Goal: Task Accomplishment & Management: Complete application form

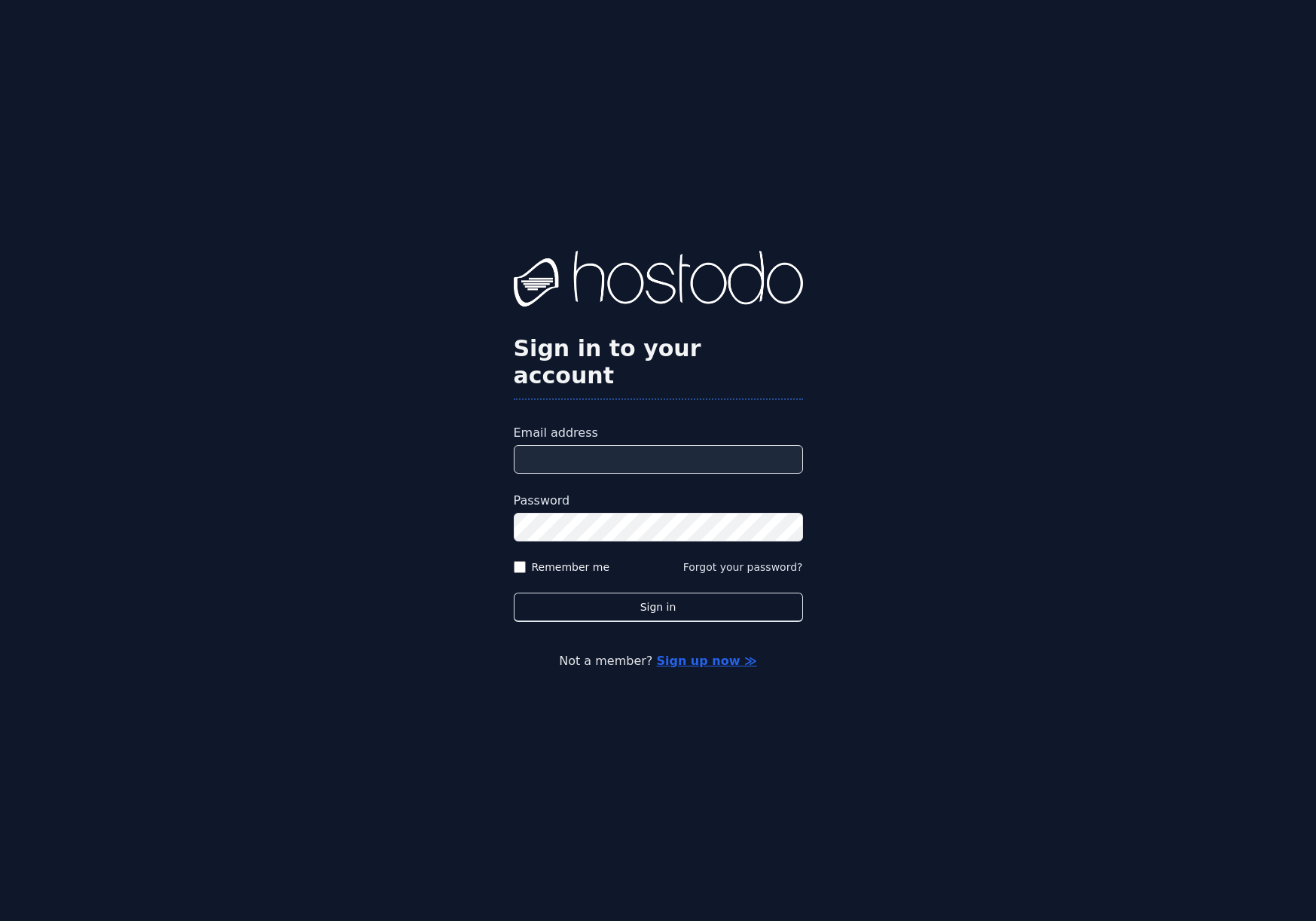
type input "**********"
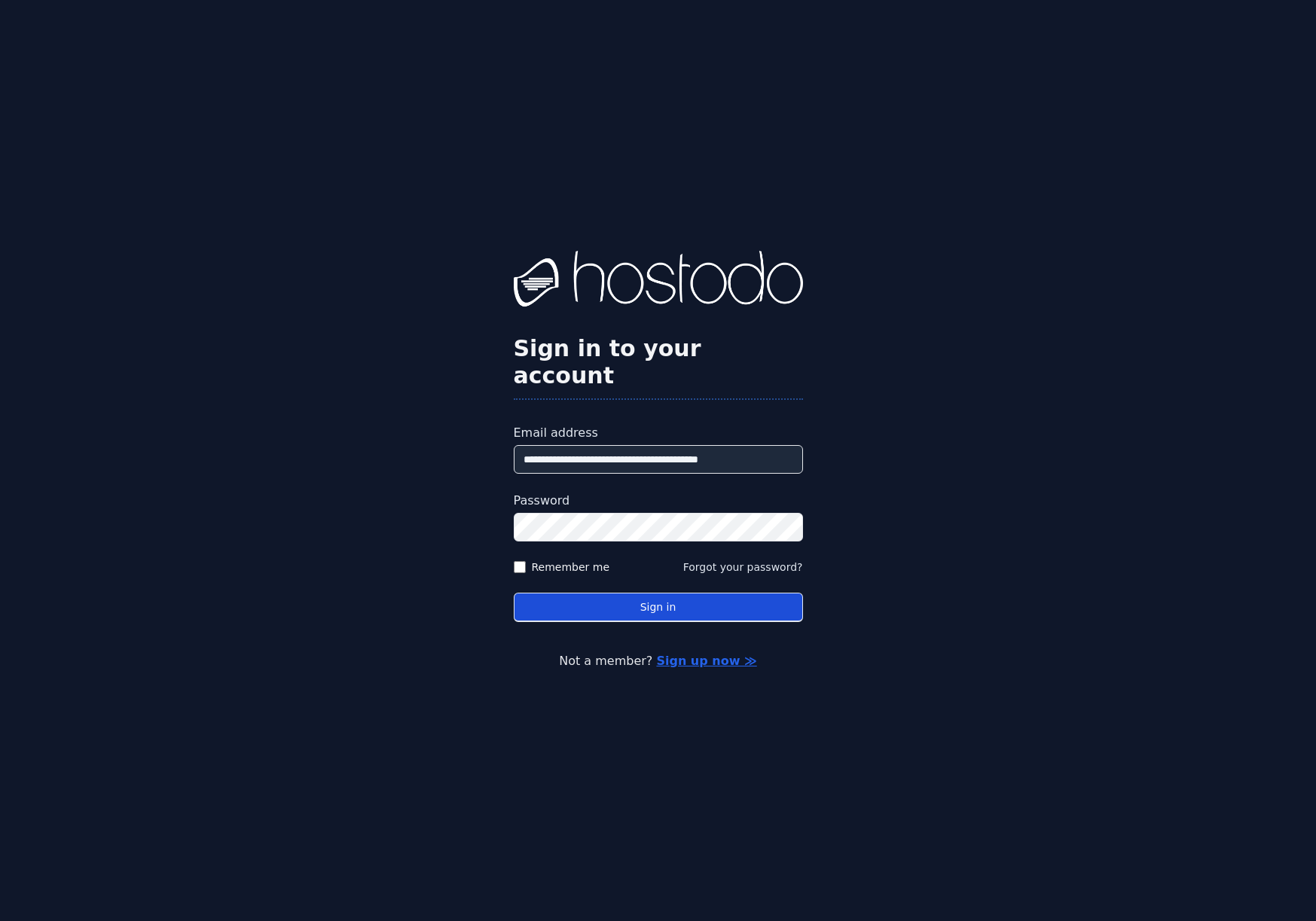
click at [652, 593] on button "Sign in" at bounding box center [658, 608] width 289 height 30
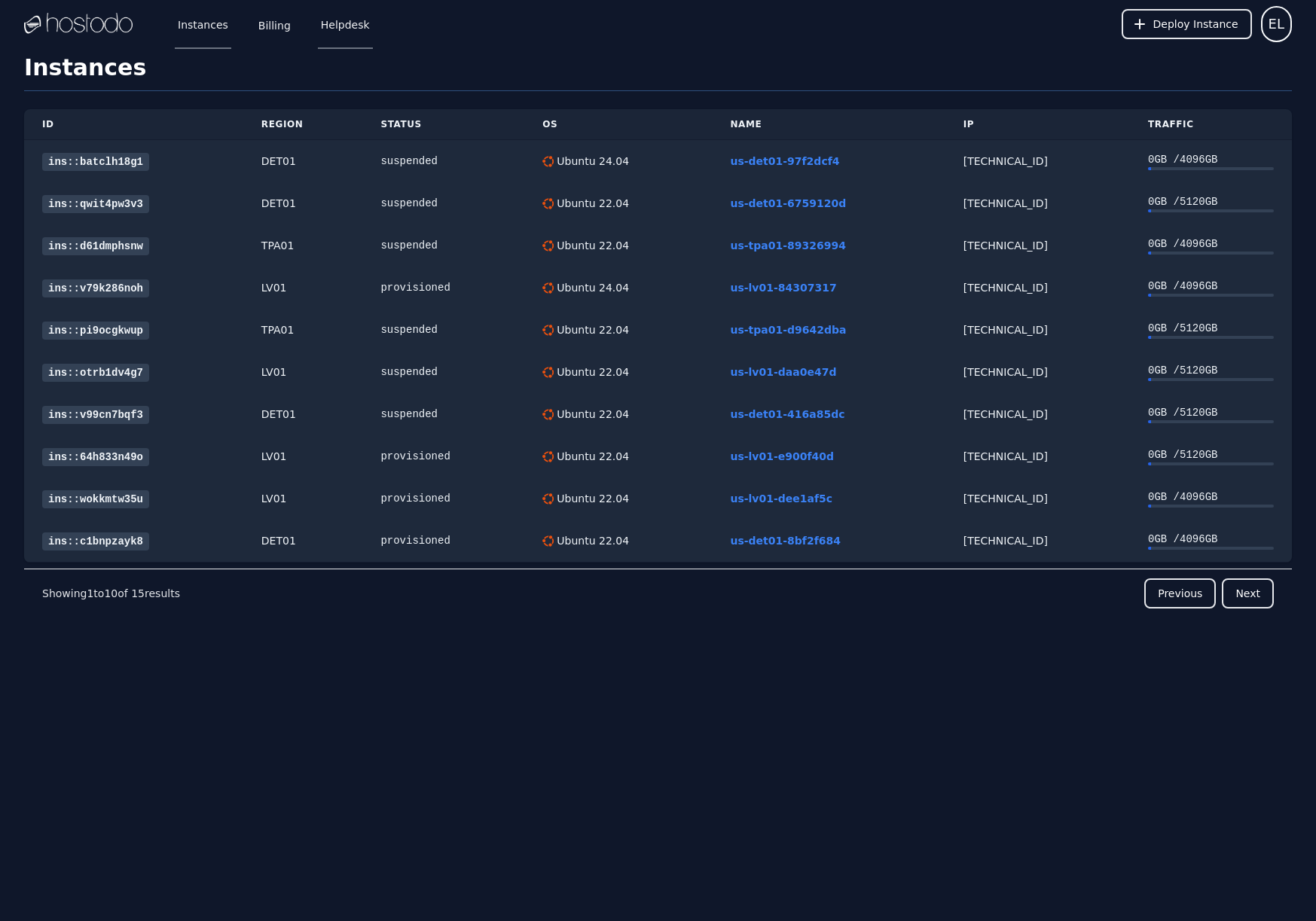
click at [318, 26] on link "Helpdesk" at bounding box center [345, 24] width 55 height 50
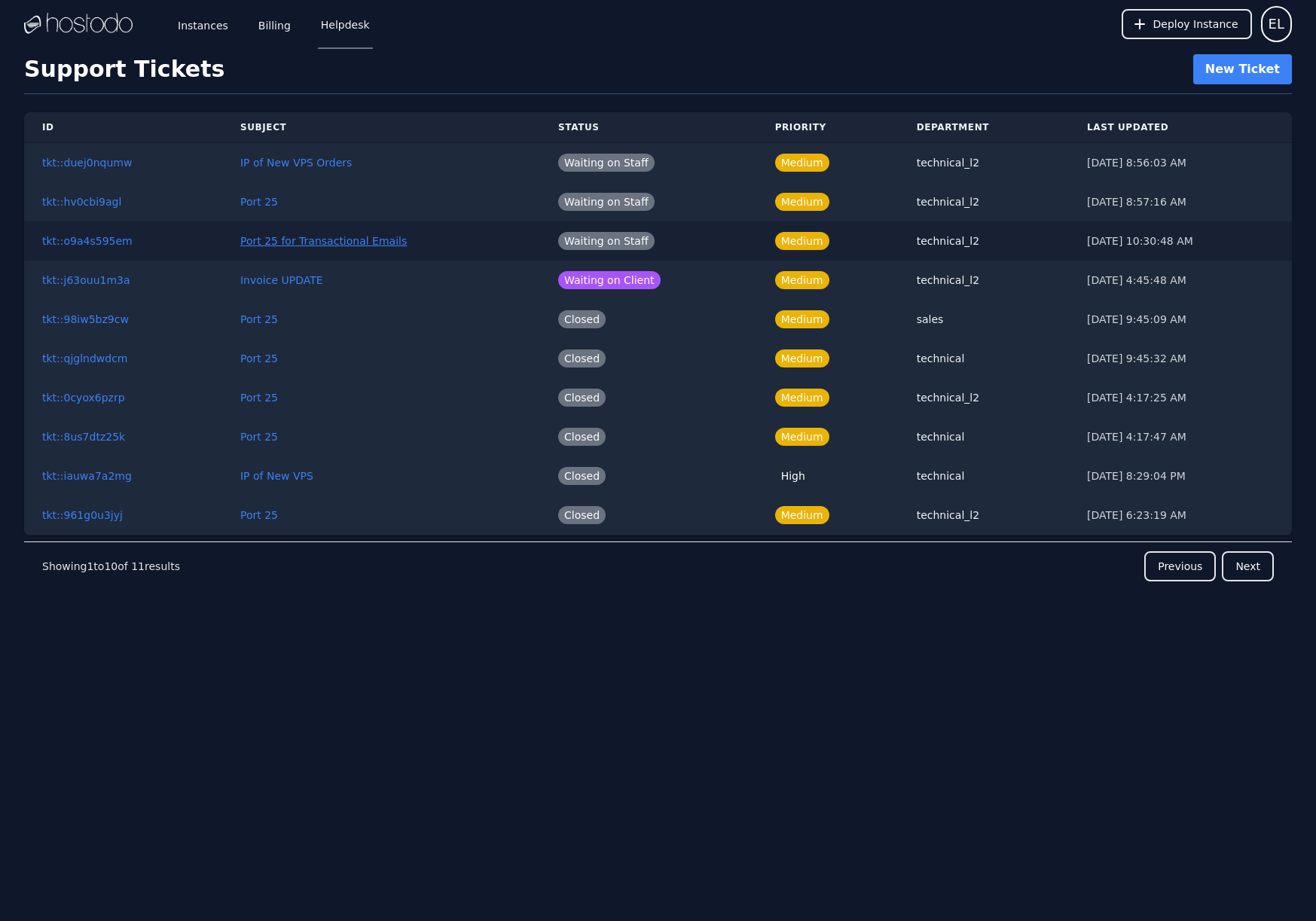
click at [307, 239] on link "Port 25 for Transactional Emails" at bounding box center [323, 240] width 166 height 12
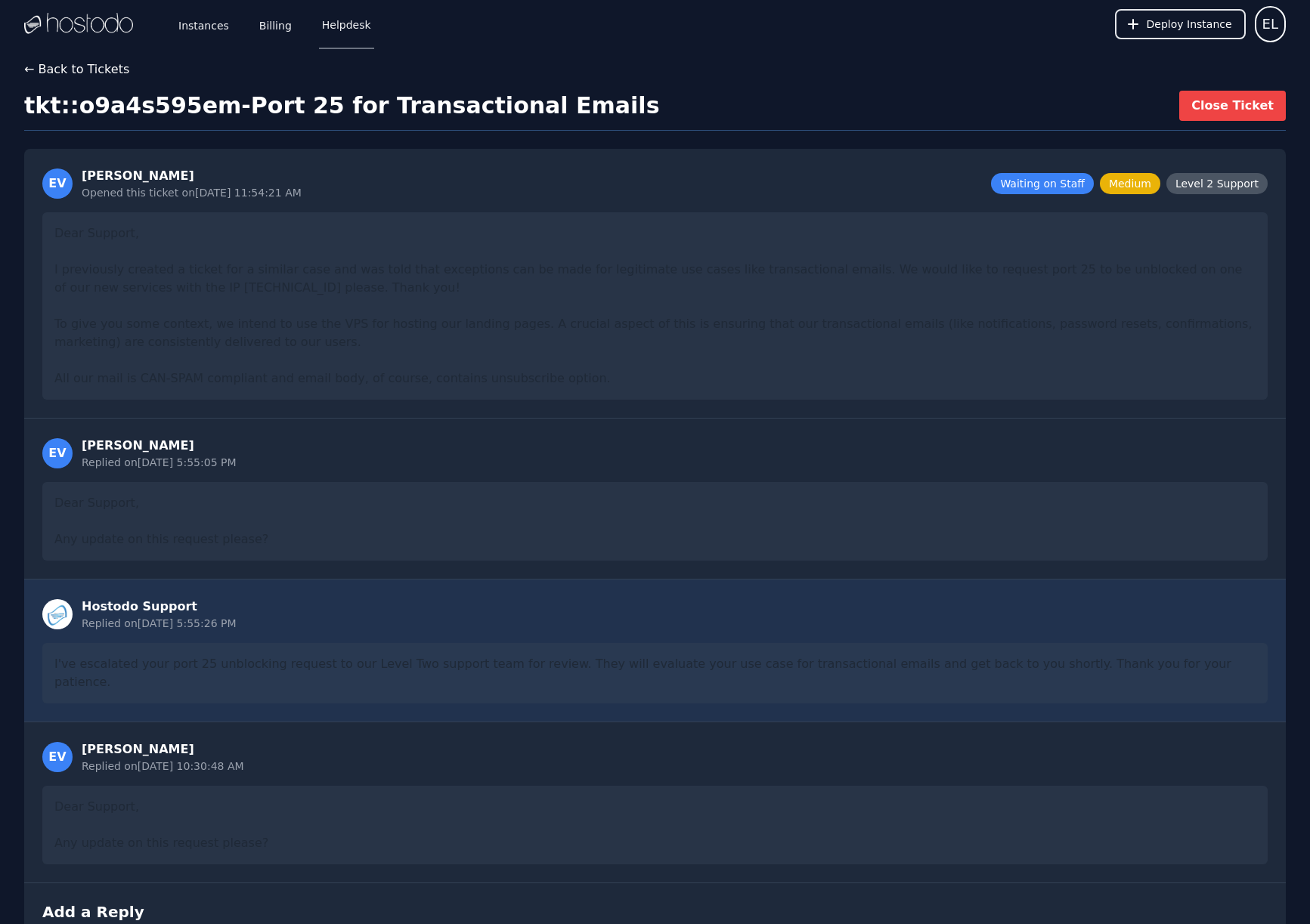
click at [102, 70] on button "← Back to Tickets" at bounding box center [77, 69] width 105 height 18
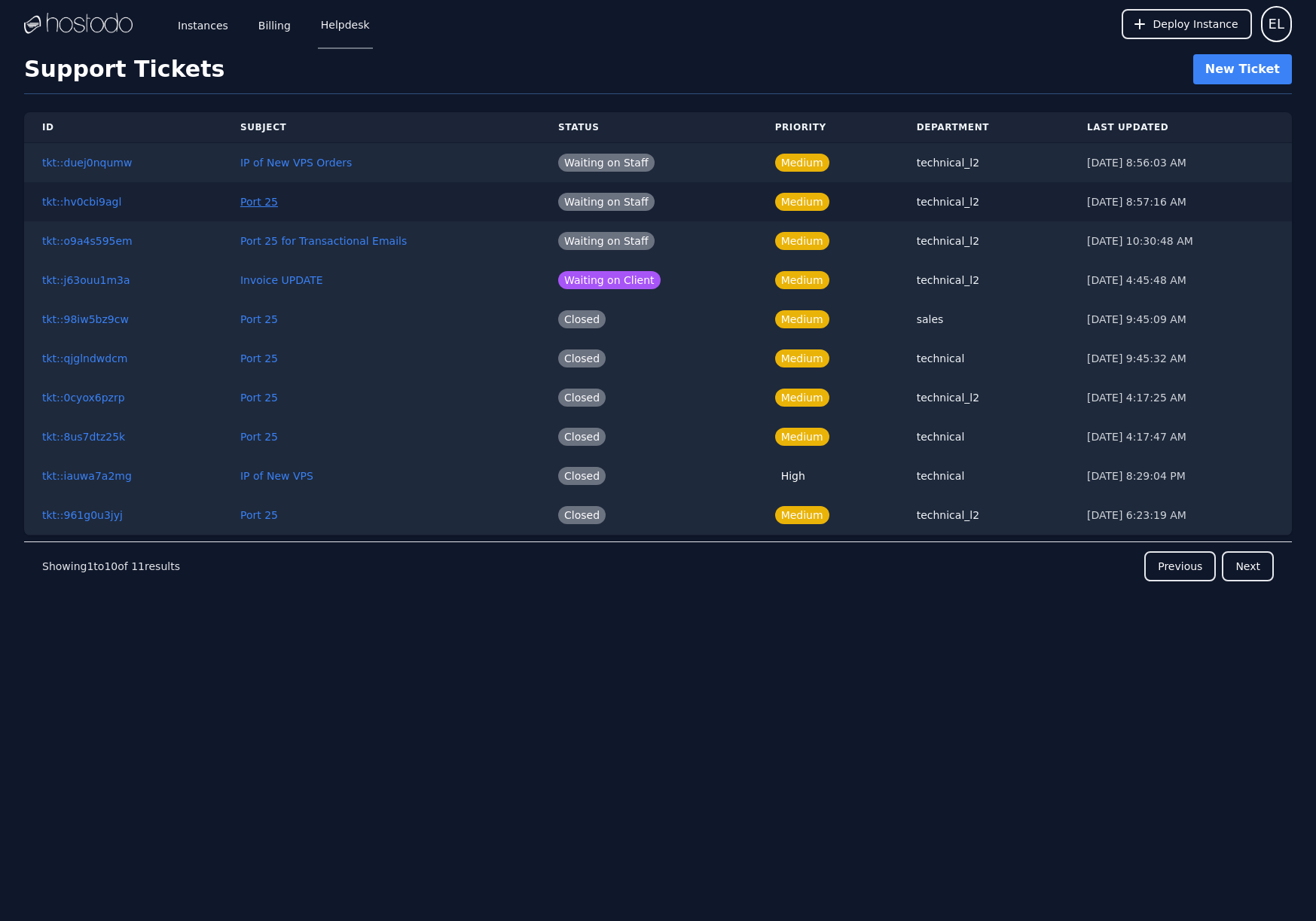
click at [267, 198] on link "Port 25" at bounding box center [259, 202] width 38 height 12
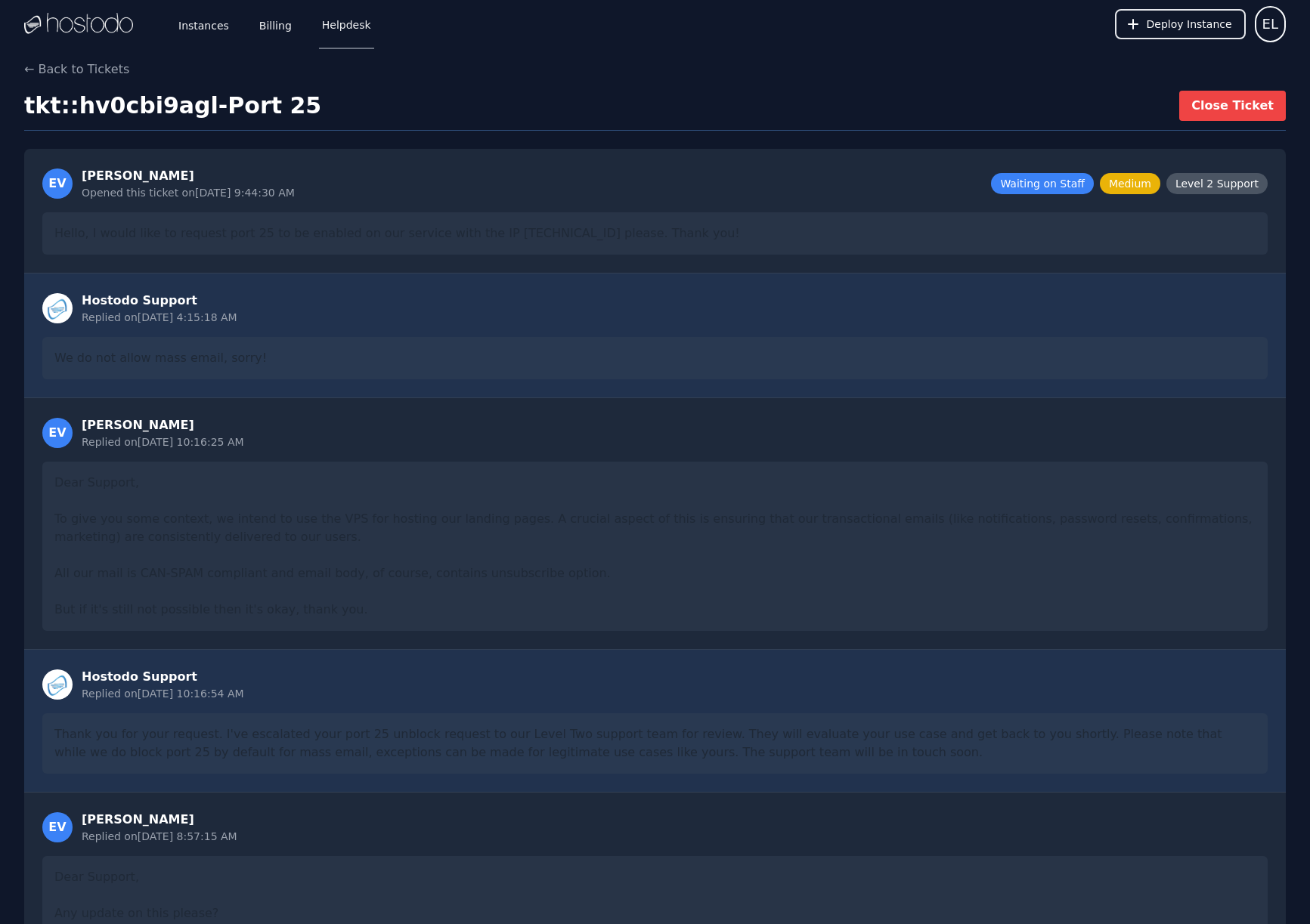
click at [339, 24] on link "Helpdesk" at bounding box center [346, 24] width 55 height 50
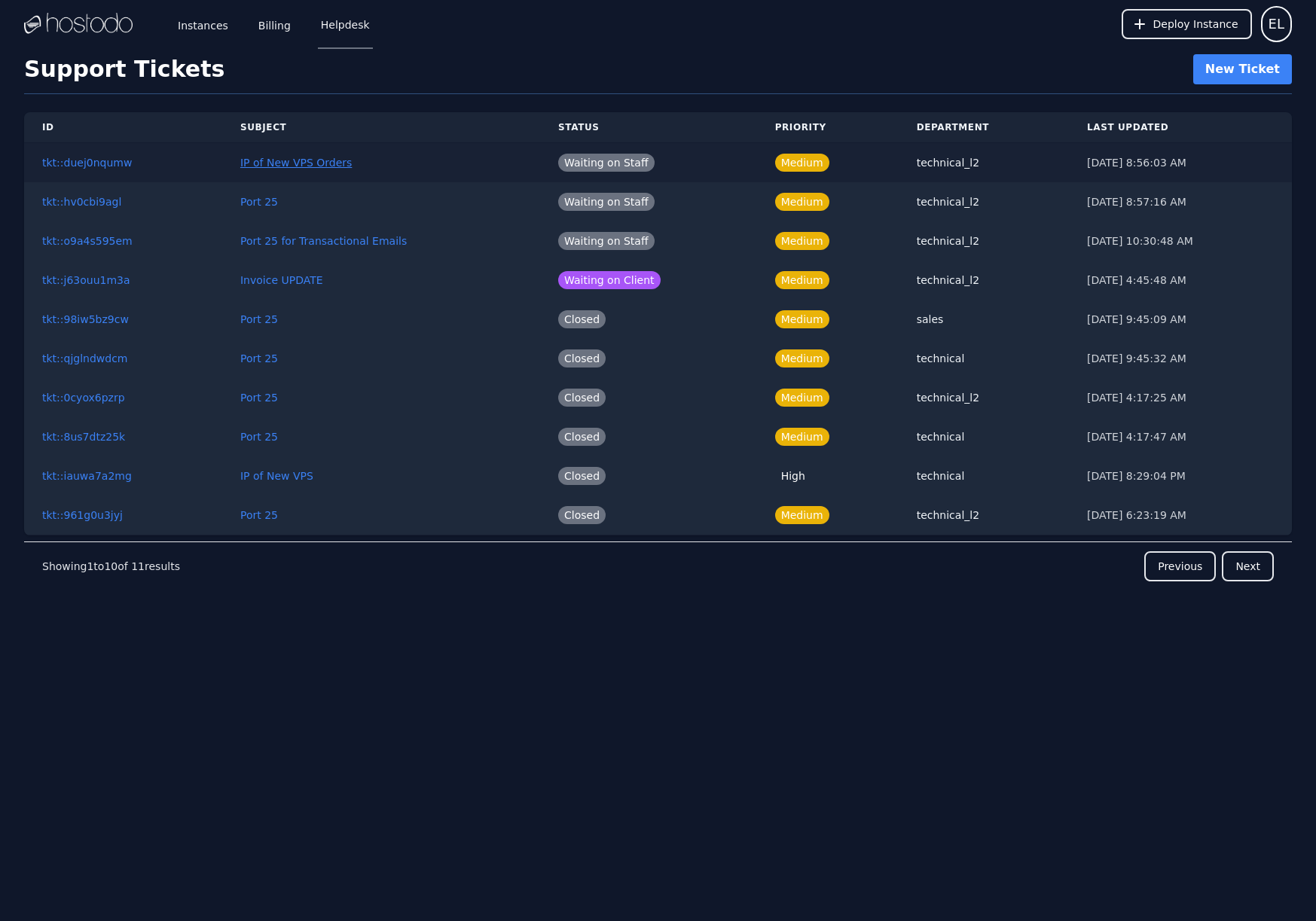
click at [285, 166] on link "IP of New VPS Orders" at bounding box center [296, 162] width 112 height 12
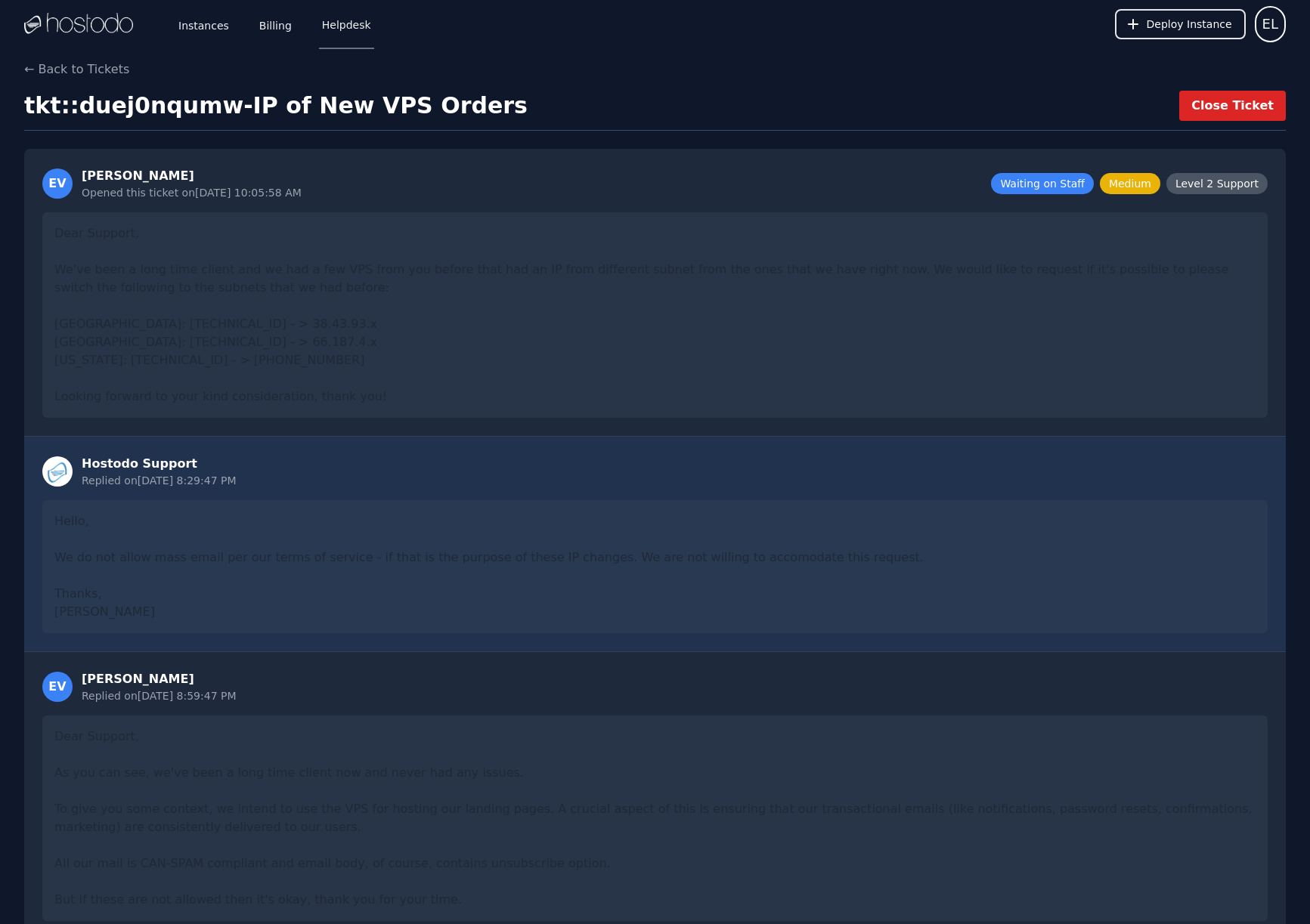
click at [1242, 114] on button "Close Ticket" at bounding box center [1233, 105] width 106 height 30
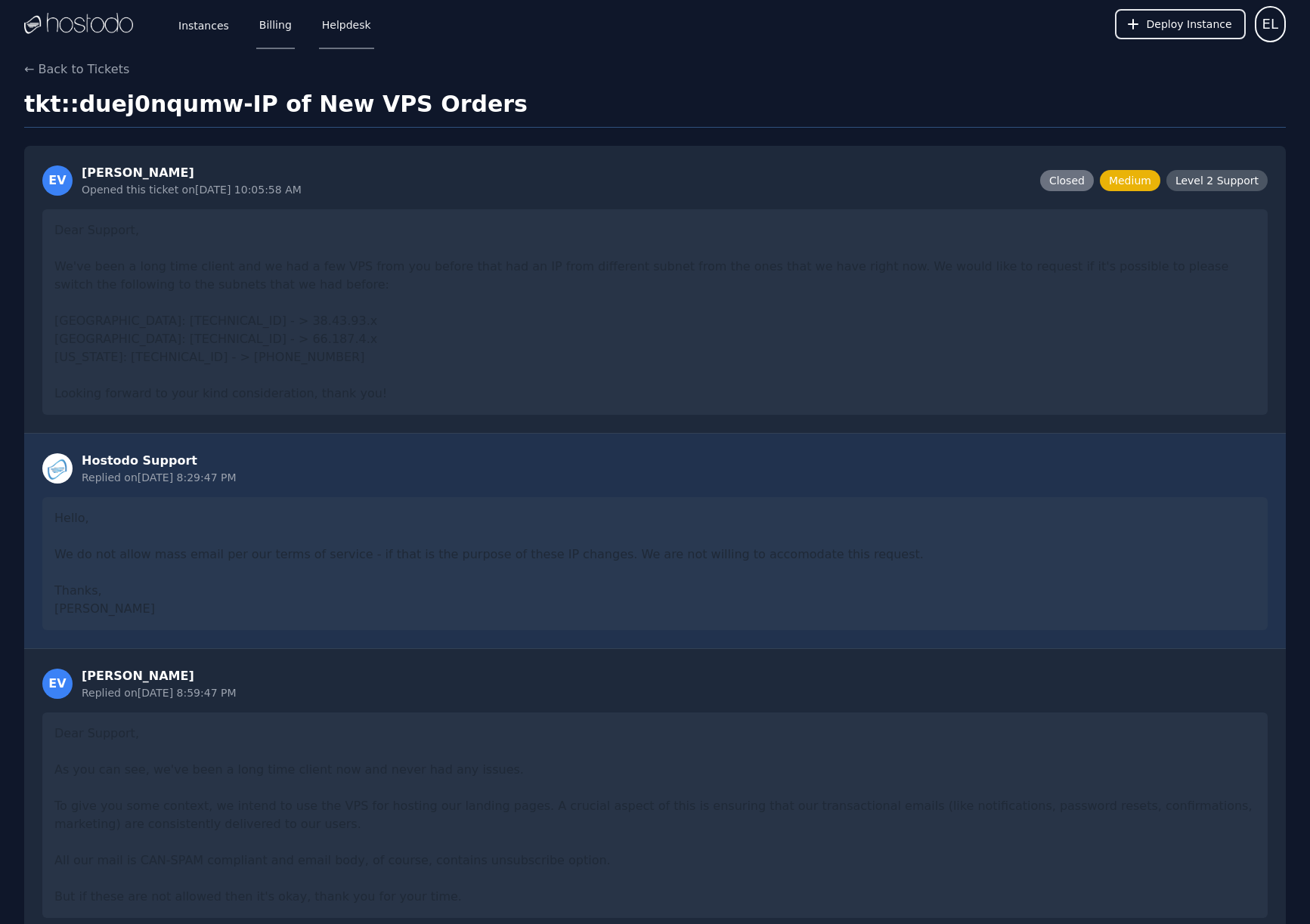
click at [278, 29] on link "Billing" at bounding box center [276, 24] width 39 height 50
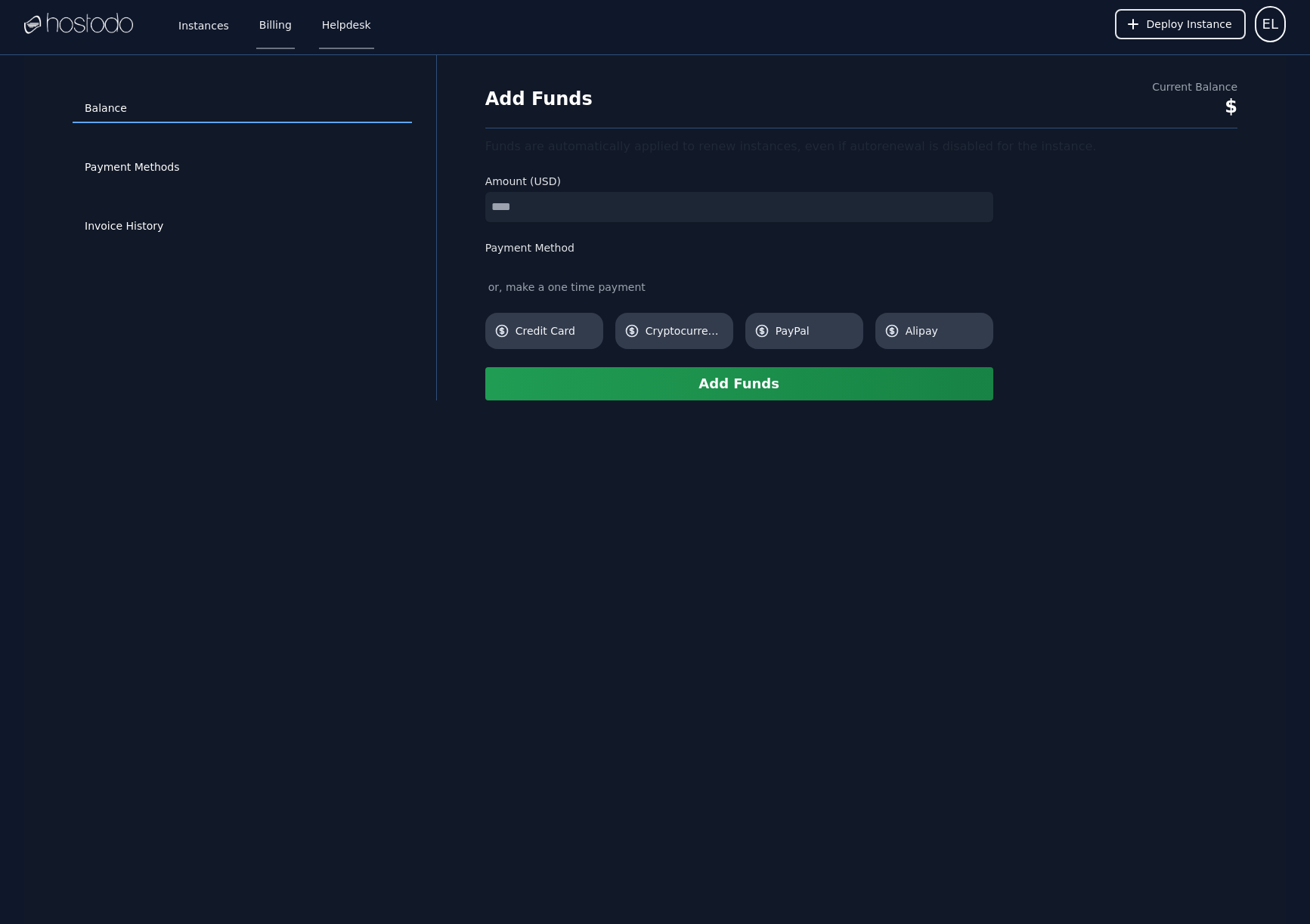
click at [325, 31] on link "Helpdesk" at bounding box center [346, 24] width 55 height 50
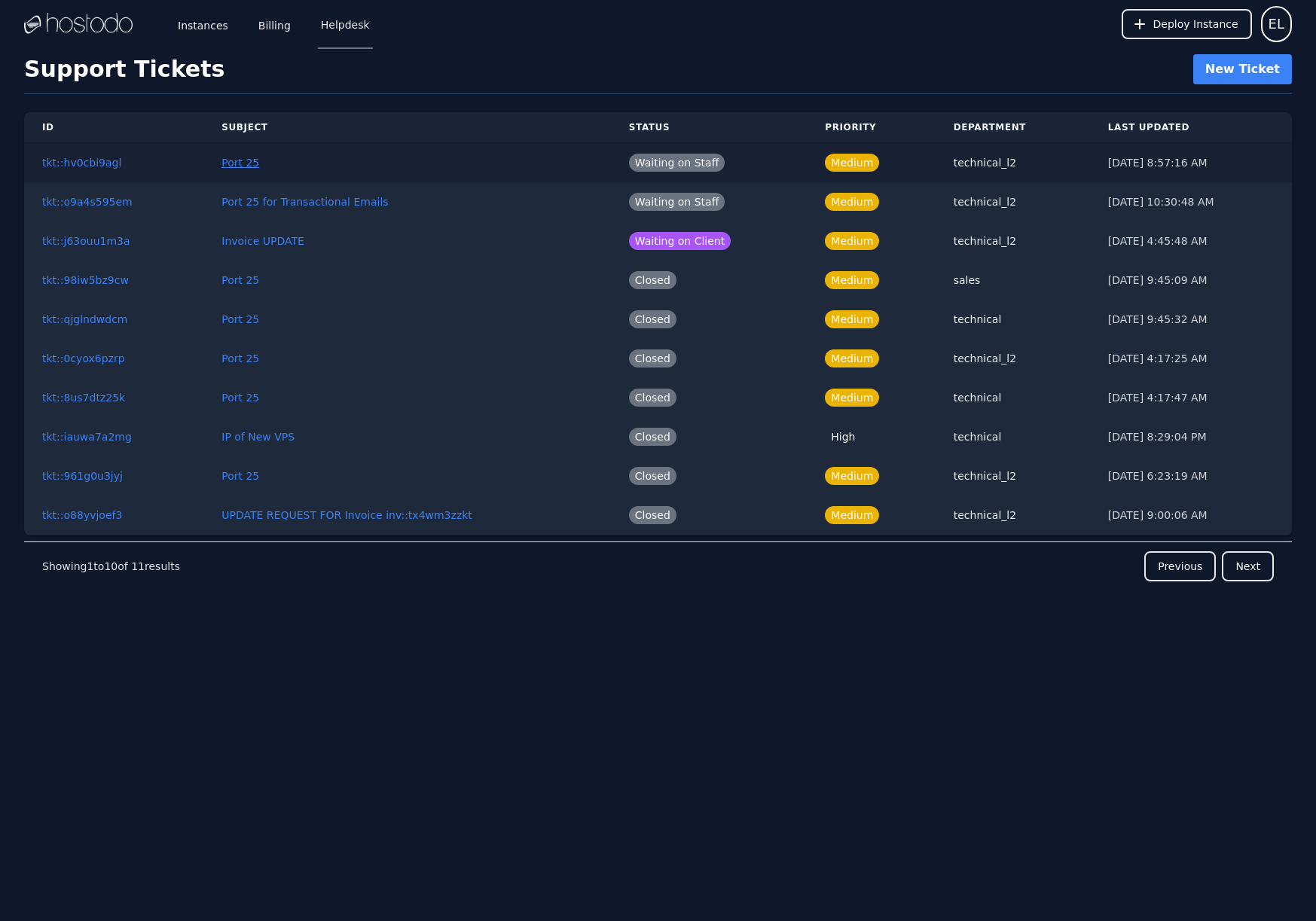
click at [240, 168] on link "Port 25" at bounding box center [240, 162] width 38 height 12
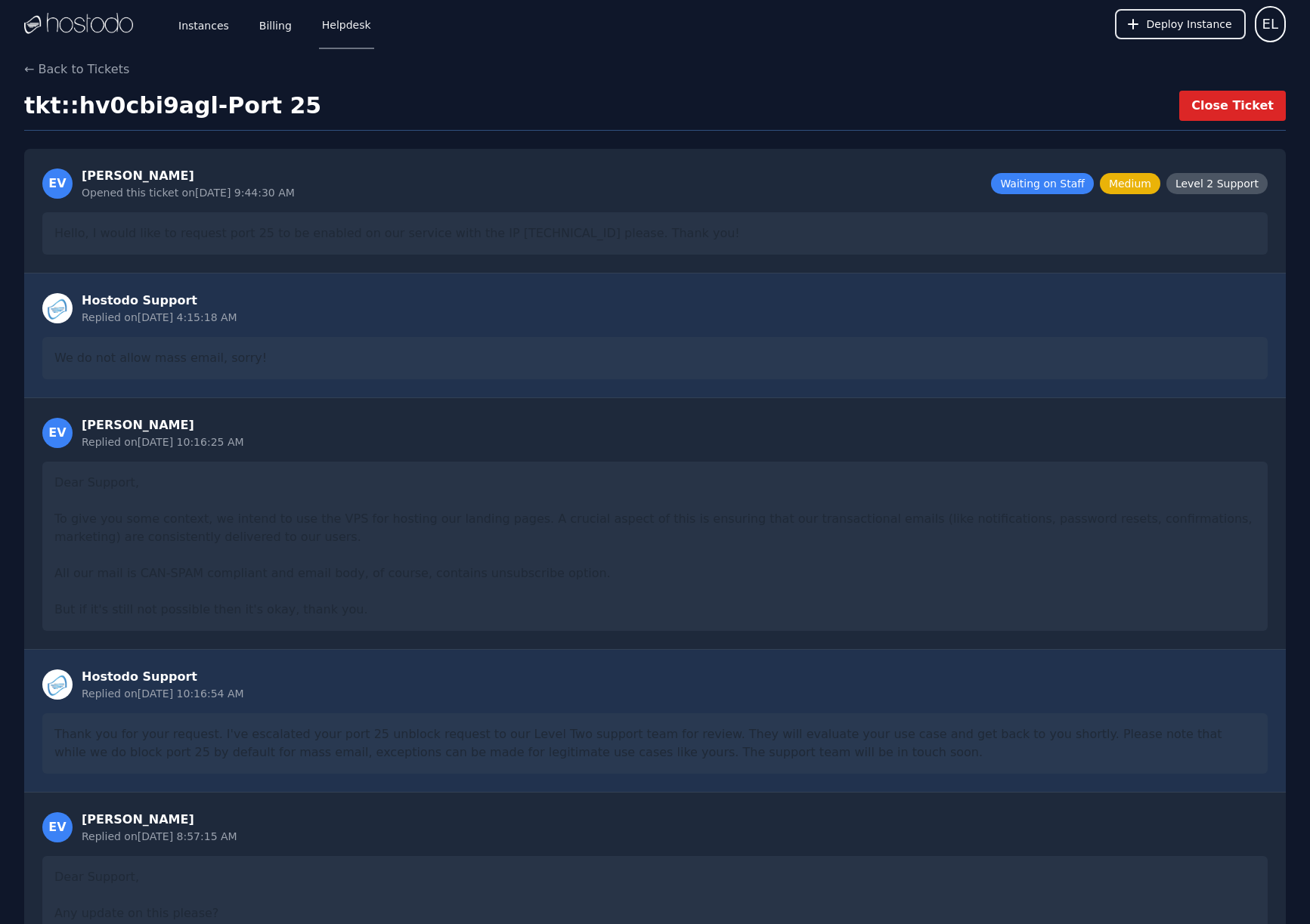
click at [1235, 109] on button "Close Ticket" at bounding box center [1233, 105] width 106 height 30
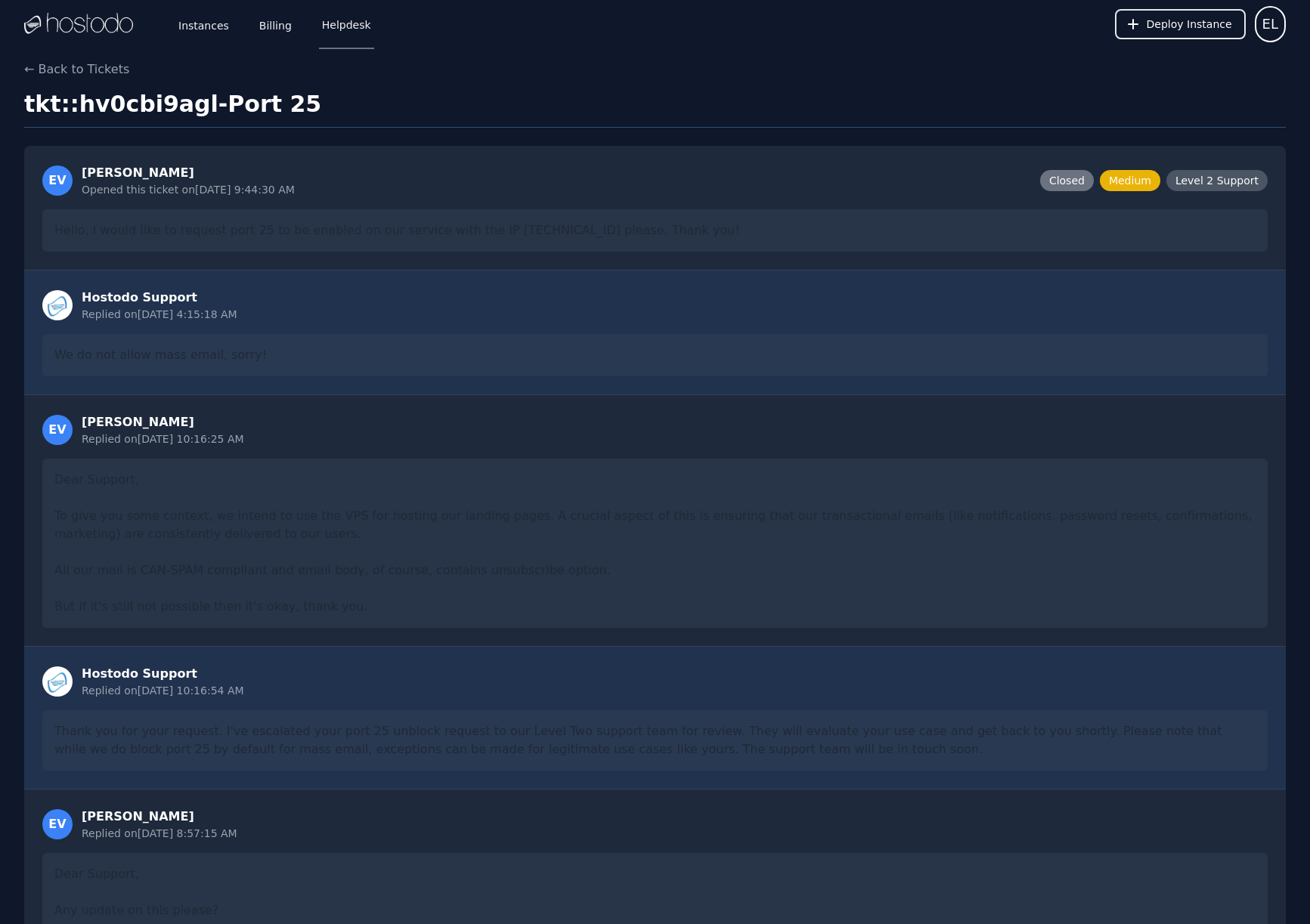
click at [345, 30] on link "Helpdesk" at bounding box center [346, 24] width 55 height 50
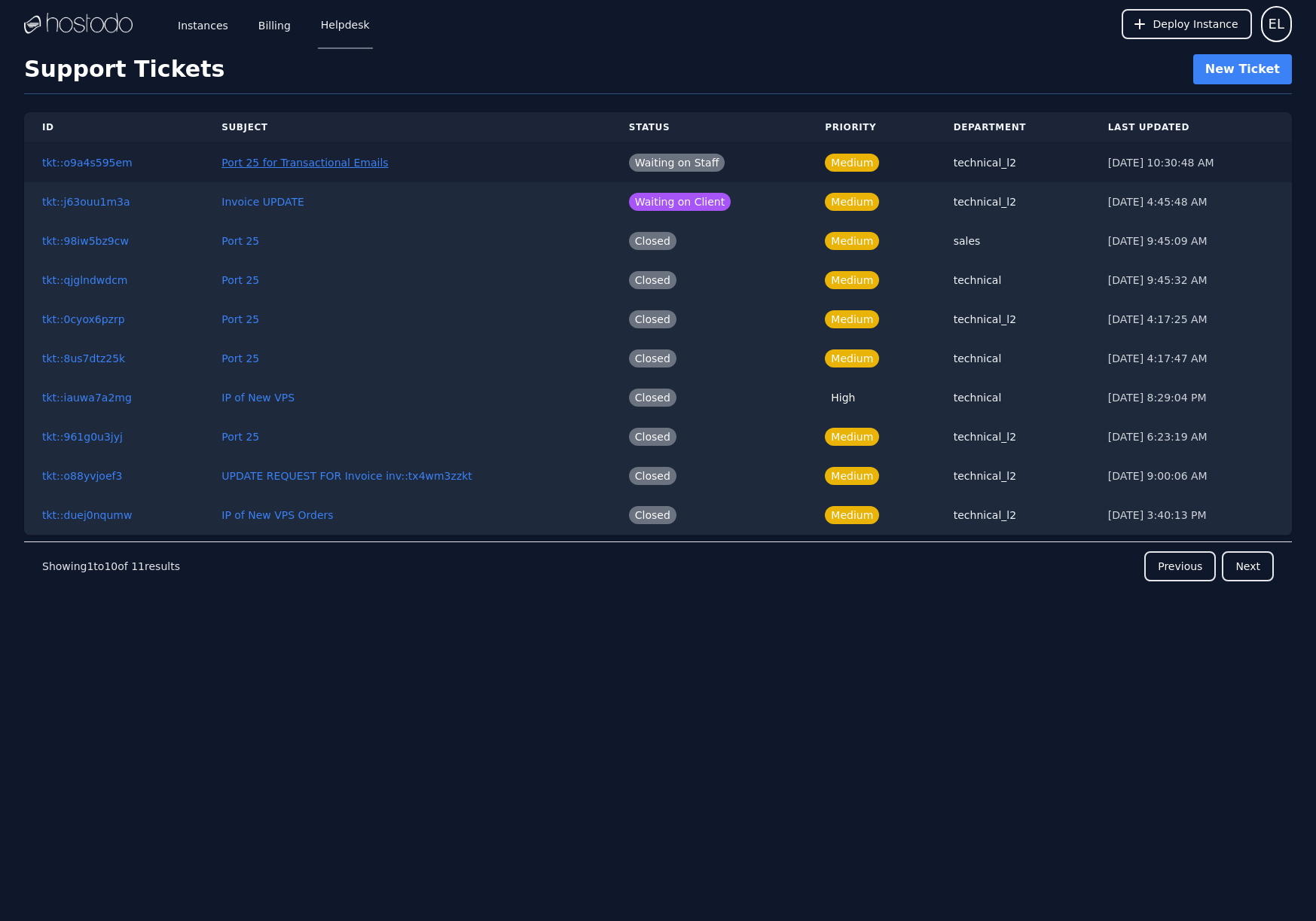
click at [260, 166] on link "Port 25 for Transactional Emails" at bounding box center [305, 162] width 166 height 12
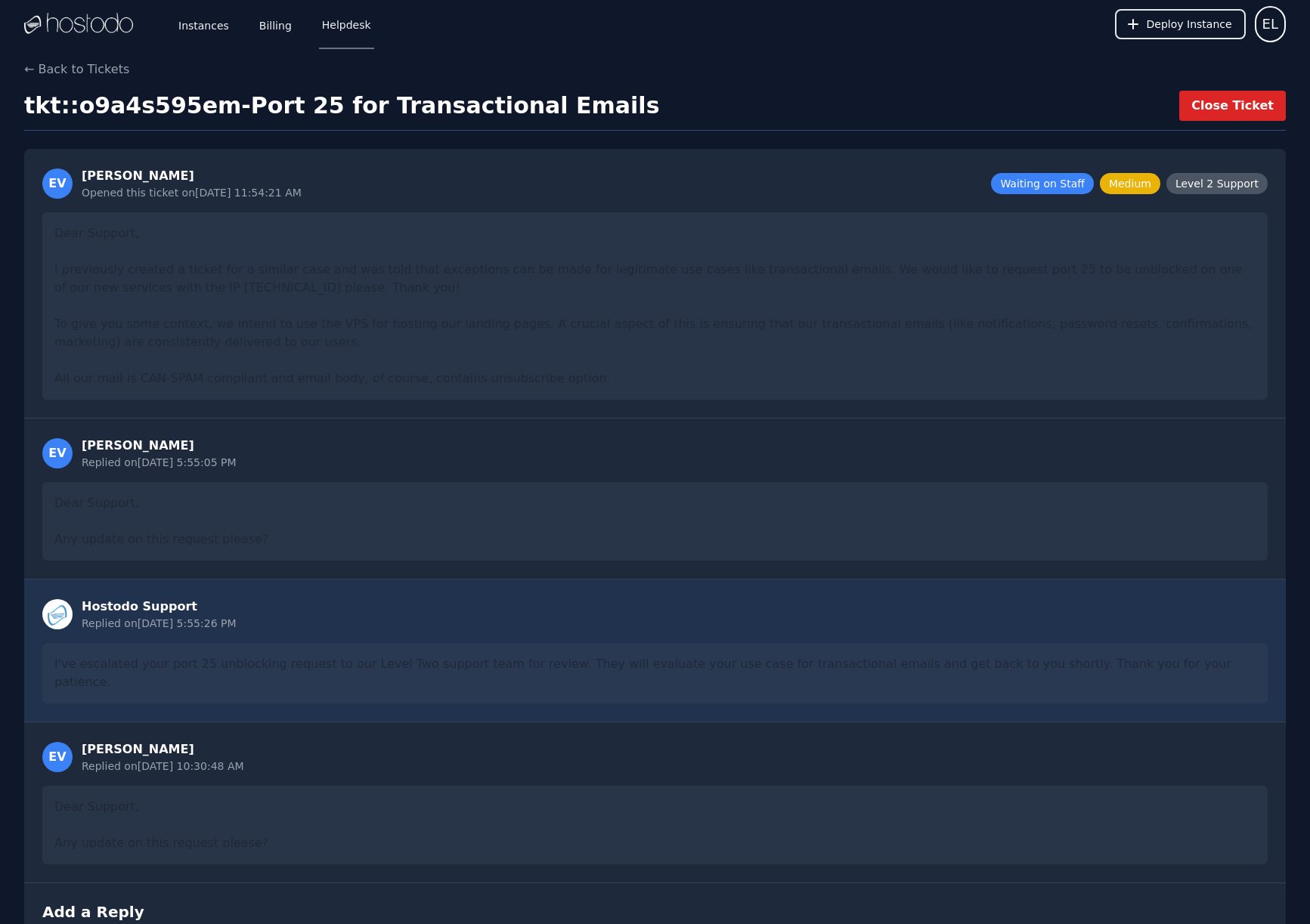
click at [1225, 109] on button "Close Ticket" at bounding box center [1233, 105] width 106 height 30
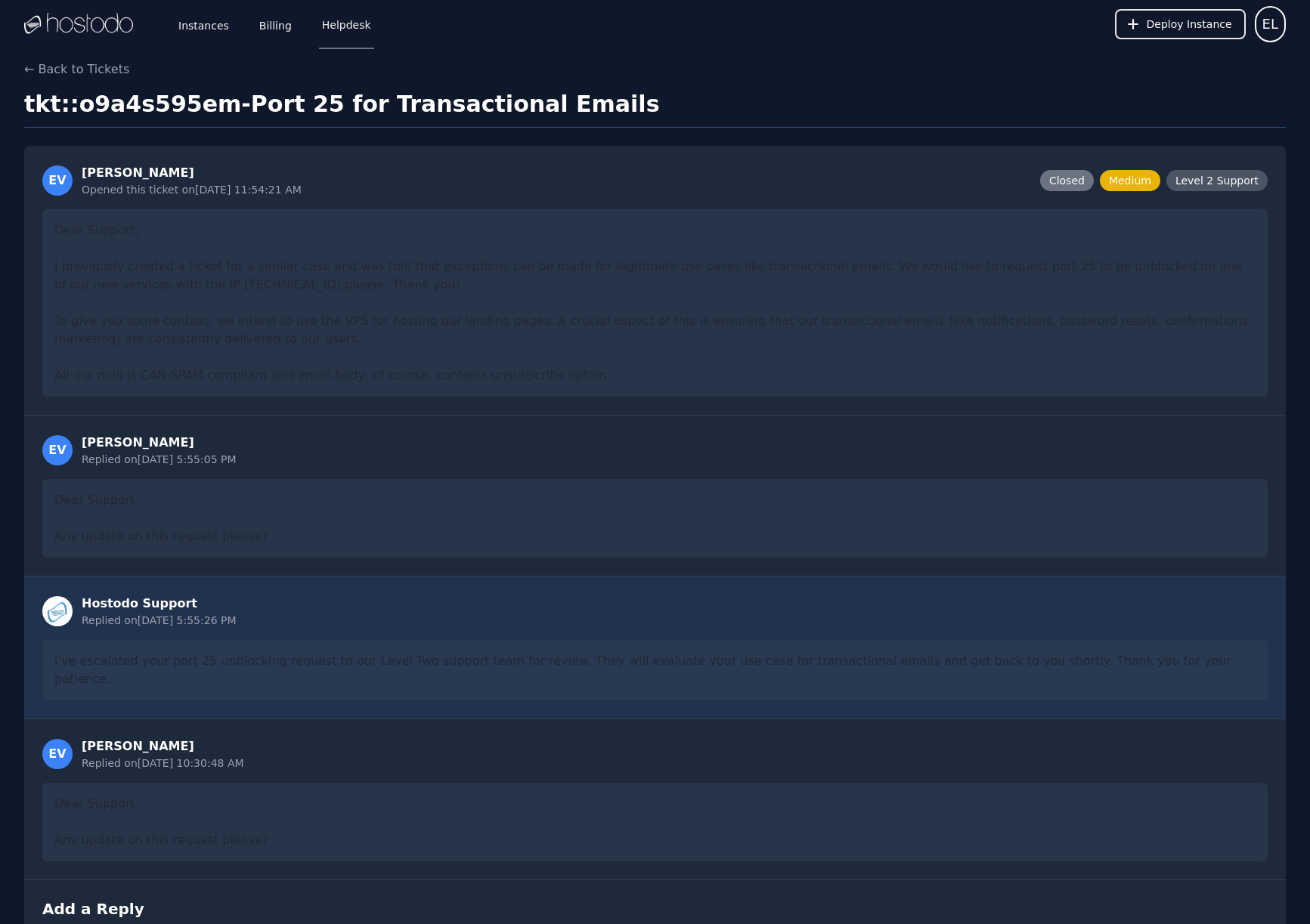
click at [349, 28] on link "Helpdesk" at bounding box center [346, 24] width 55 height 50
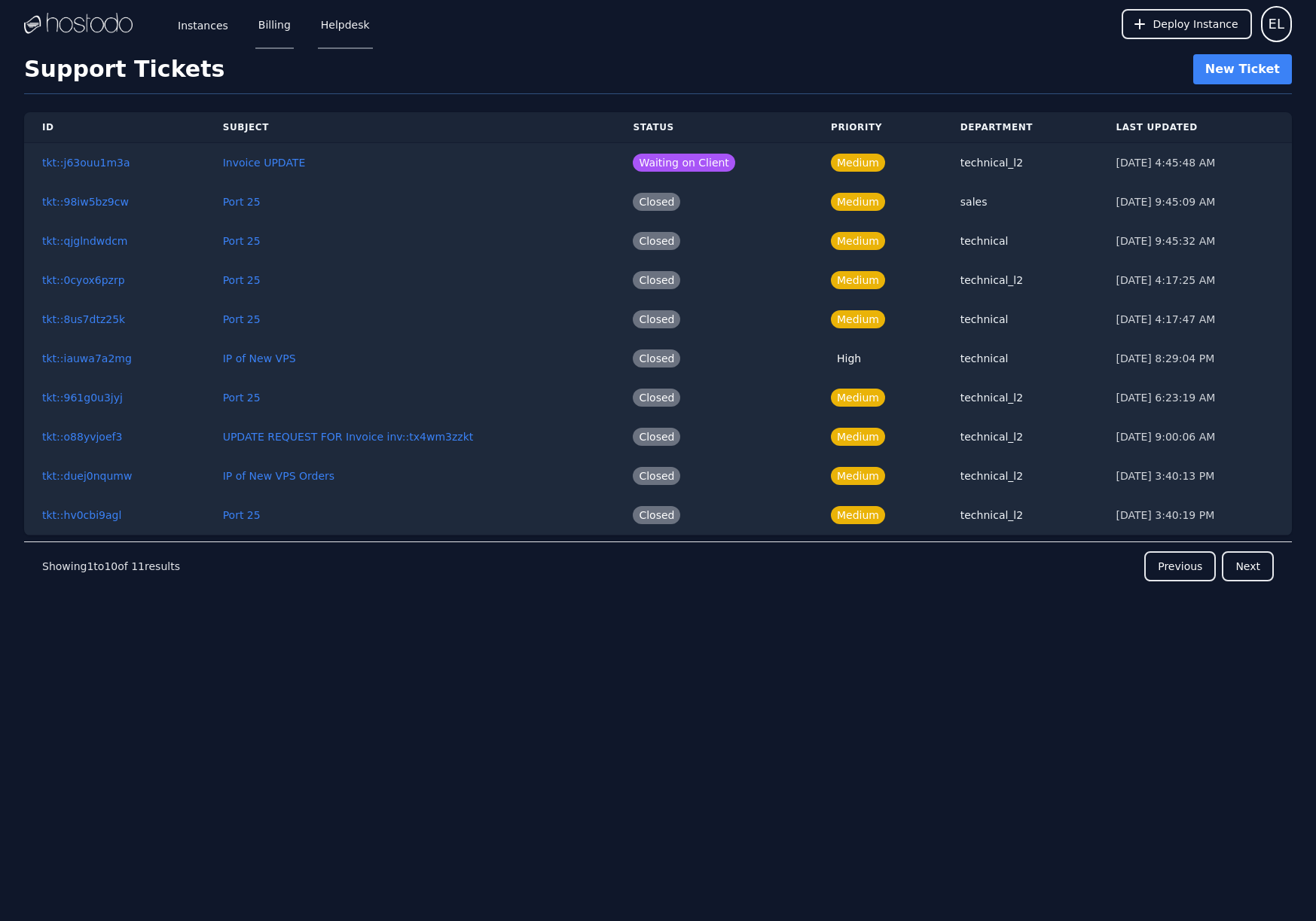
click at [260, 27] on link "Billing" at bounding box center [275, 24] width 39 height 50
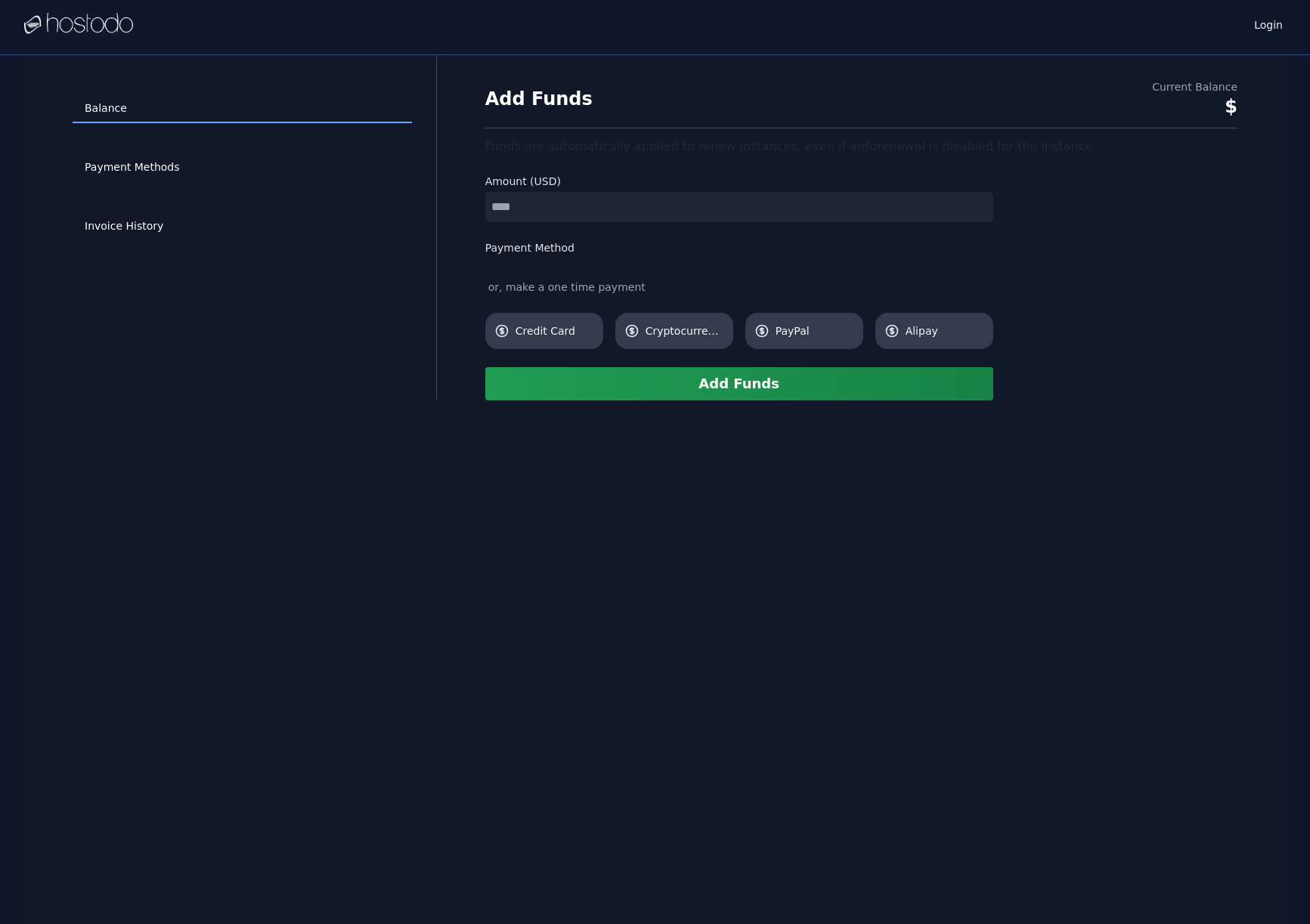
click at [202, 31] on div "Login" at bounding box center [655, 24] width 1262 height 48
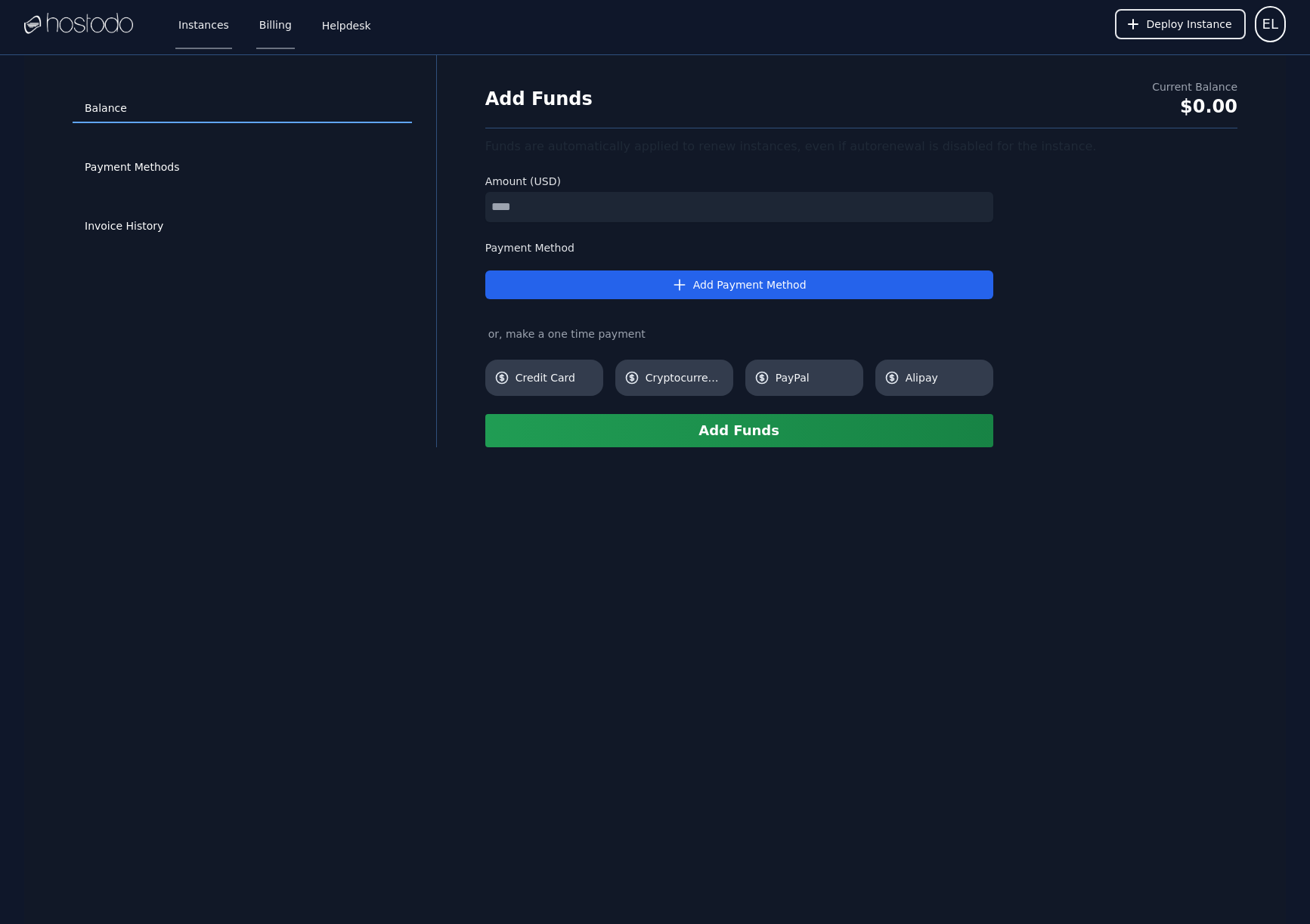
click at [197, 30] on link "Instances" at bounding box center [203, 24] width 56 height 50
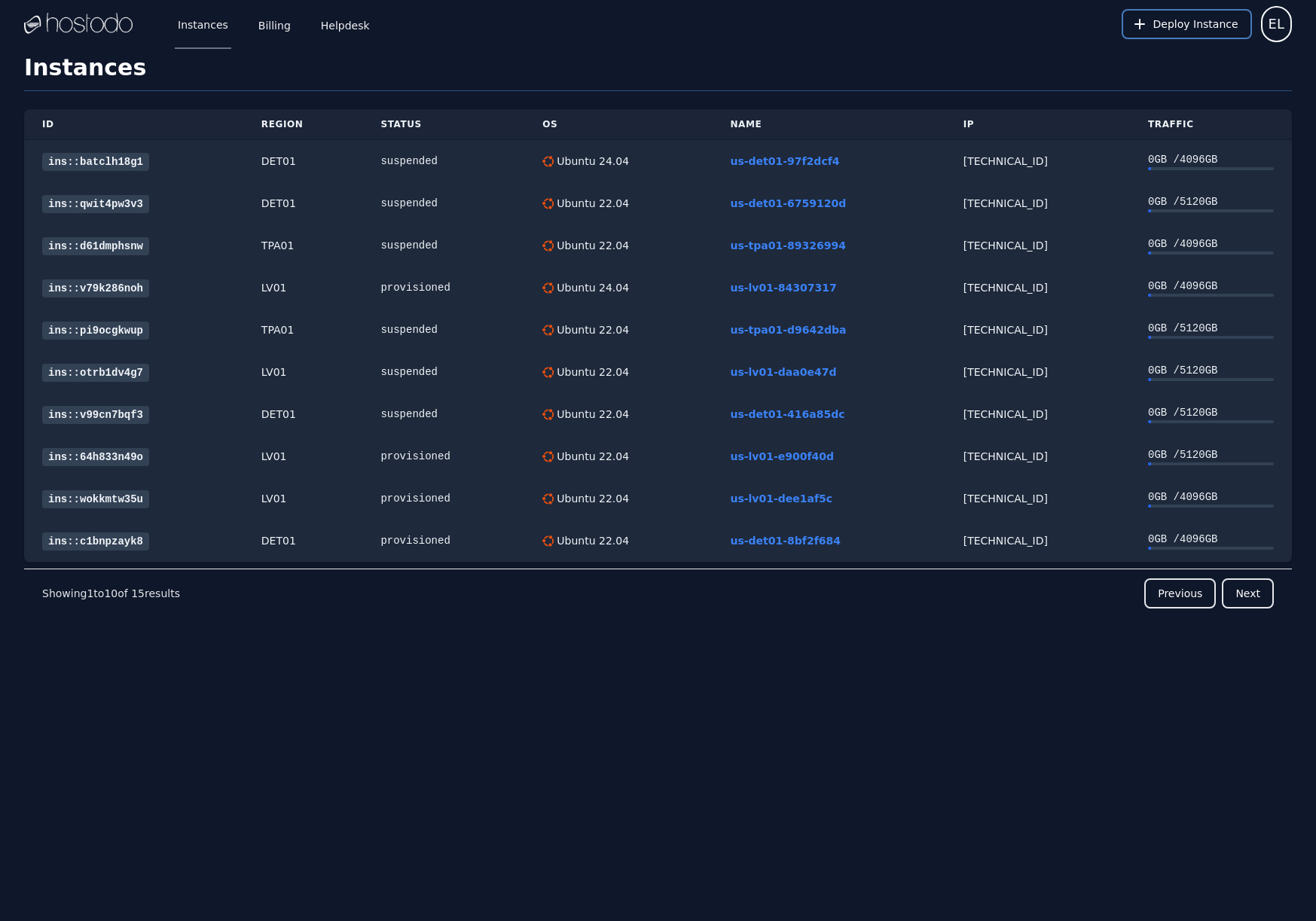
click at [1187, 18] on span "Deploy Instance" at bounding box center [1196, 24] width 85 height 15
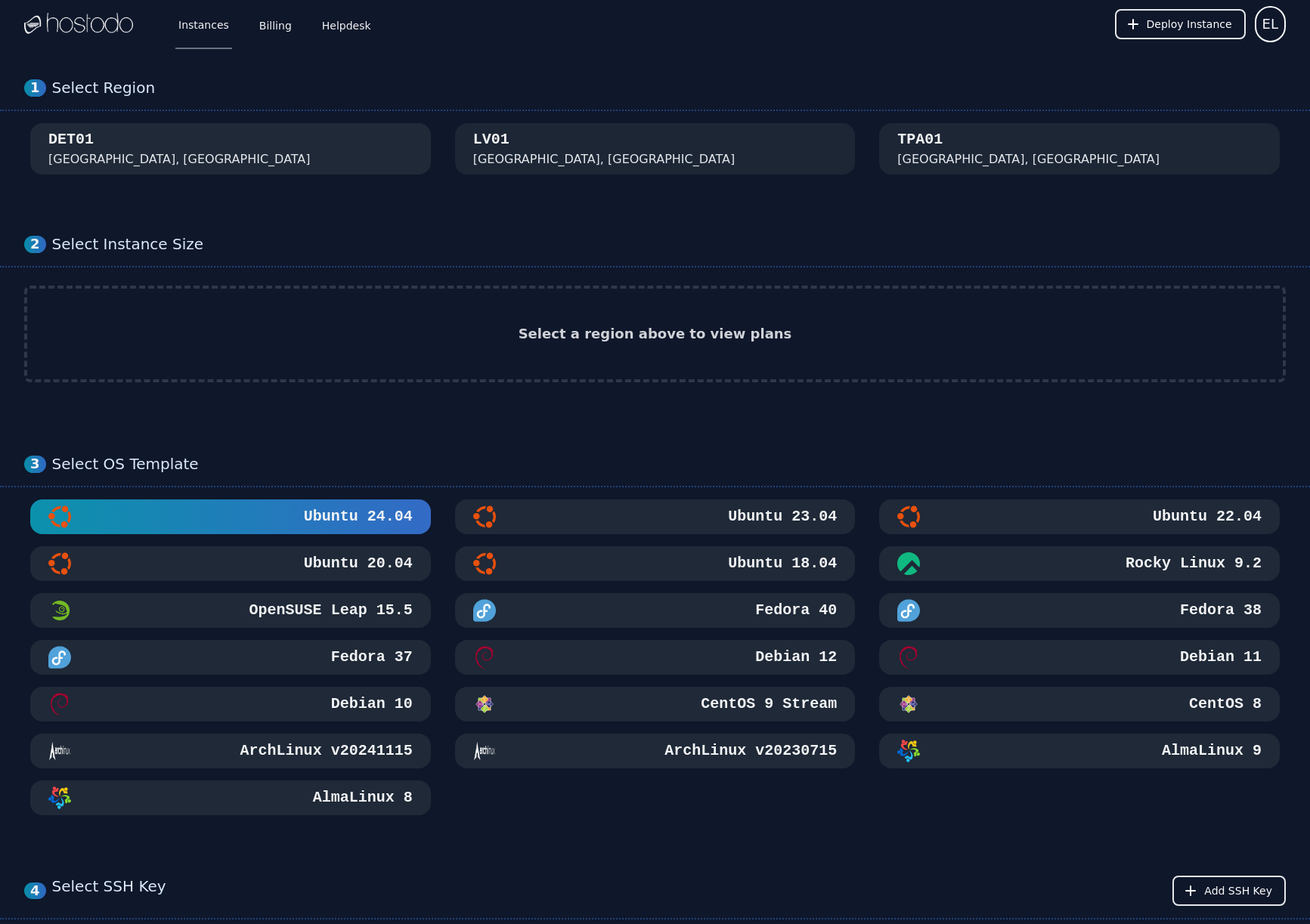
click at [294, 140] on div "DET01 Detroit, MI" at bounding box center [231, 148] width 365 height 40
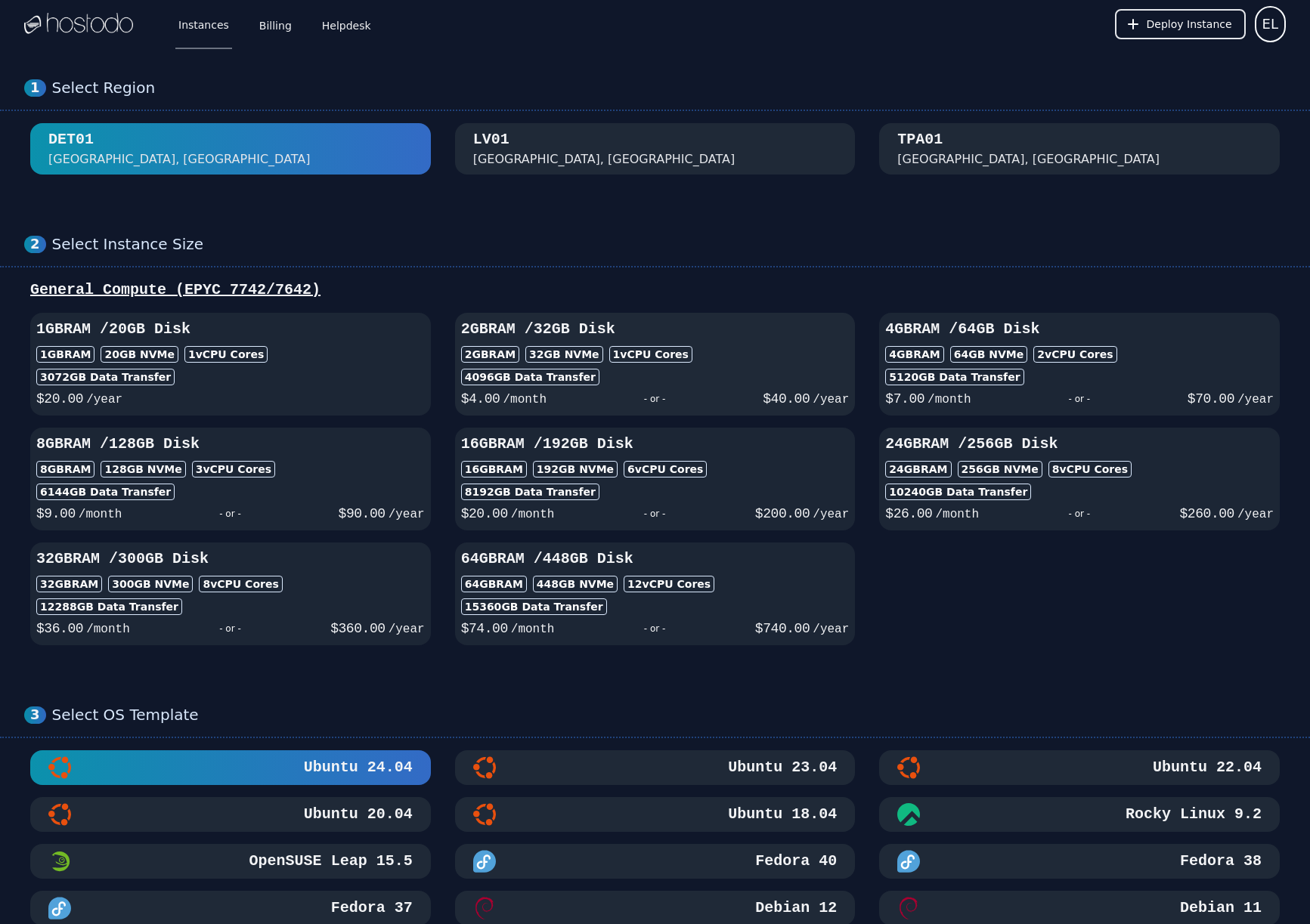
click at [703, 390] on div "- or -" at bounding box center [655, 399] width 216 height 21
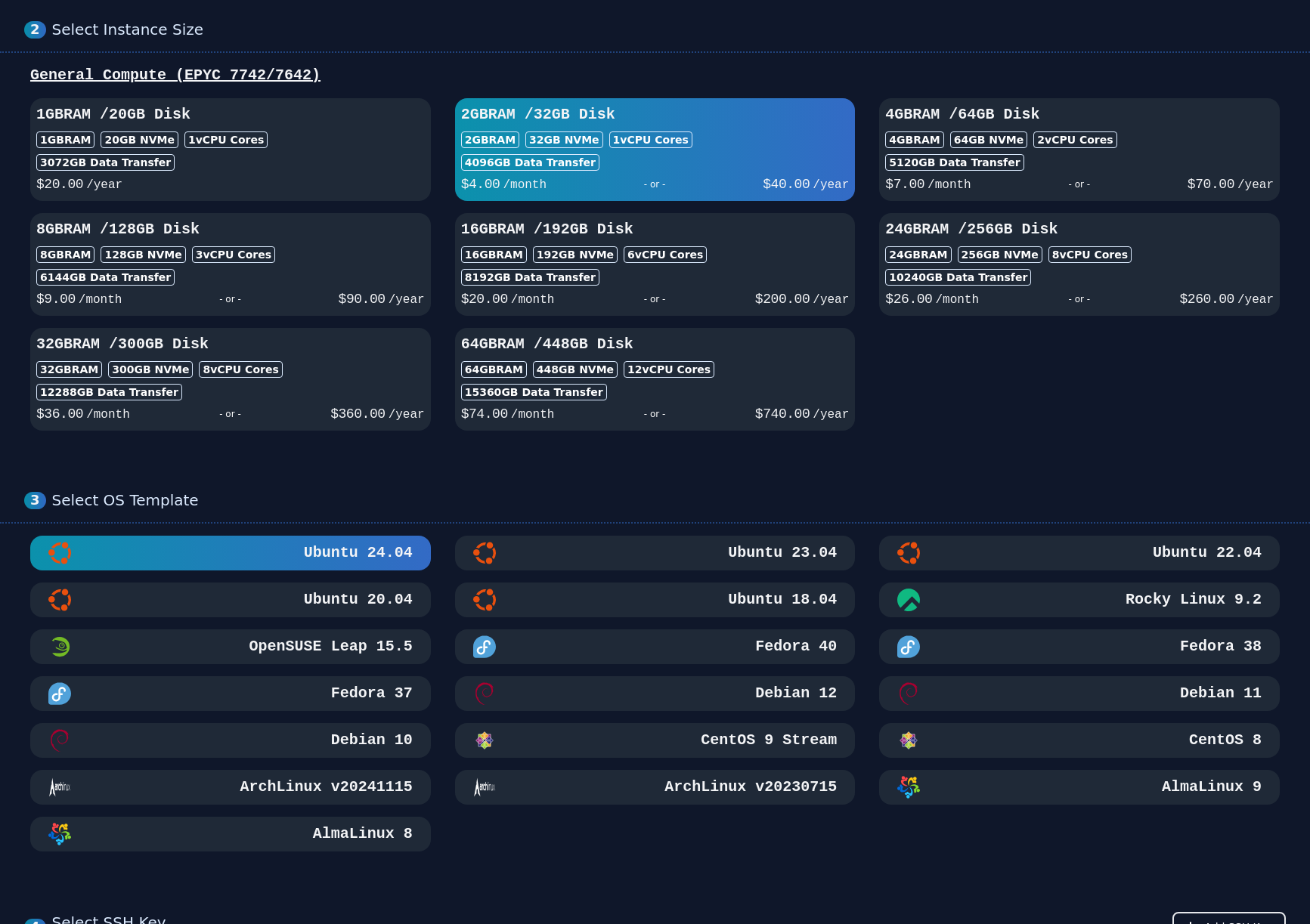
scroll to position [481, 0]
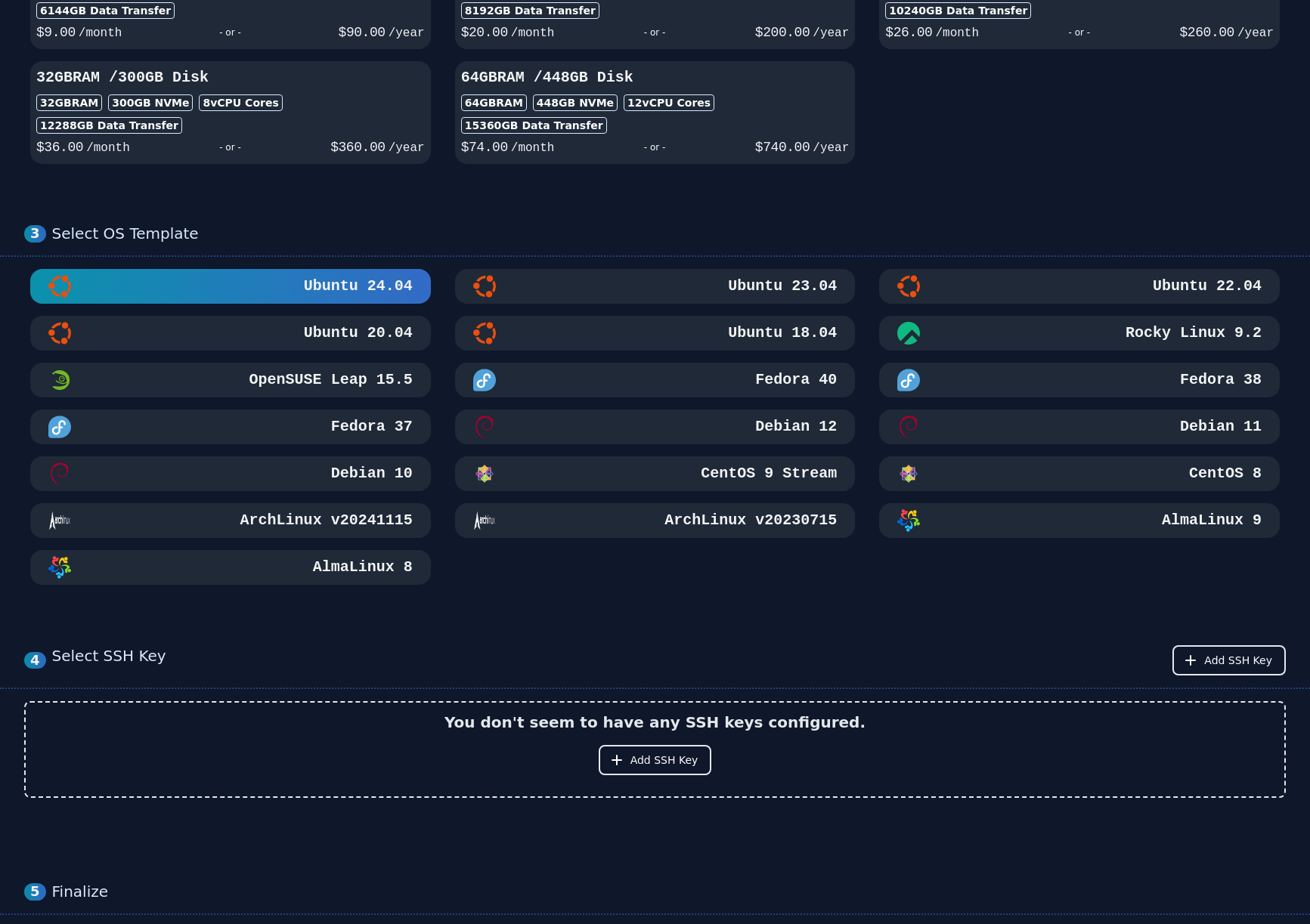
click at [1060, 282] on div "Ubuntu 22.04" at bounding box center [1079, 286] width 365 height 23
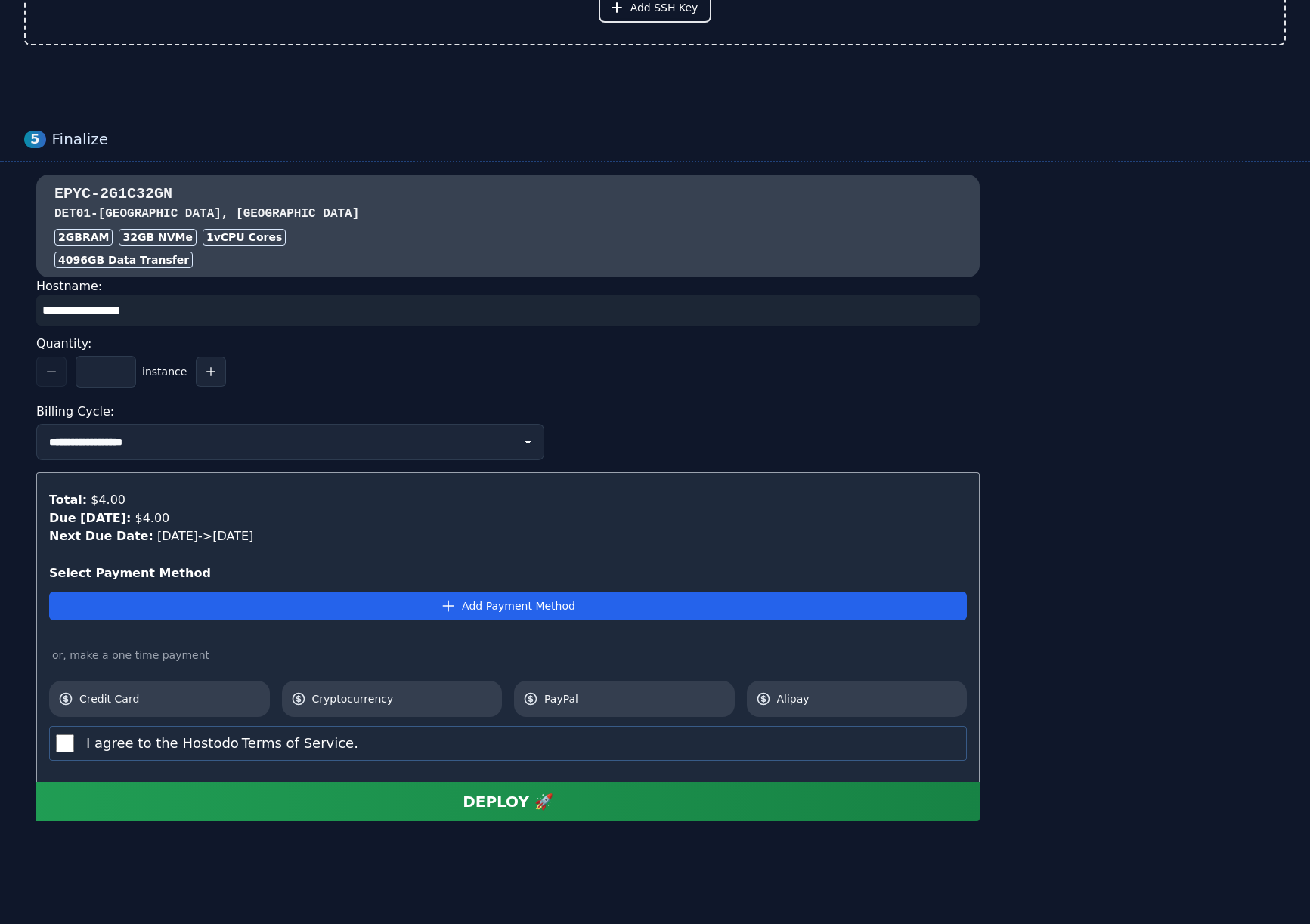
scroll to position [0, 0]
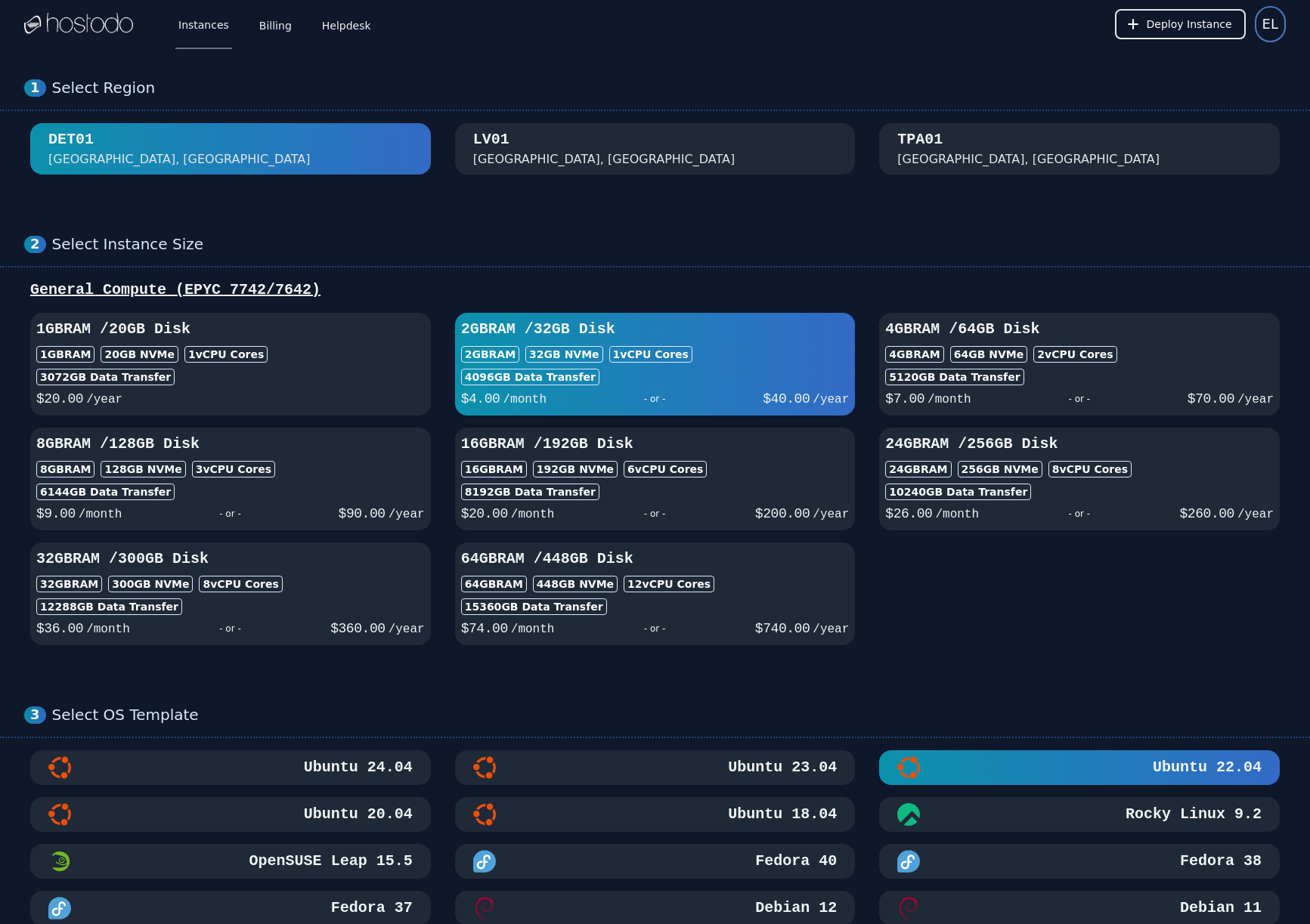
click at [1278, 19] on span "EL" at bounding box center [1270, 24] width 16 height 21
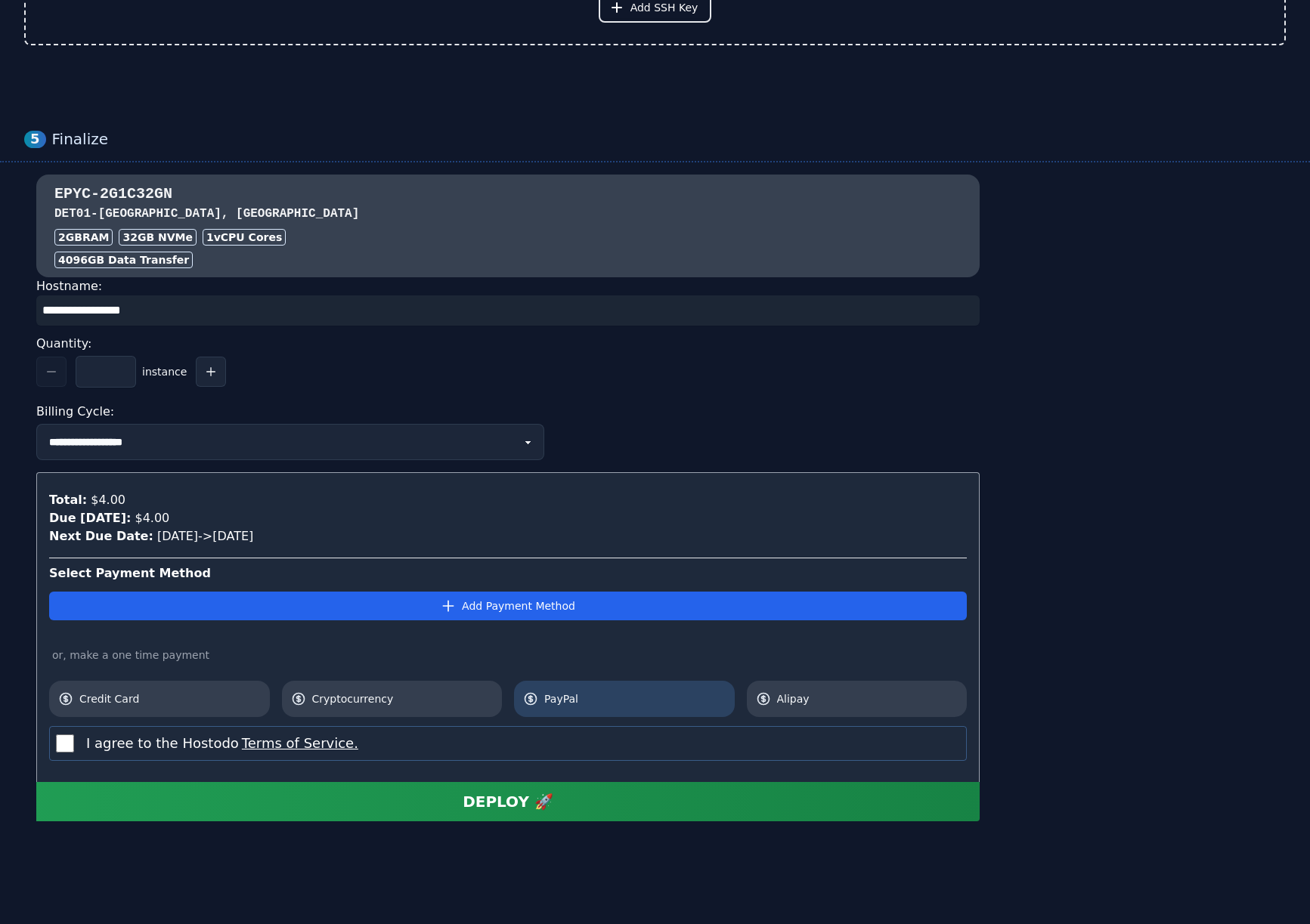
click at [588, 700] on span "PayPal" at bounding box center [635, 698] width 181 height 15
click at [514, 794] on div "DEPLOY 🚀" at bounding box center [508, 801] width 90 height 21
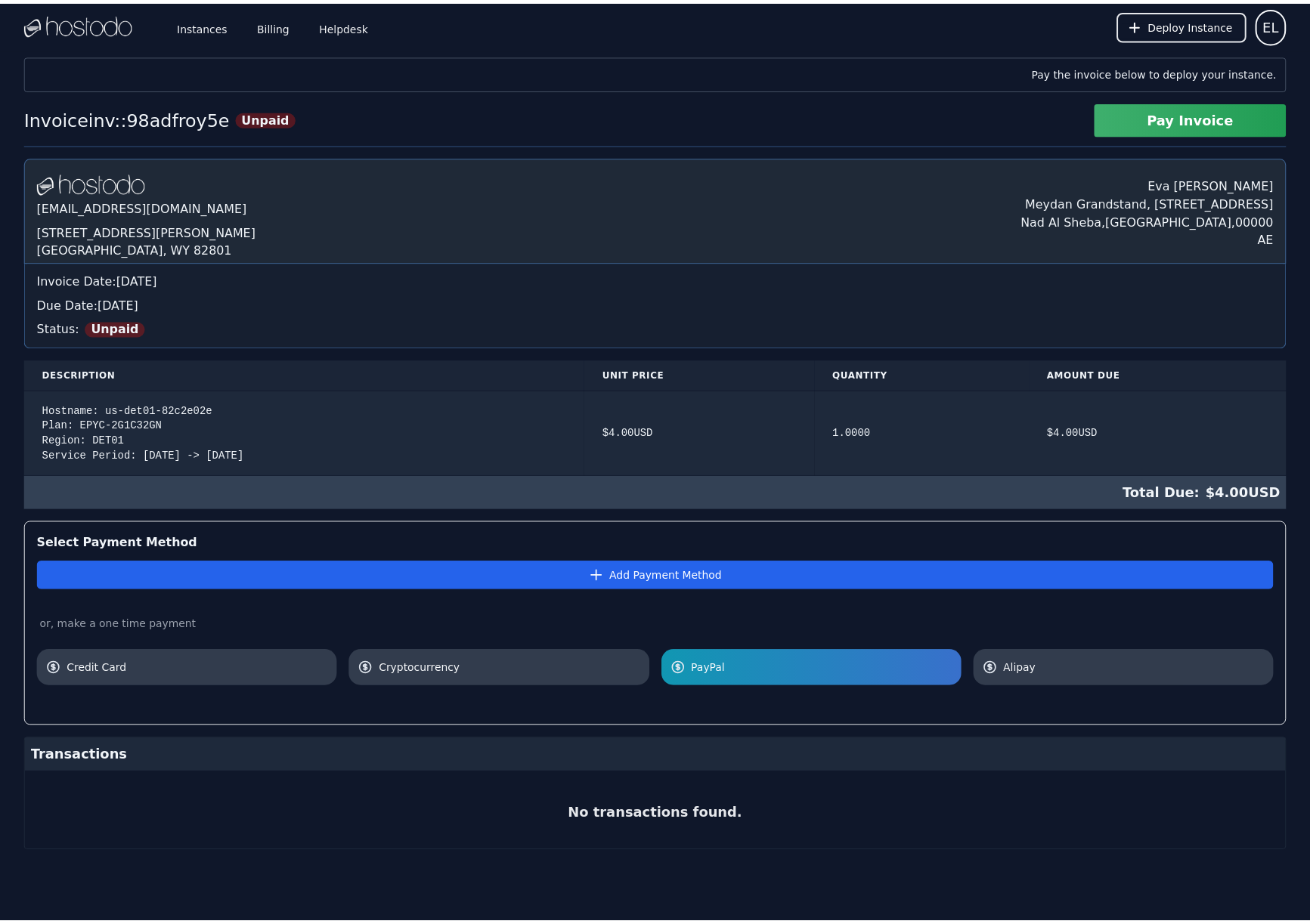
scroll to position [7, 0]
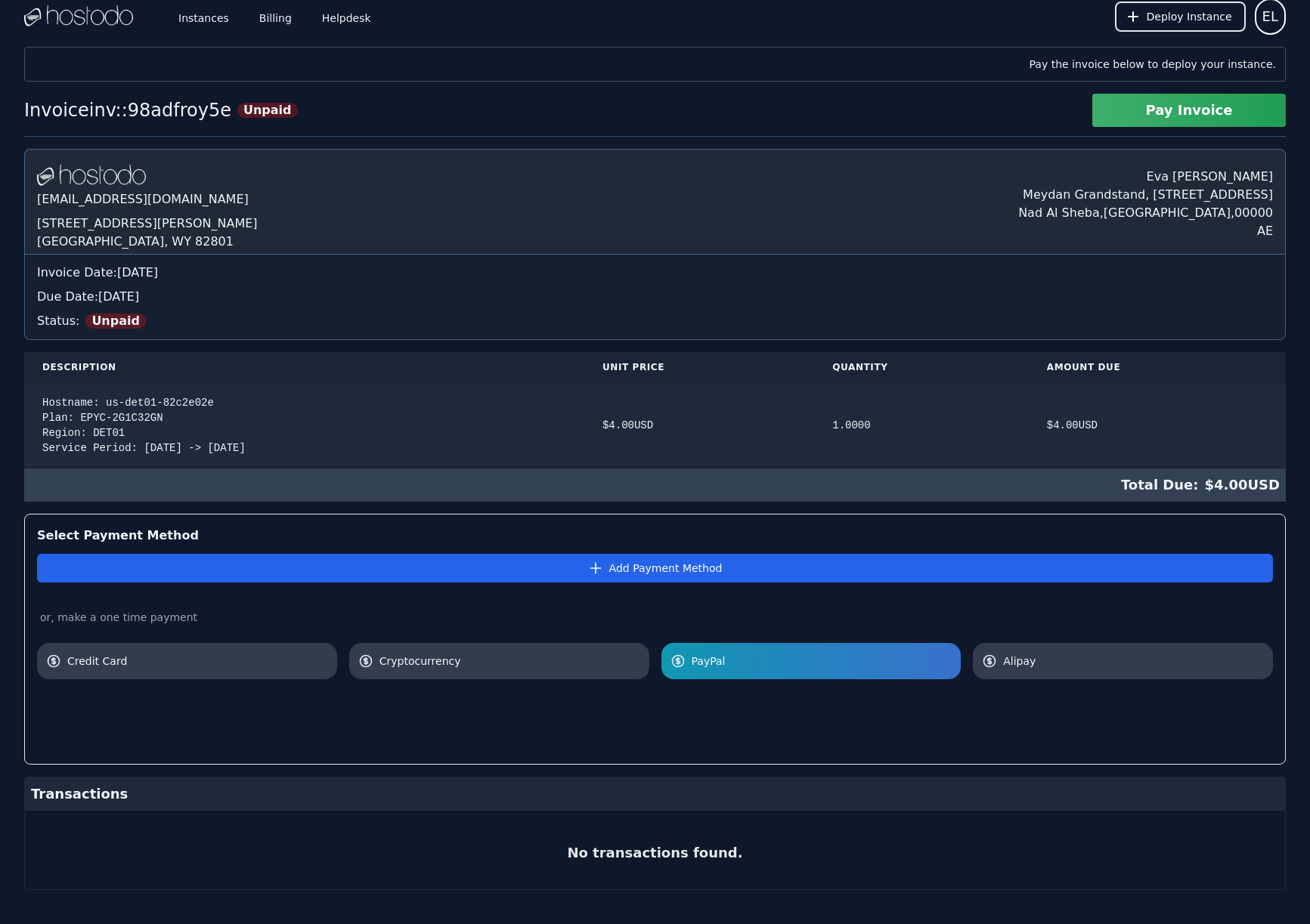
click at [917, 747] on div at bounding box center [655, 715] width 1236 height 73
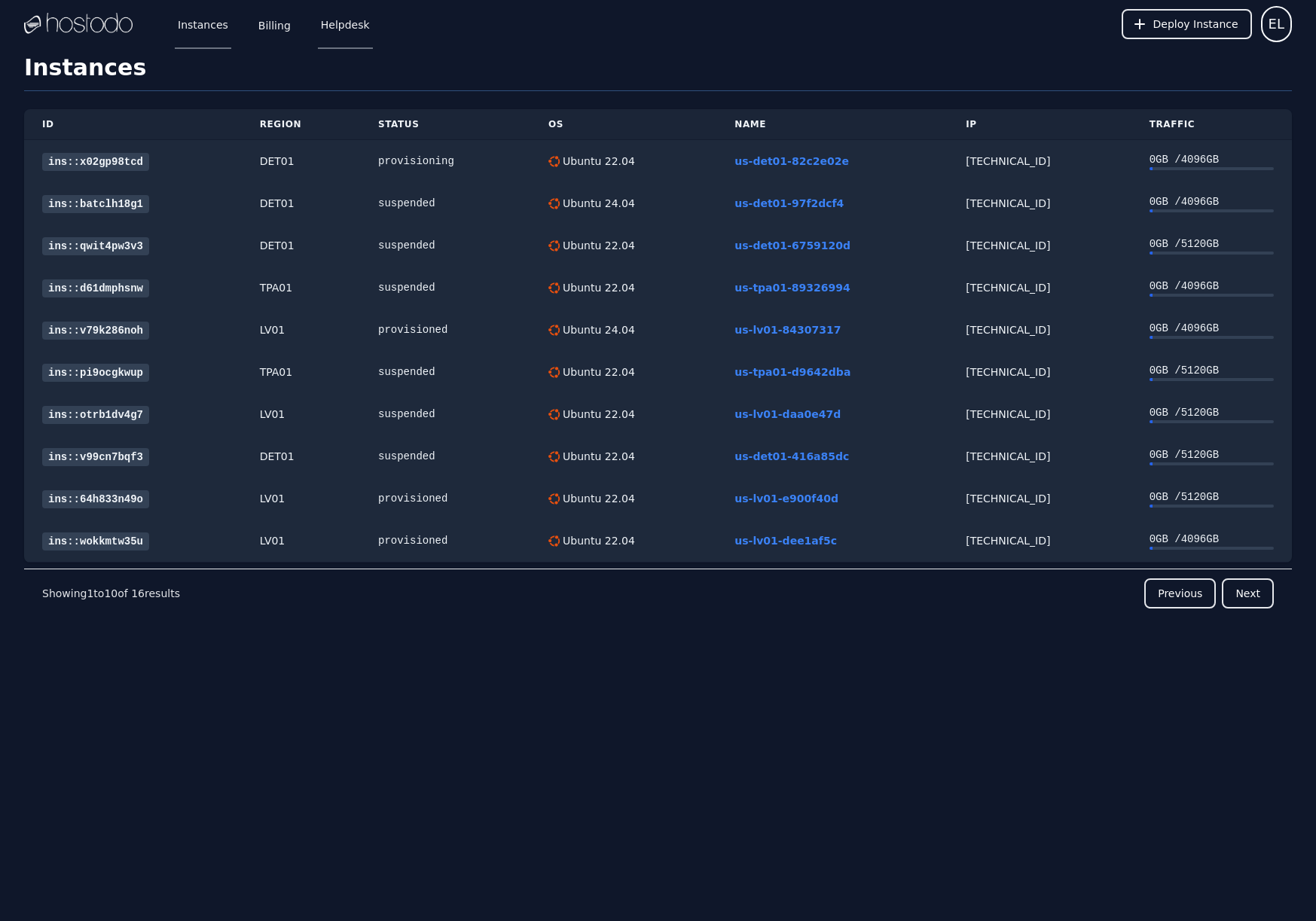
click at [321, 24] on link "Helpdesk" at bounding box center [345, 24] width 55 height 50
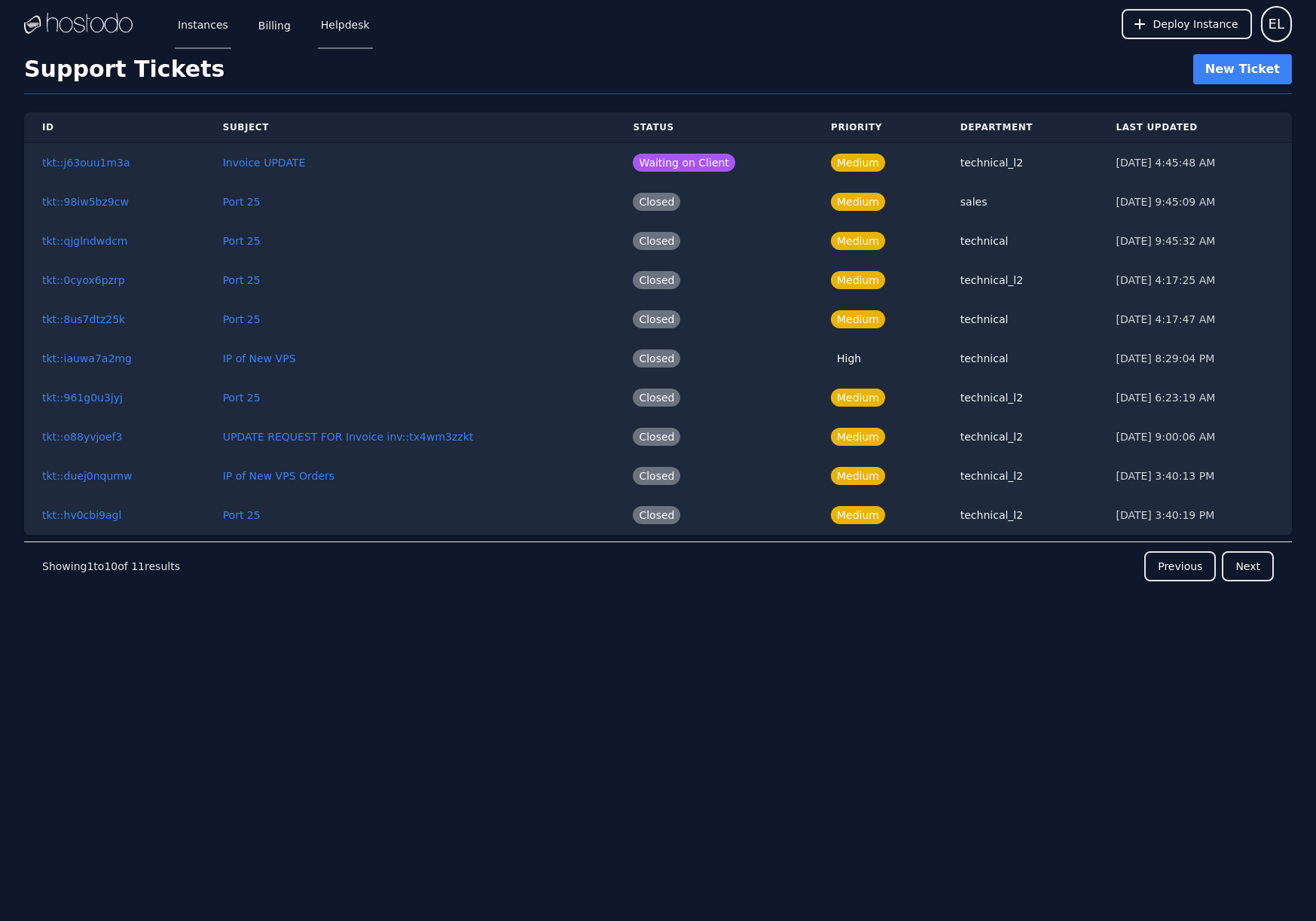
click at [186, 29] on link "Instances" at bounding box center [203, 24] width 56 height 50
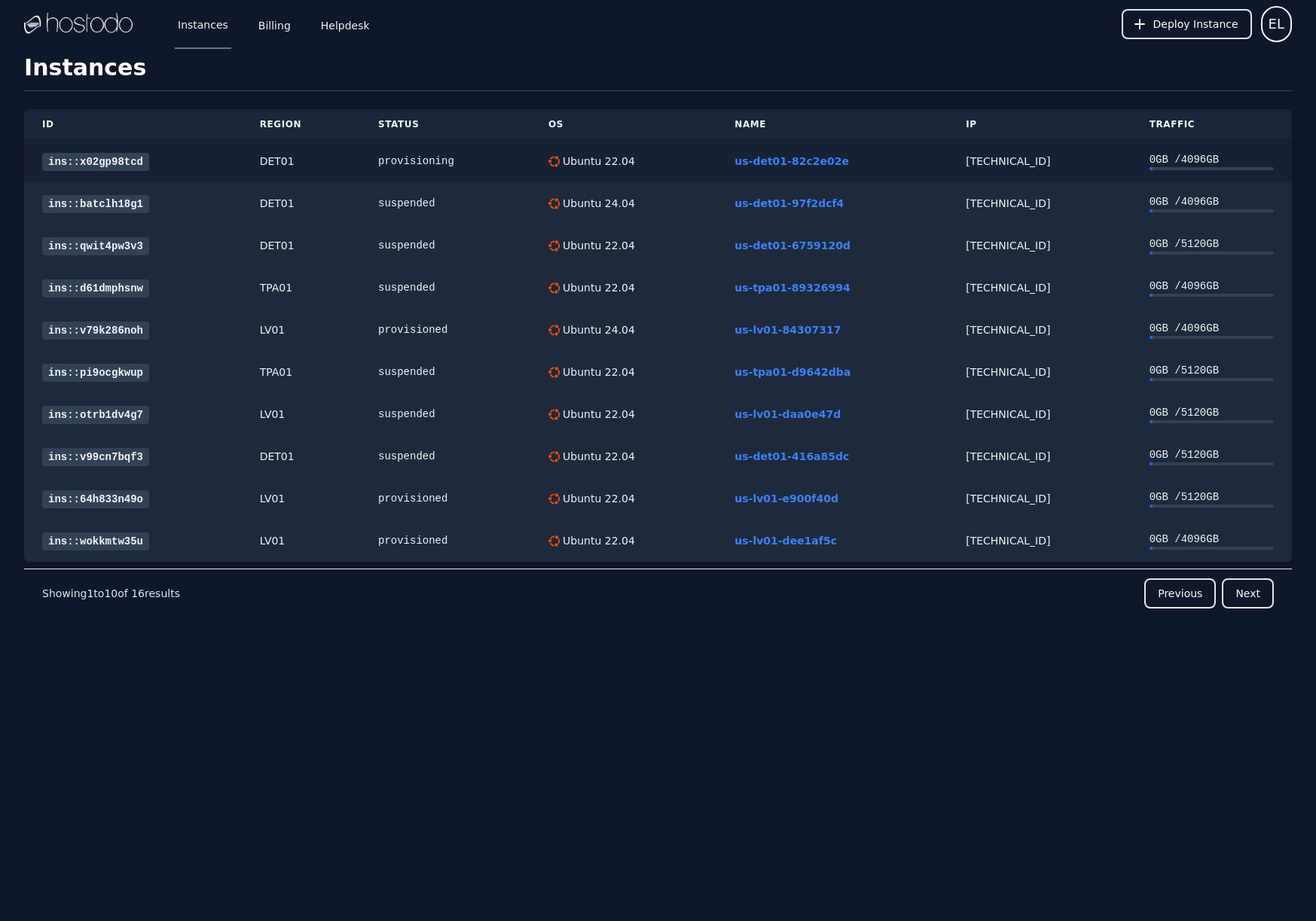
click at [128, 160] on link "ins::x02gp98tcd" at bounding box center [95, 162] width 107 height 18
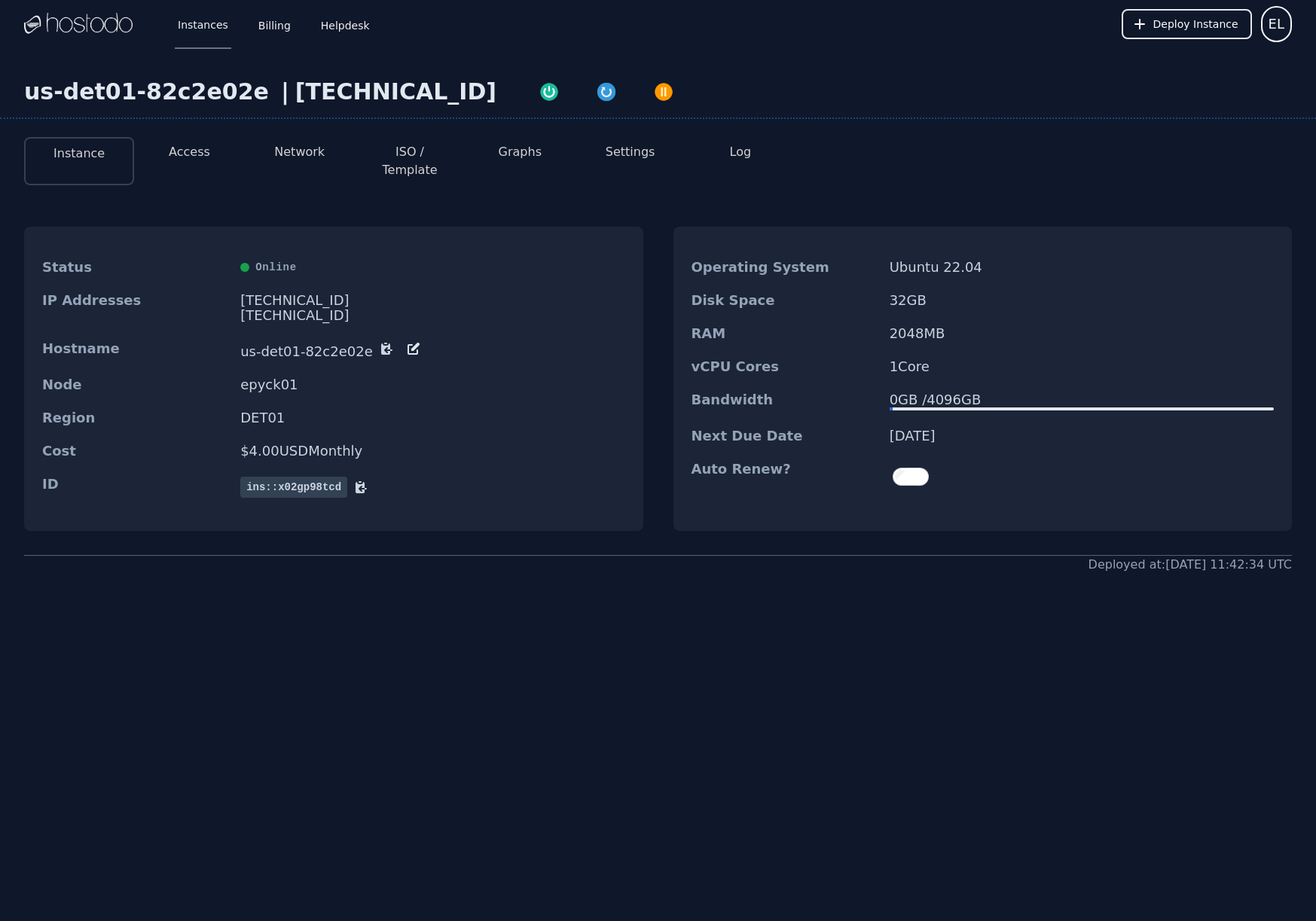
click at [179, 144] on button "Access" at bounding box center [190, 152] width 42 height 18
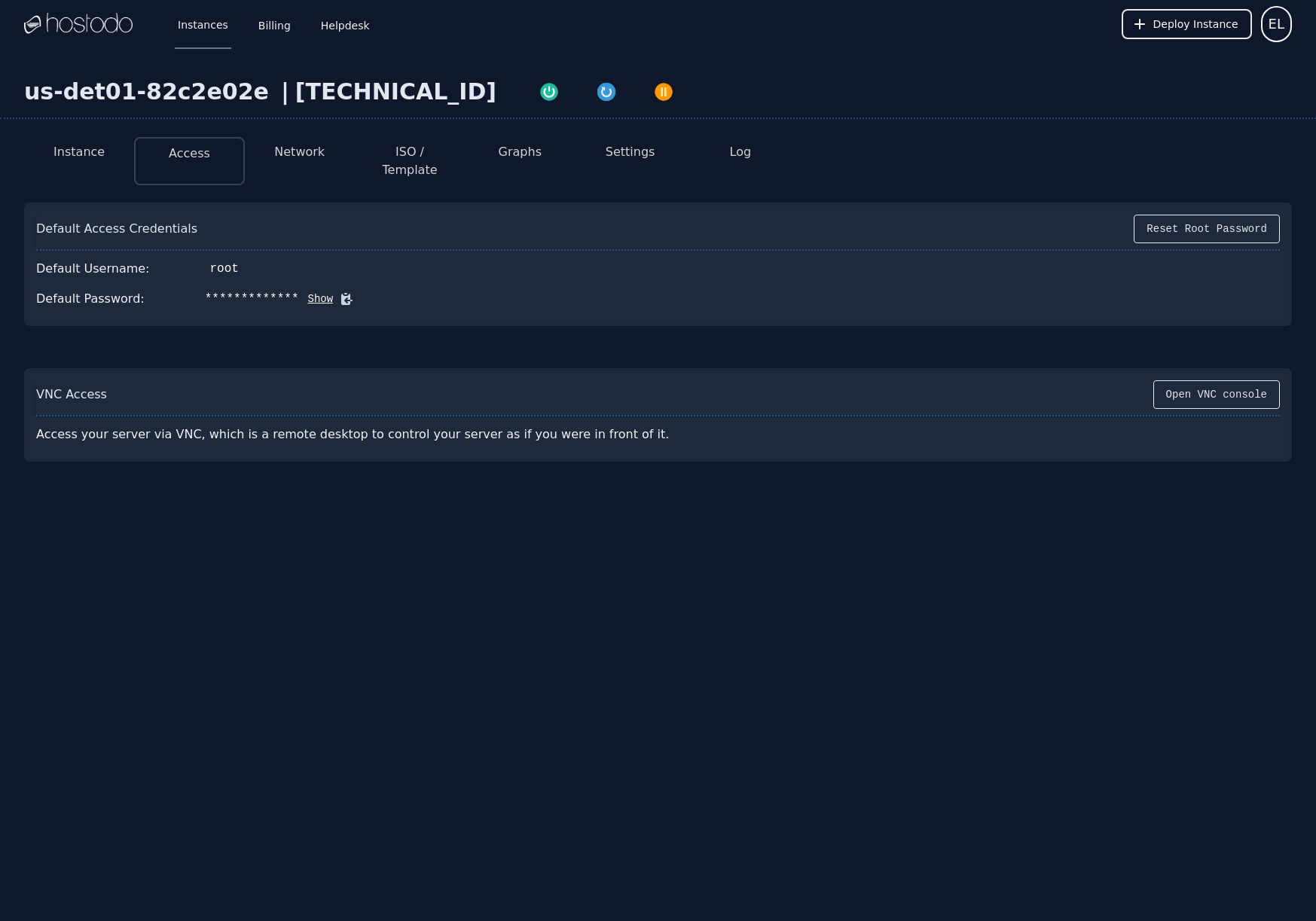
click at [94, 161] on button "Instance" at bounding box center [80, 152] width 51 height 18
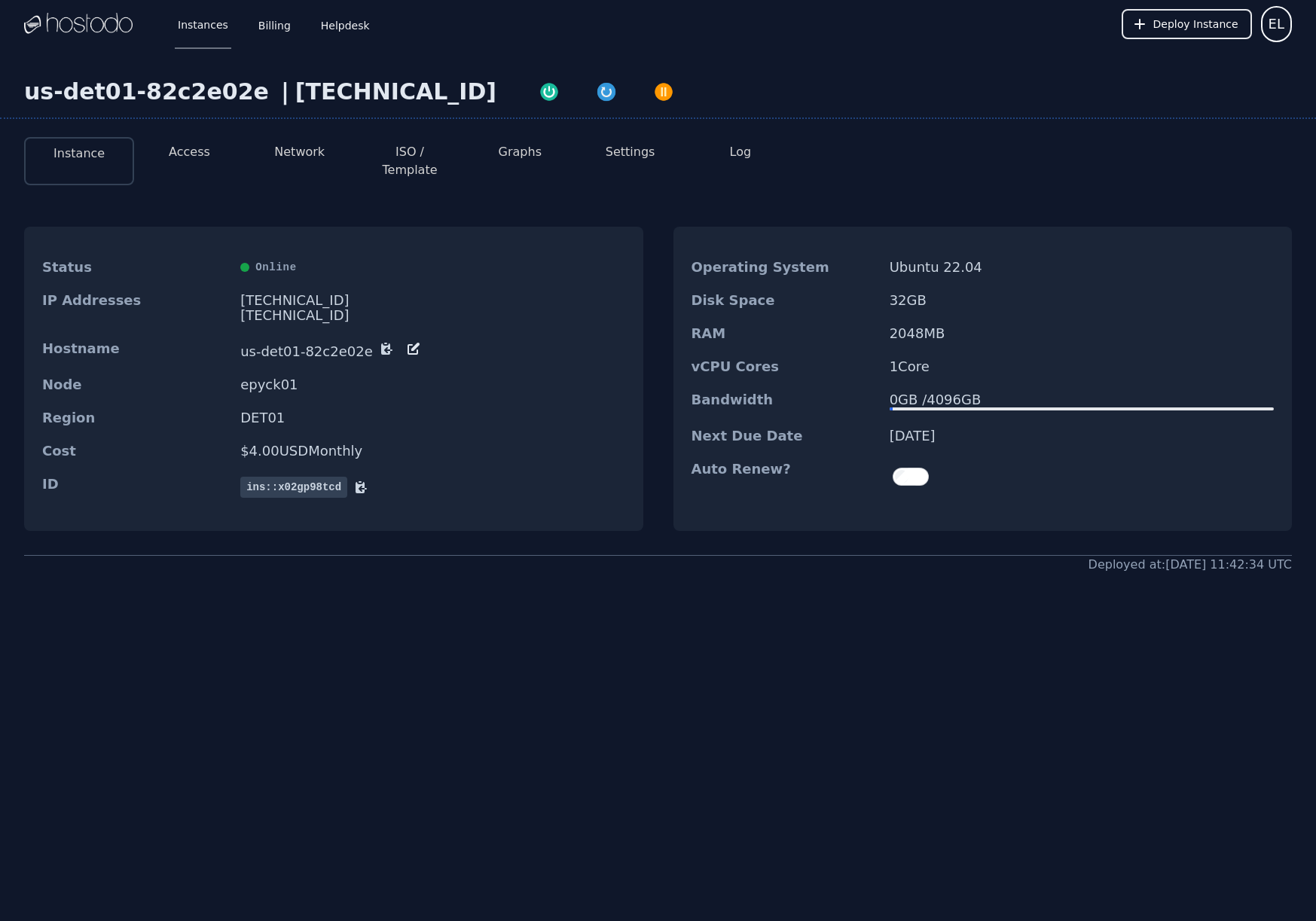
click at [295, 100] on div "[TECHNICAL_ID]" at bounding box center [396, 92] width 201 height 27
copy div "66.187.7.25"
click at [295, 93] on div "66.187.7.25" at bounding box center [396, 92] width 201 height 27
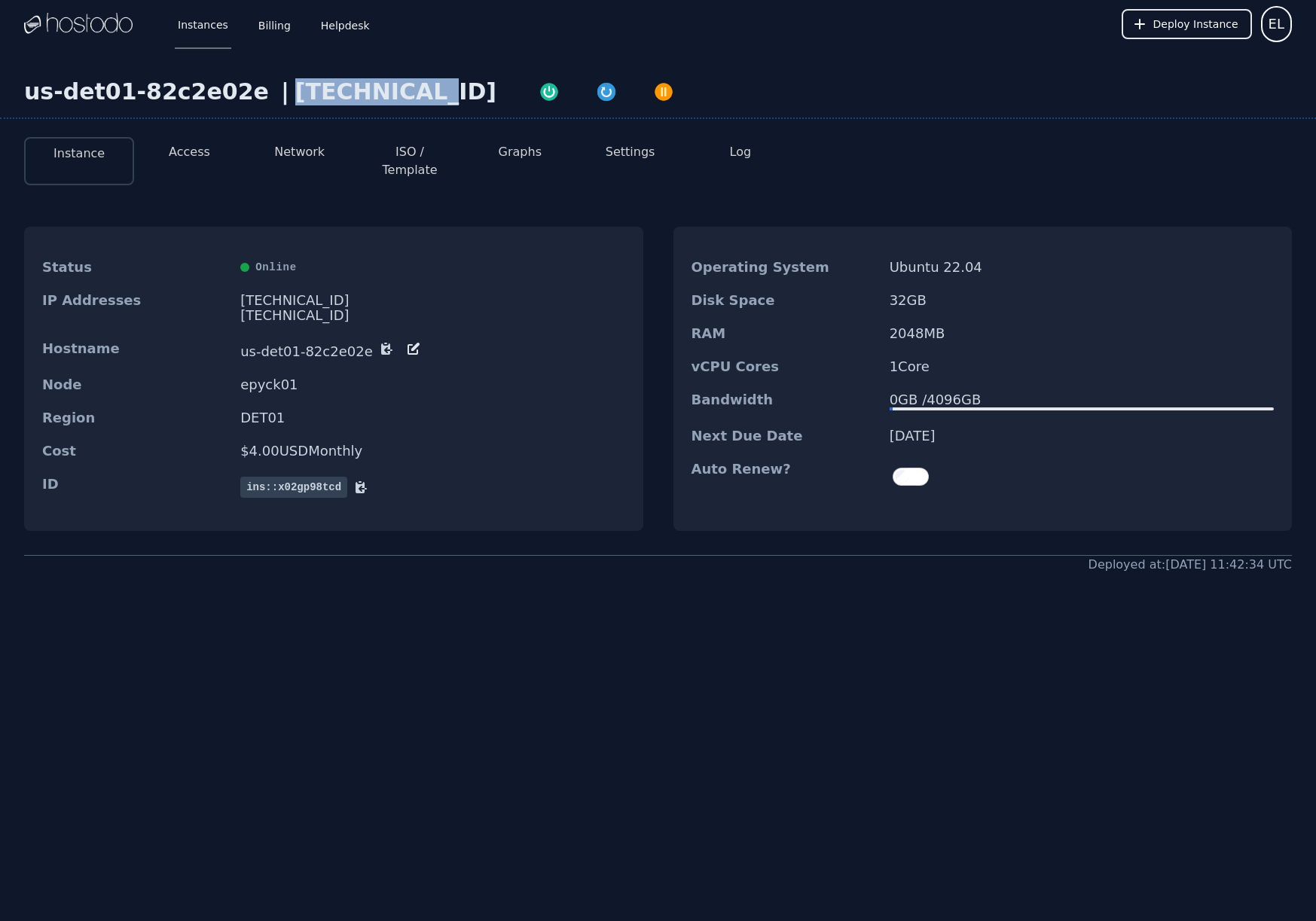
click at [179, 148] on button "Access" at bounding box center [190, 152] width 42 height 18
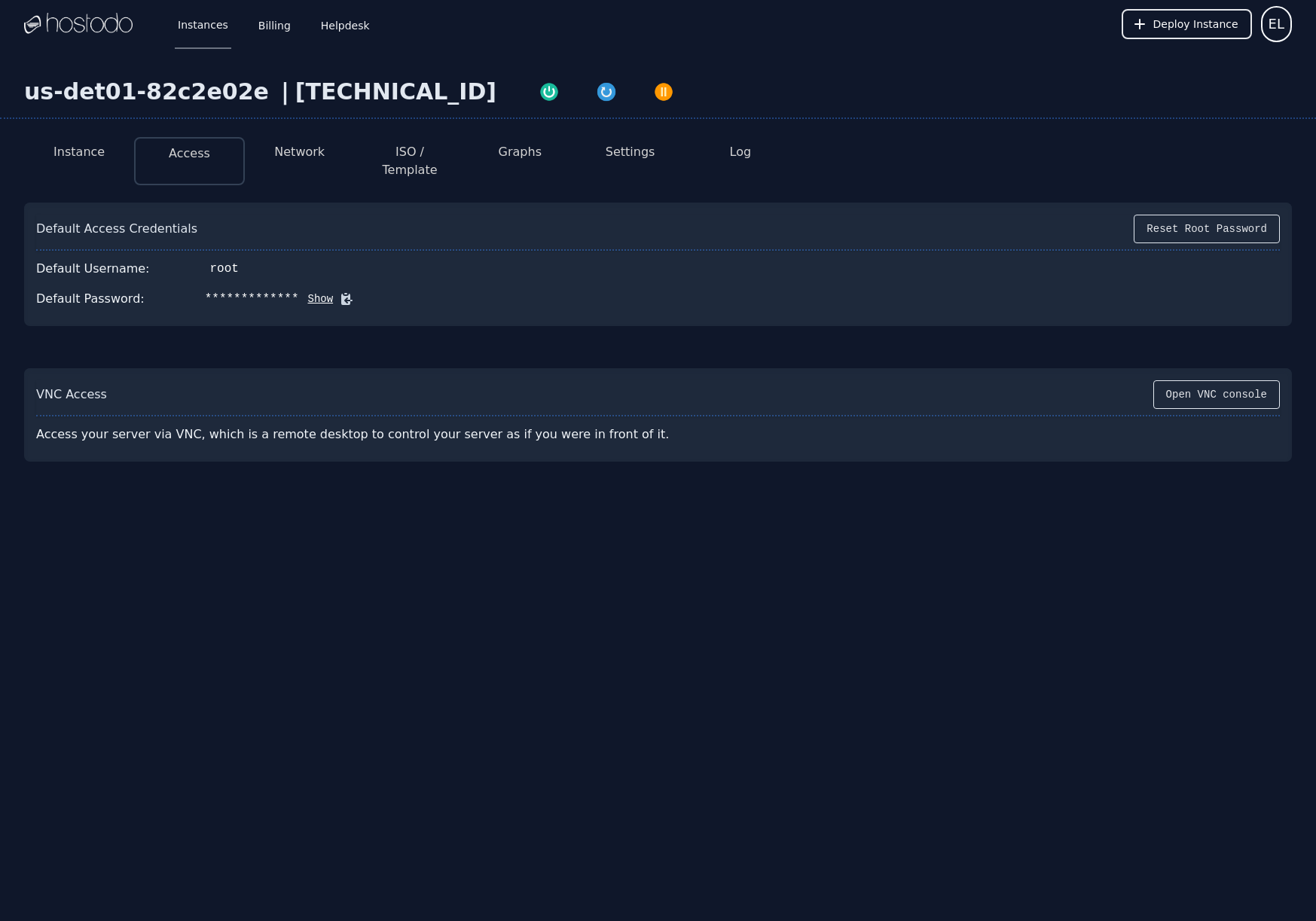
click at [310, 292] on button "Show" at bounding box center [316, 299] width 35 height 15
click at [363, 292] on icon at bounding box center [368, 299] width 15 height 15
drag, startPoint x: 239, startPoint y: 91, endPoint x: 29, endPoint y: 85, distance: 210.1
click at [29, 85] on div "us-det01-82c2e02e" at bounding box center [150, 92] width 251 height 27
copy div "us-det01-82c2e02e"
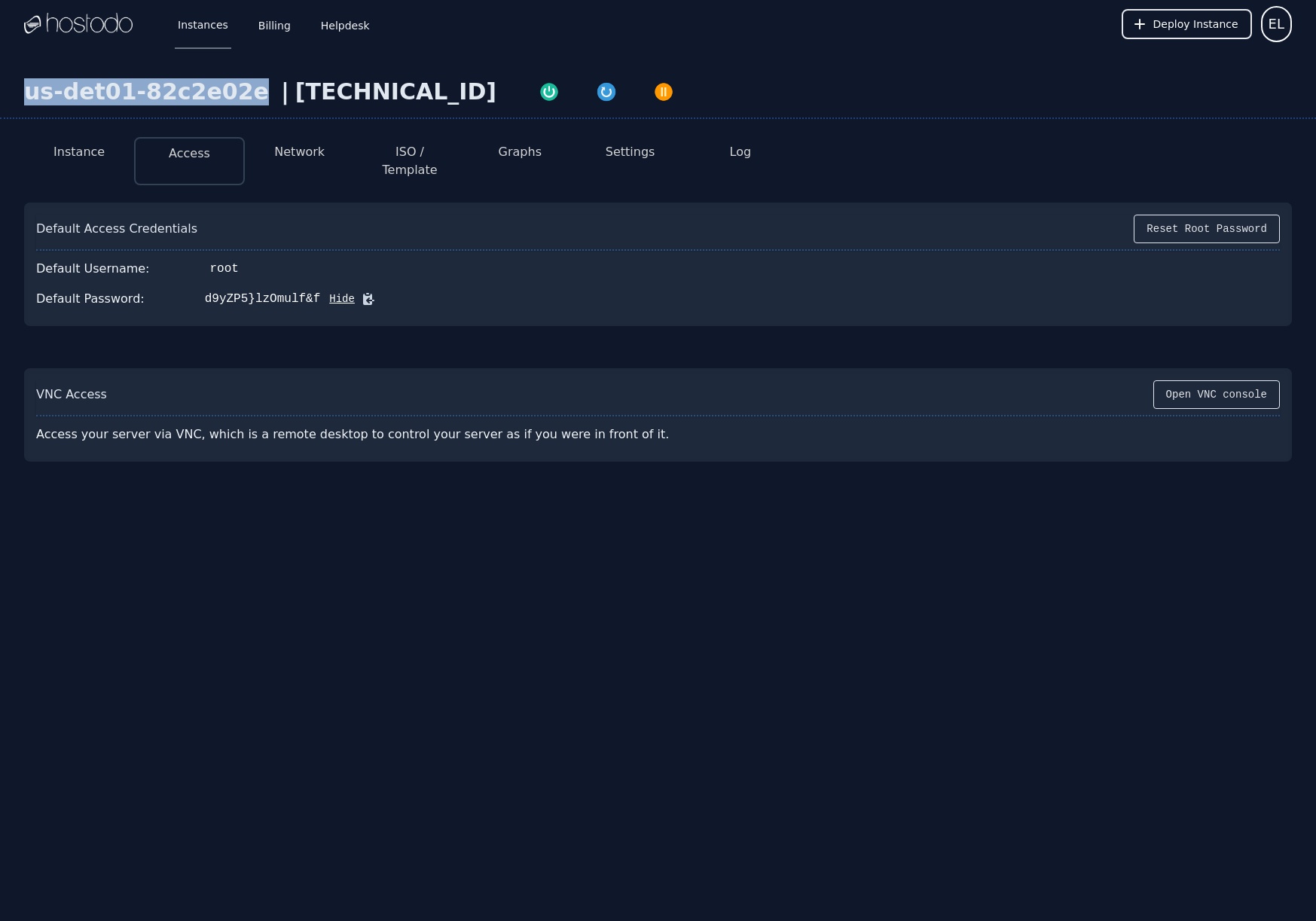
click at [215, 31] on link "Instances" at bounding box center [203, 24] width 56 height 50
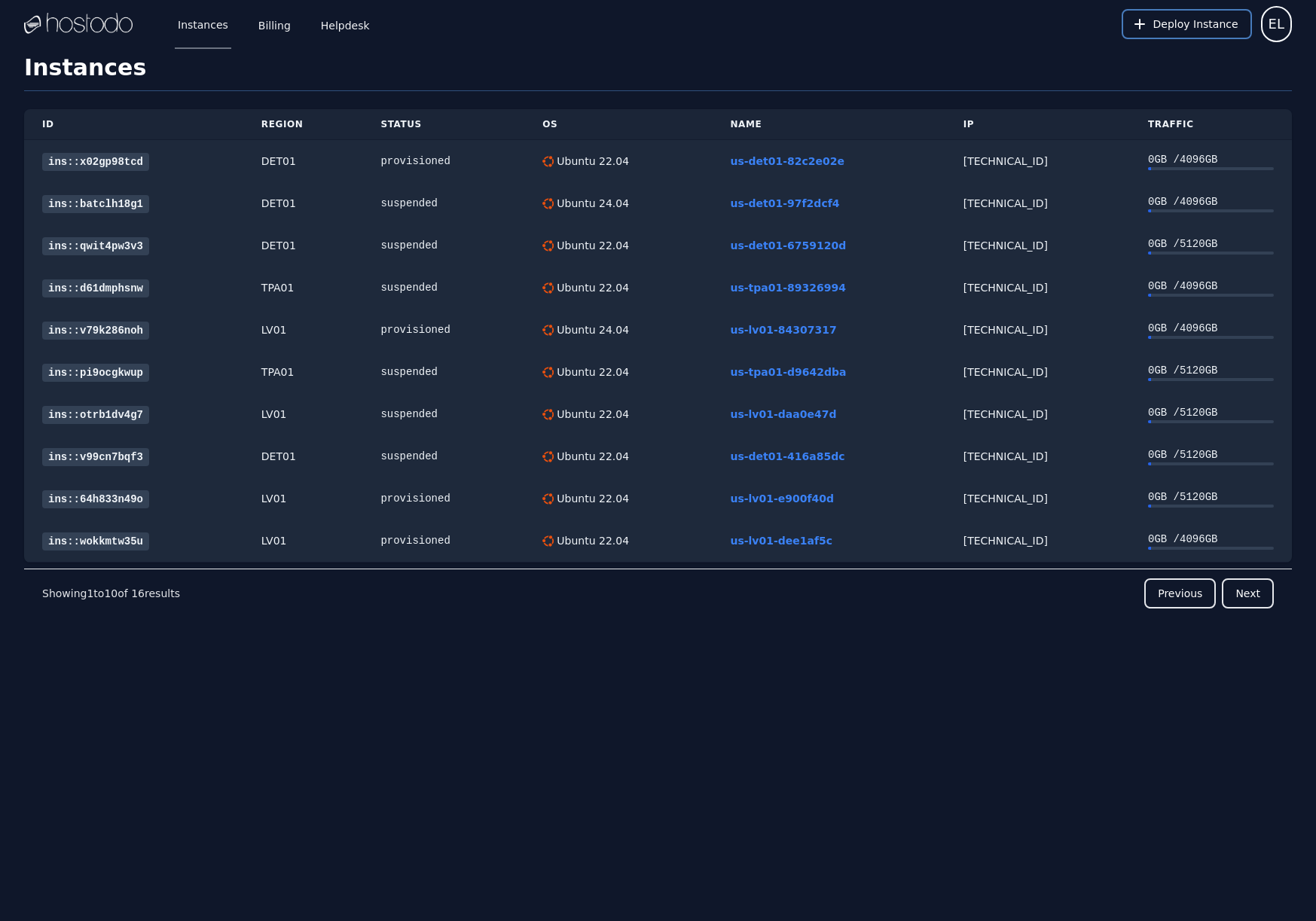
click at [1187, 18] on span "Deploy Instance" at bounding box center [1196, 24] width 85 height 15
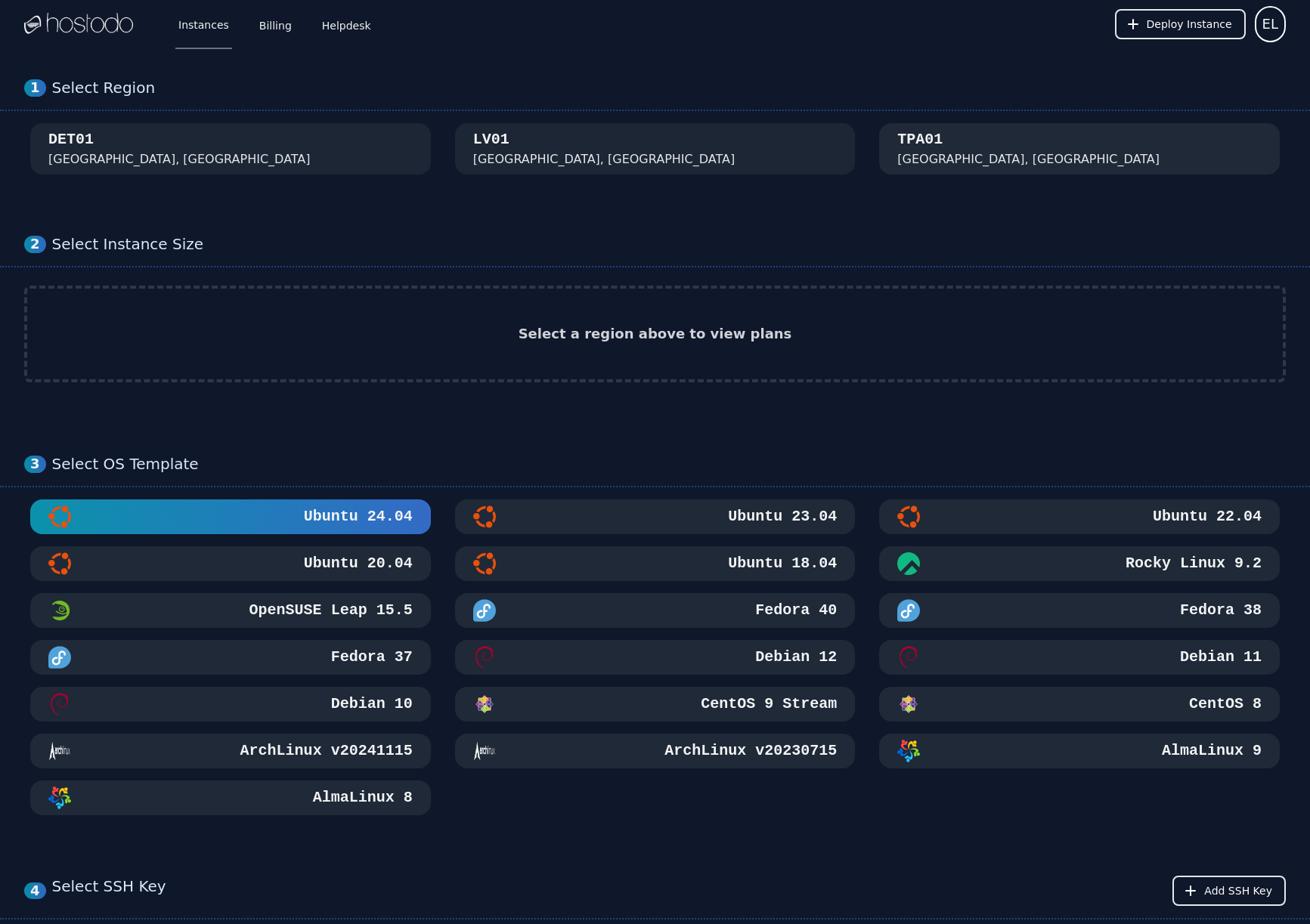
click at [968, 151] on div "TPA01 Tampa, FL" at bounding box center [1079, 148] width 365 height 40
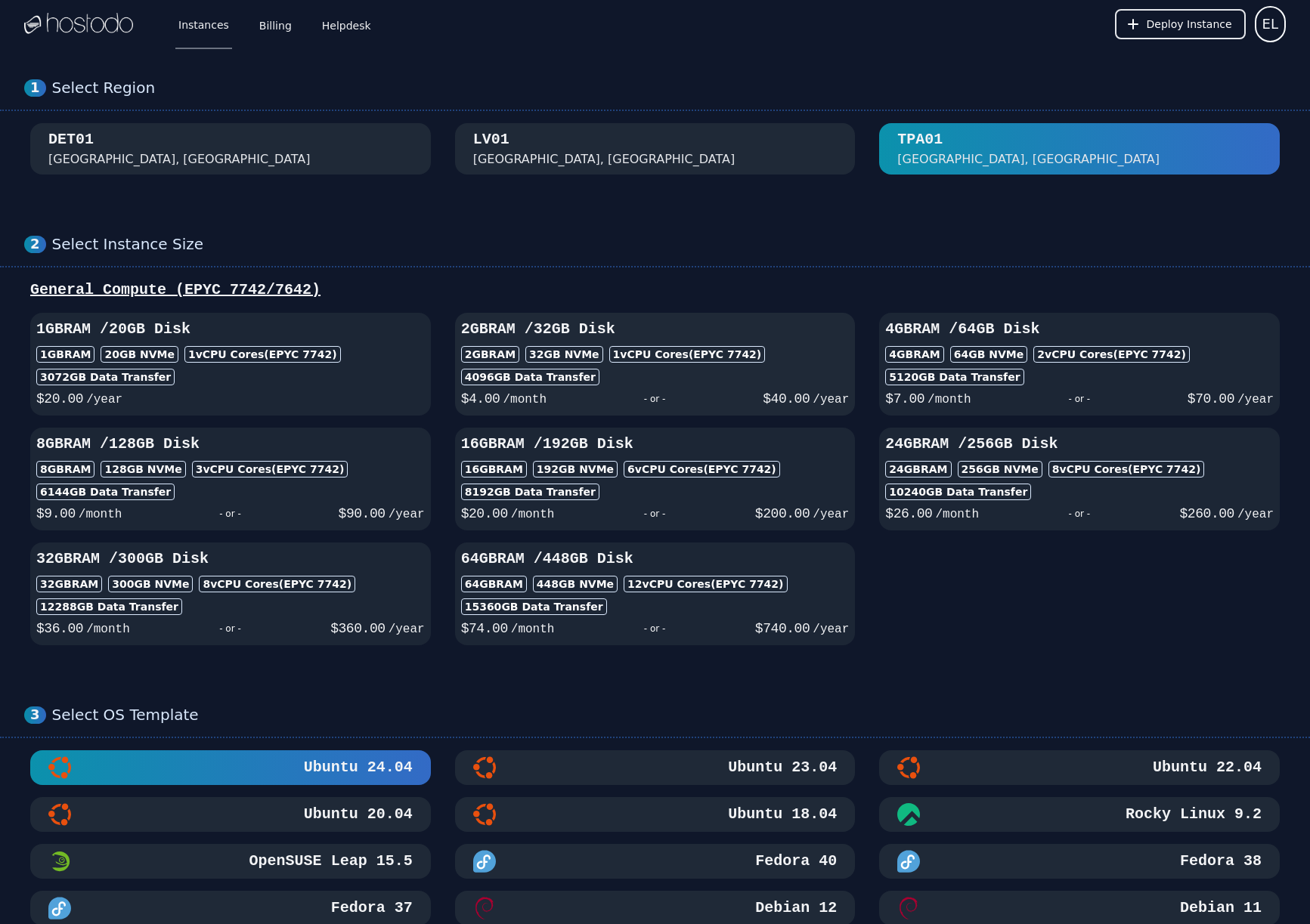
click at [707, 328] on h3 "2GB RAM / 32 GB Disk" at bounding box center [656, 329] width 389 height 21
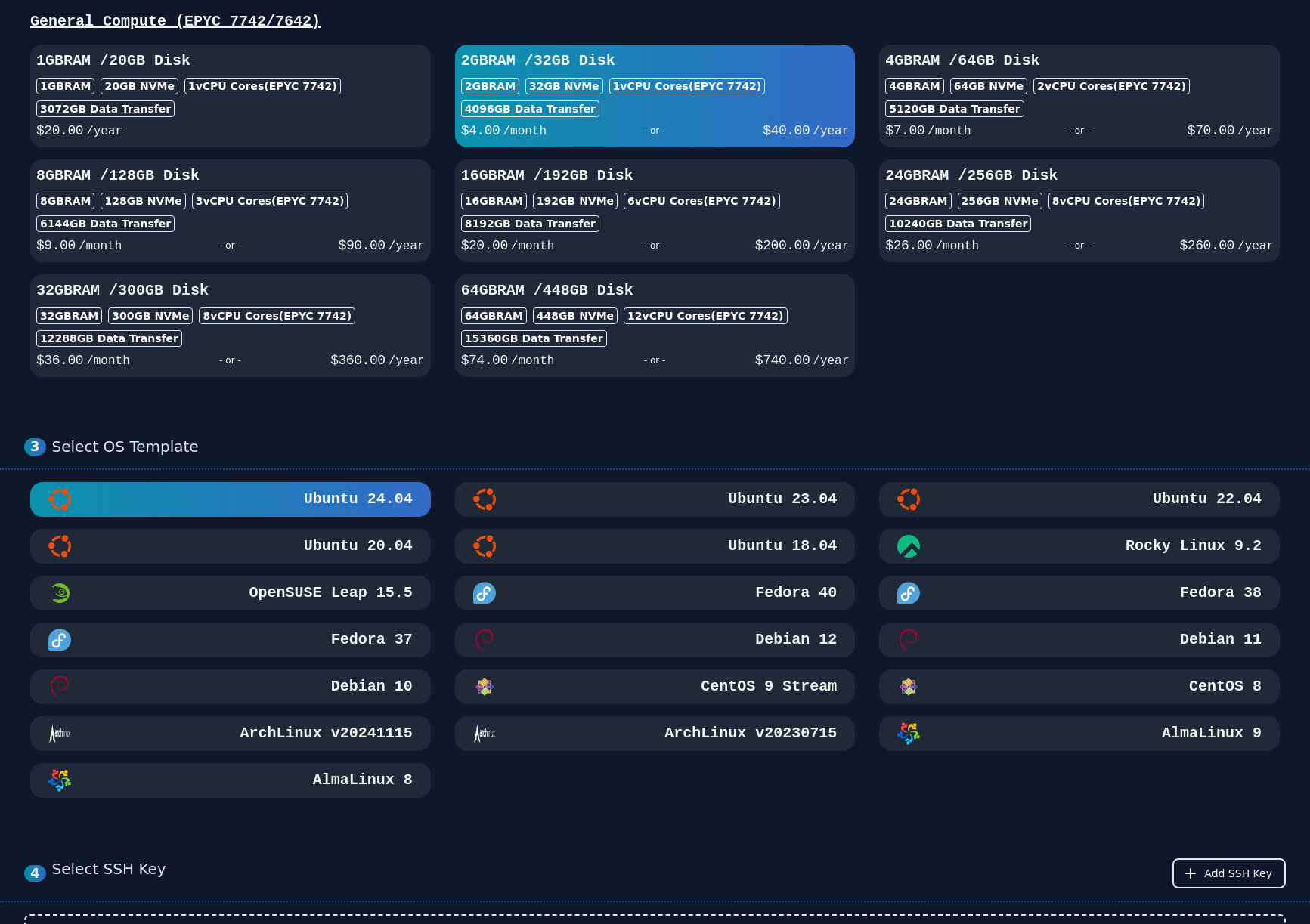
scroll to position [345, 0]
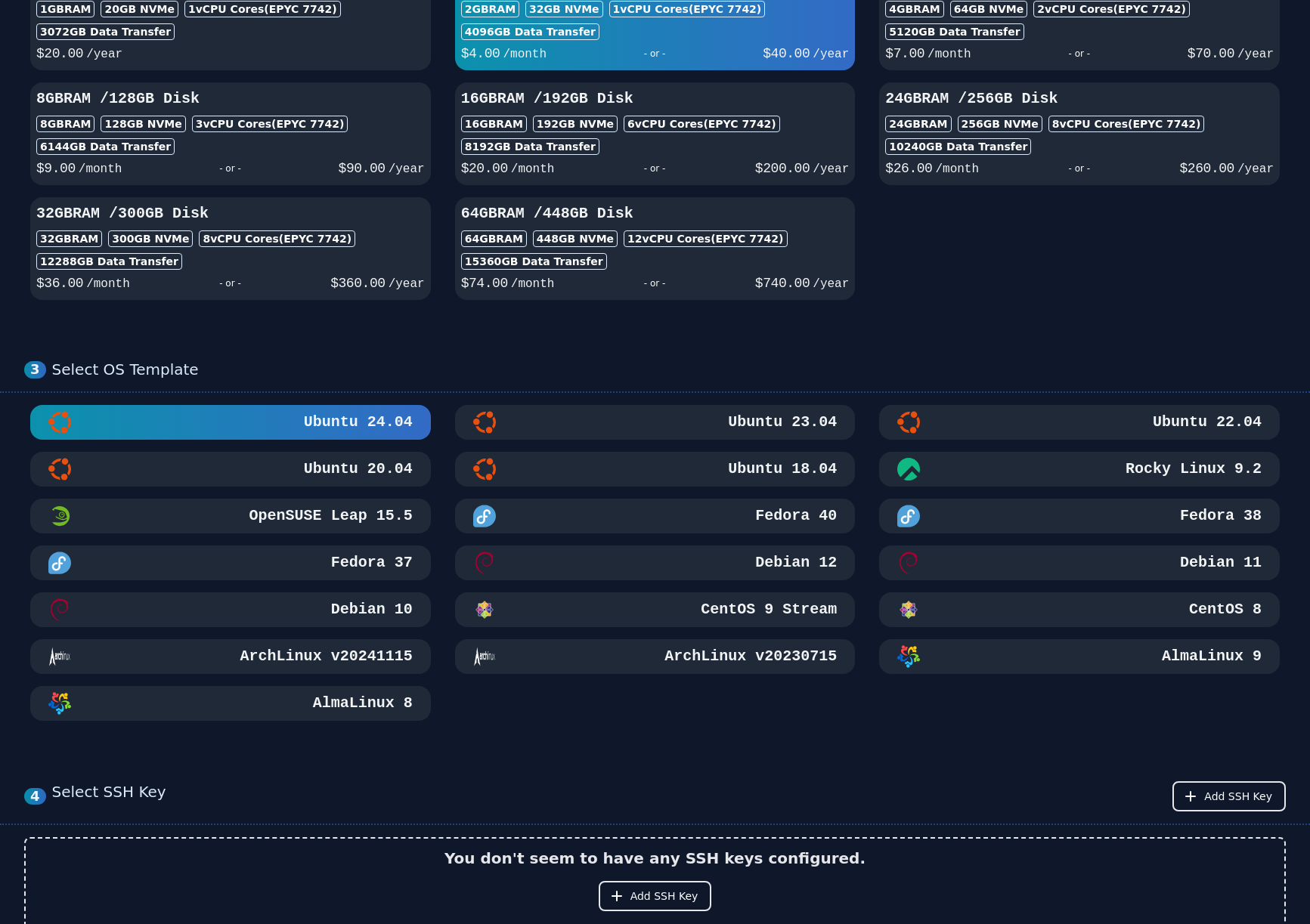
click at [1108, 424] on div "Ubuntu 22.04" at bounding box center [1079, 422] width 365 height 23
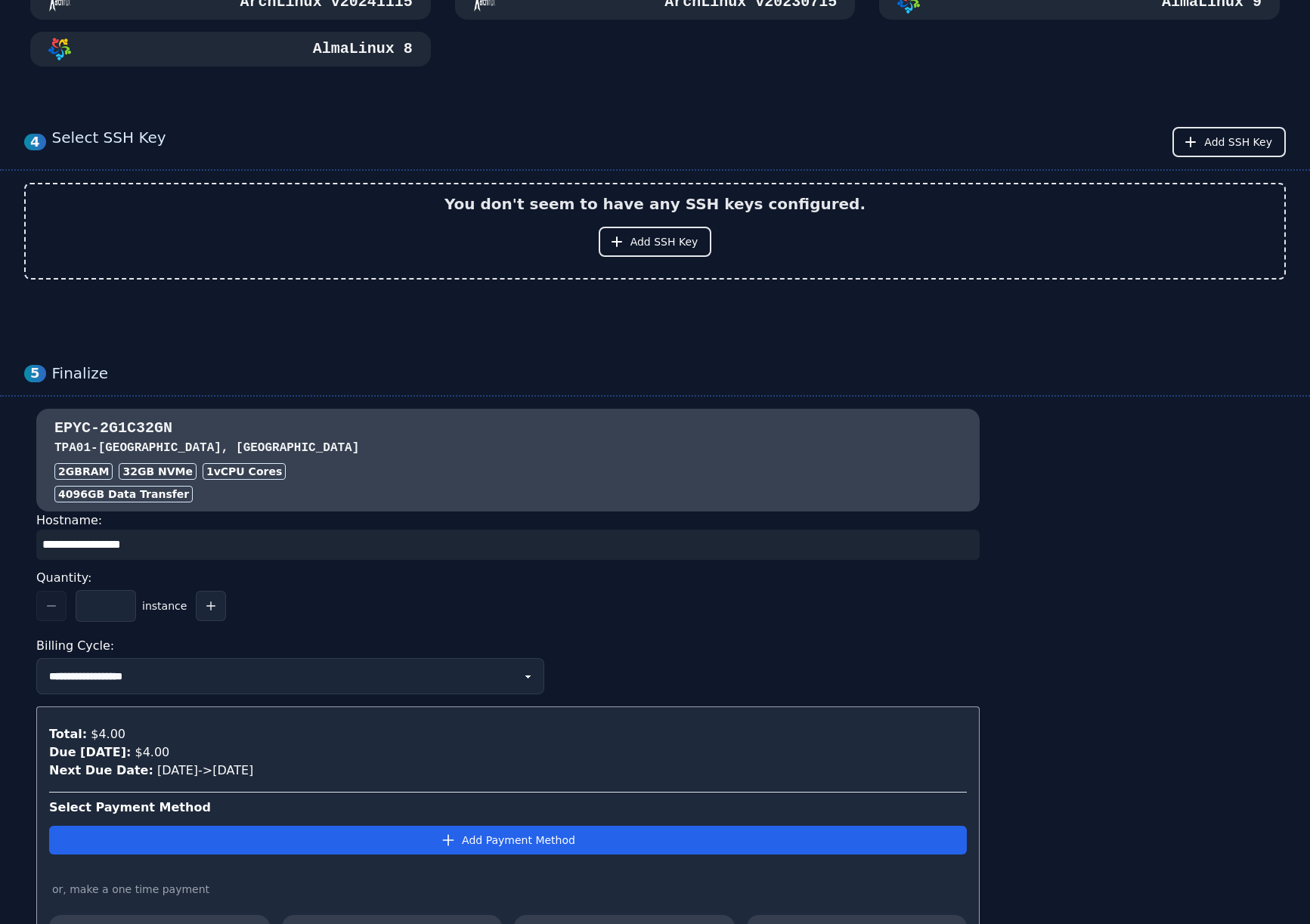
scroll to position [1234, 0]
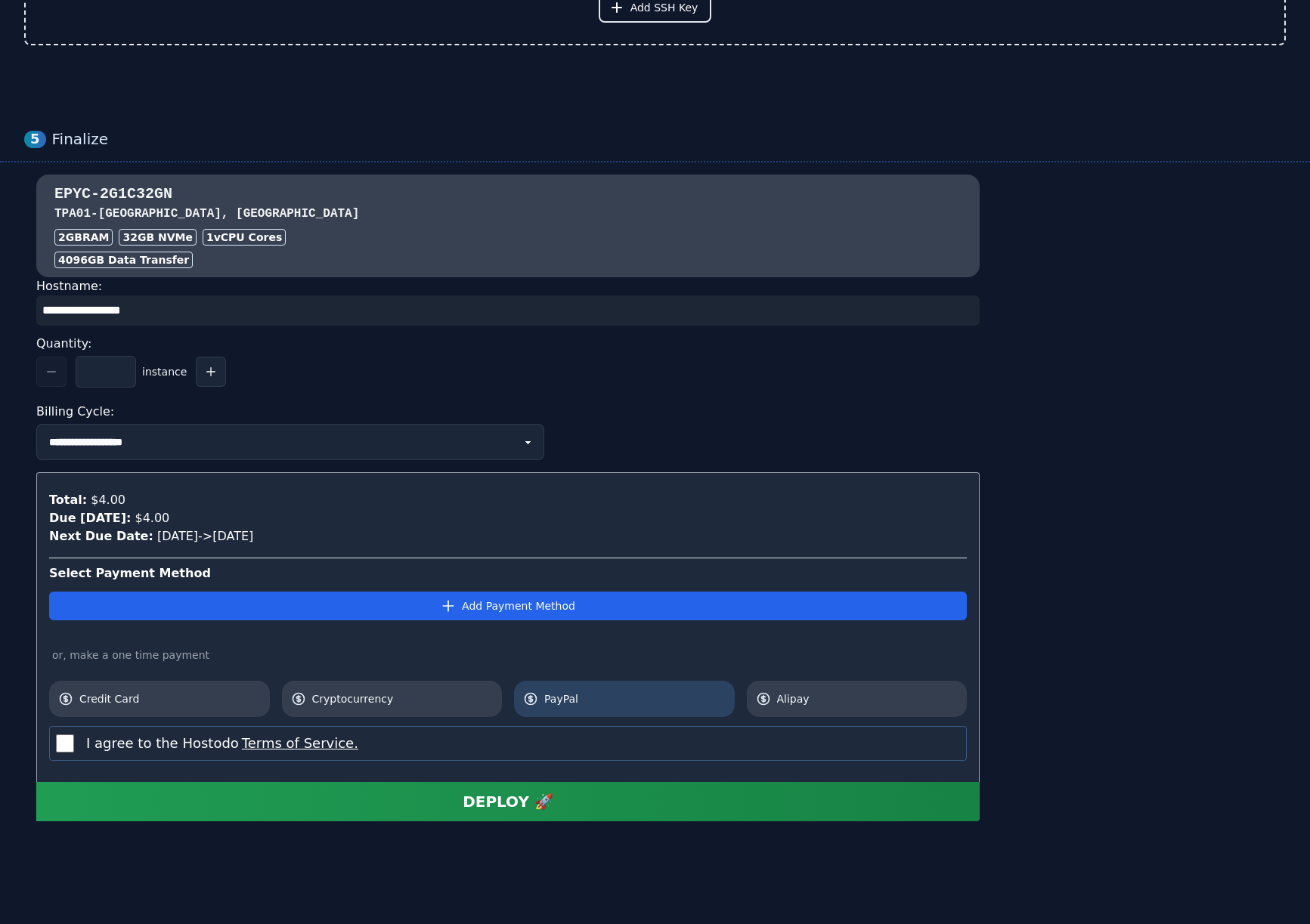
click at [578, 705] on span "PayPal" at bounding box center [635, 698] width 181 height 15
click at [544, 801] on div "DEPLOY 🚀" at bounding box center [508, 801] width 90 height 21
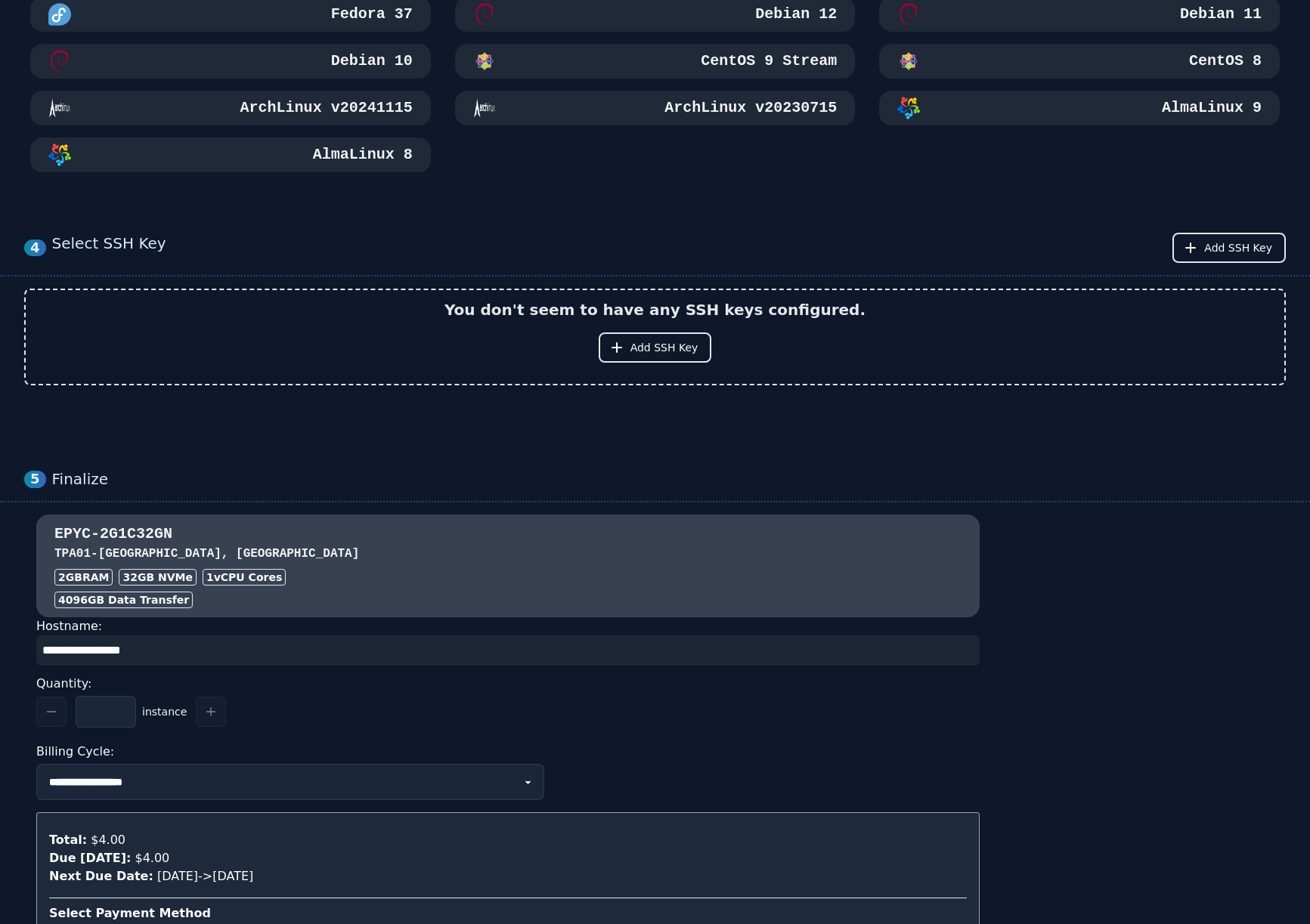
scroll to position [0, 0]
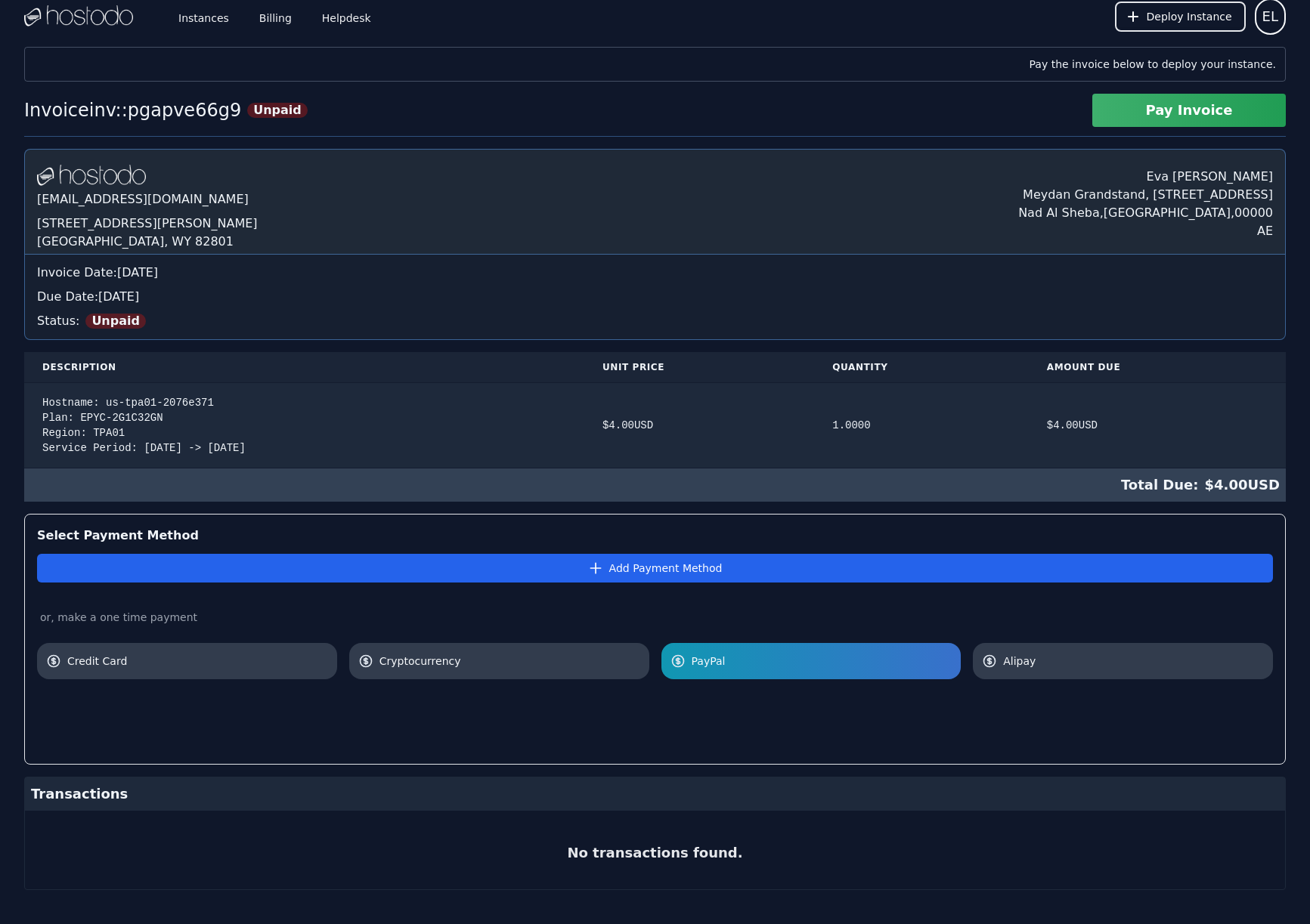
scroll to position [38, 0]
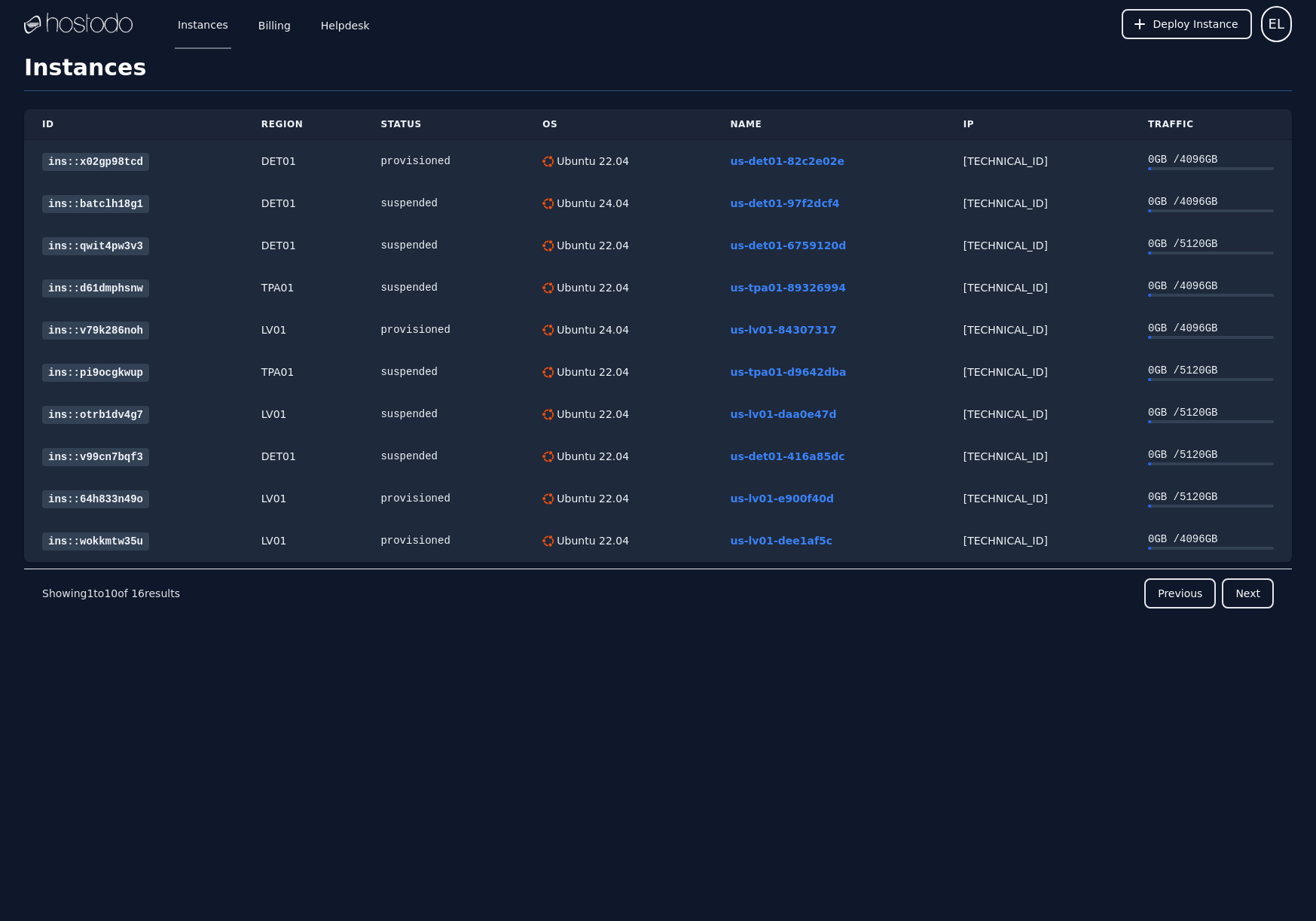
click at [390, 706] on div "Instances Billing Helpdesk Deploy Instance EL Instances SSH Keys Billing Helpde…" at bounding box center [658, 460] width 1316 height 921
click at [232, 665] on div "ID Region Status OS Name IP Traffic ins::x02gp98tcd DET01 provisioned Ubuntu 22…" at bounding box center [658, 390] width 1268 height 599
click at [120, 157] on link "ins::fqw54u9tt3" at bounding box center [95, 162] width 107 height 18
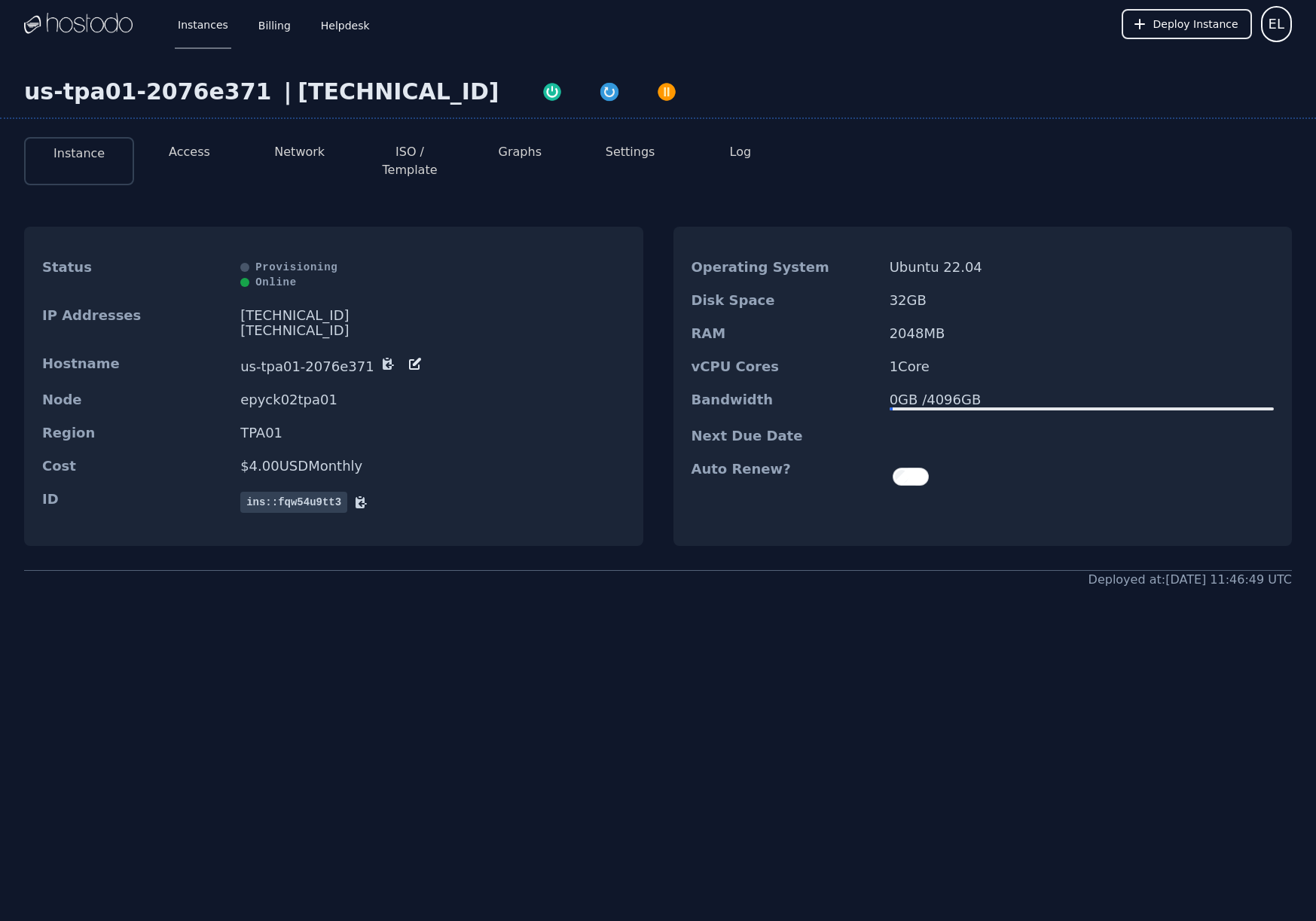
click at [297, 89] on div "[TECHNICAL_ID]" at bounding box center [398, 92] width 201 height 27
copy div "[TECHNICAL_ID]"
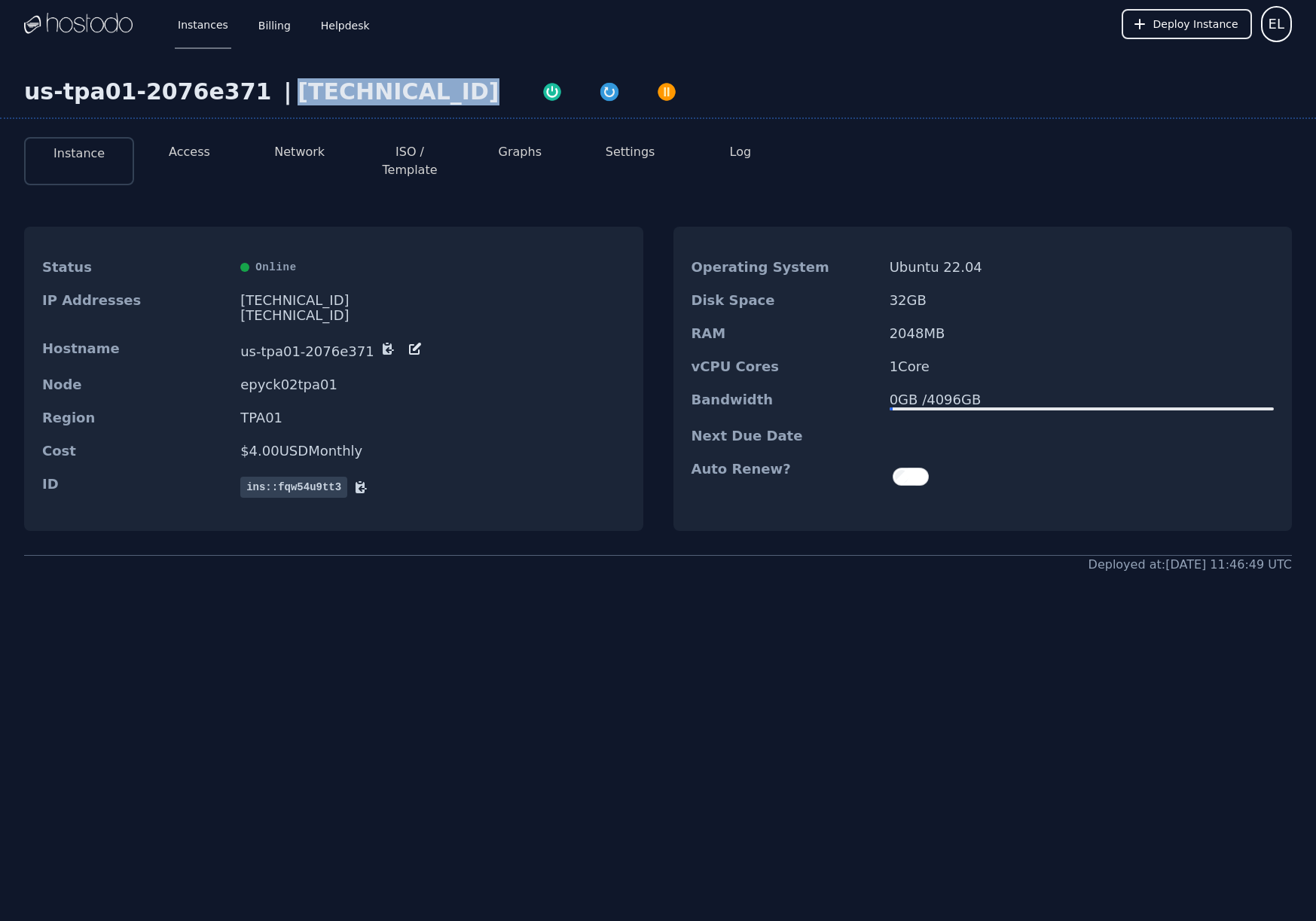
copy div "[TECHNICAL_ID]"
click at [190, 156] on button "Access" at bounding box center [190, 152] width 42 height 18
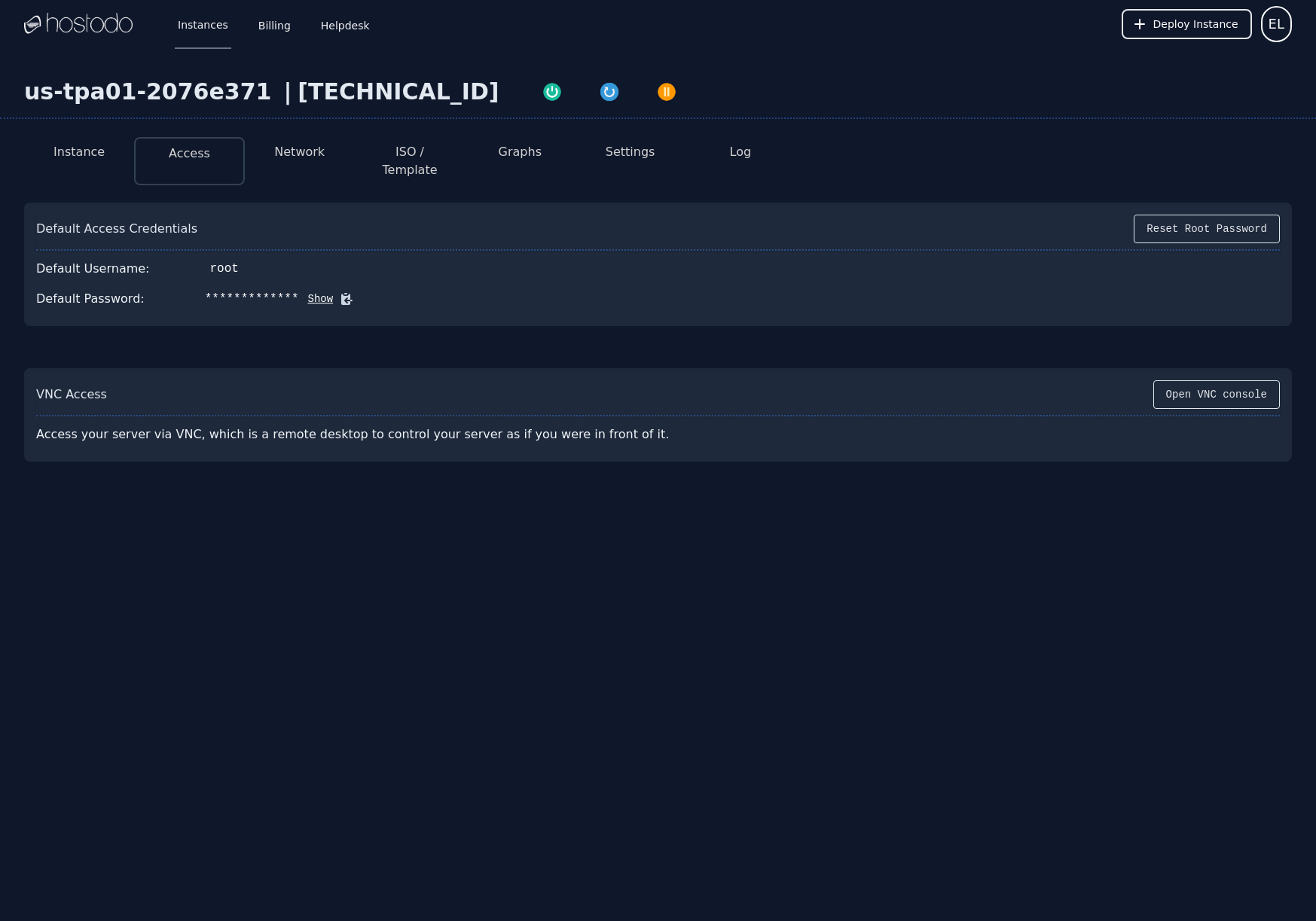
click at [319, 292] on button "Show" at bounding box center [316, 299] width 35 height 15
drag, startPoint x: 213, startPoint y: 285, endPoint x: 330, endPoint y: 269, distance: 118.1
click at [213, 292] on button "Hide" at bounding box center [222, 299] width 35 height 15
click at [433, 254] on div "Default Username: root" at bounding box center [658, 268] width 1244 height 30
click at [310, 292] on button "Show" at bounding box center [316, 299] width 35 height 15
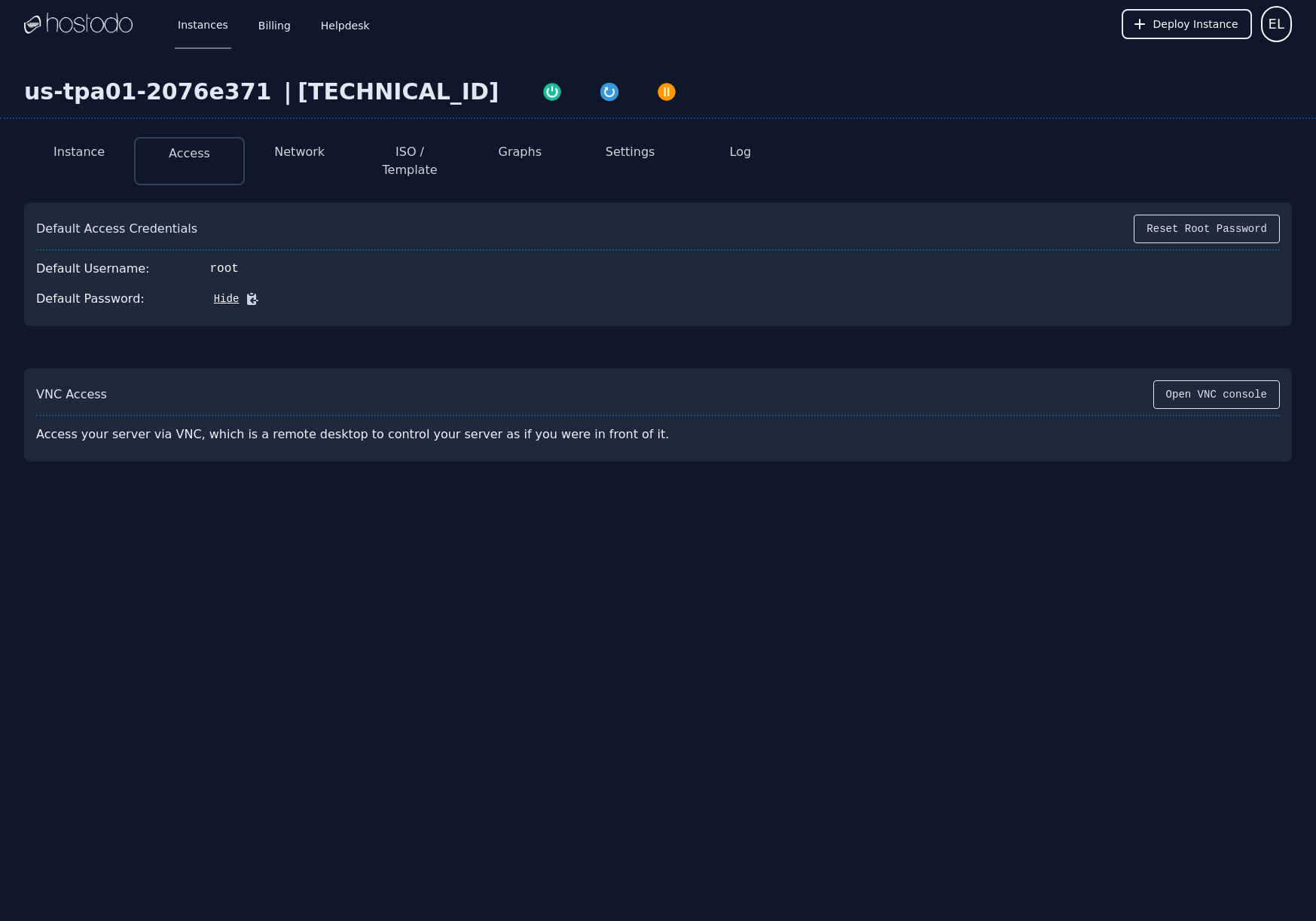
click at [186, 284] on div "Default Password: Hide" at bounding box center [658, 298] width 1244 height 30
click at [478, 215] on div "Default Access Credentials Reset Root Password" at bounding box center [658, 232] width 1244 height 36
click at [191, 36] on link "Instances" at bounding box center [203, 24] width 56 height 50
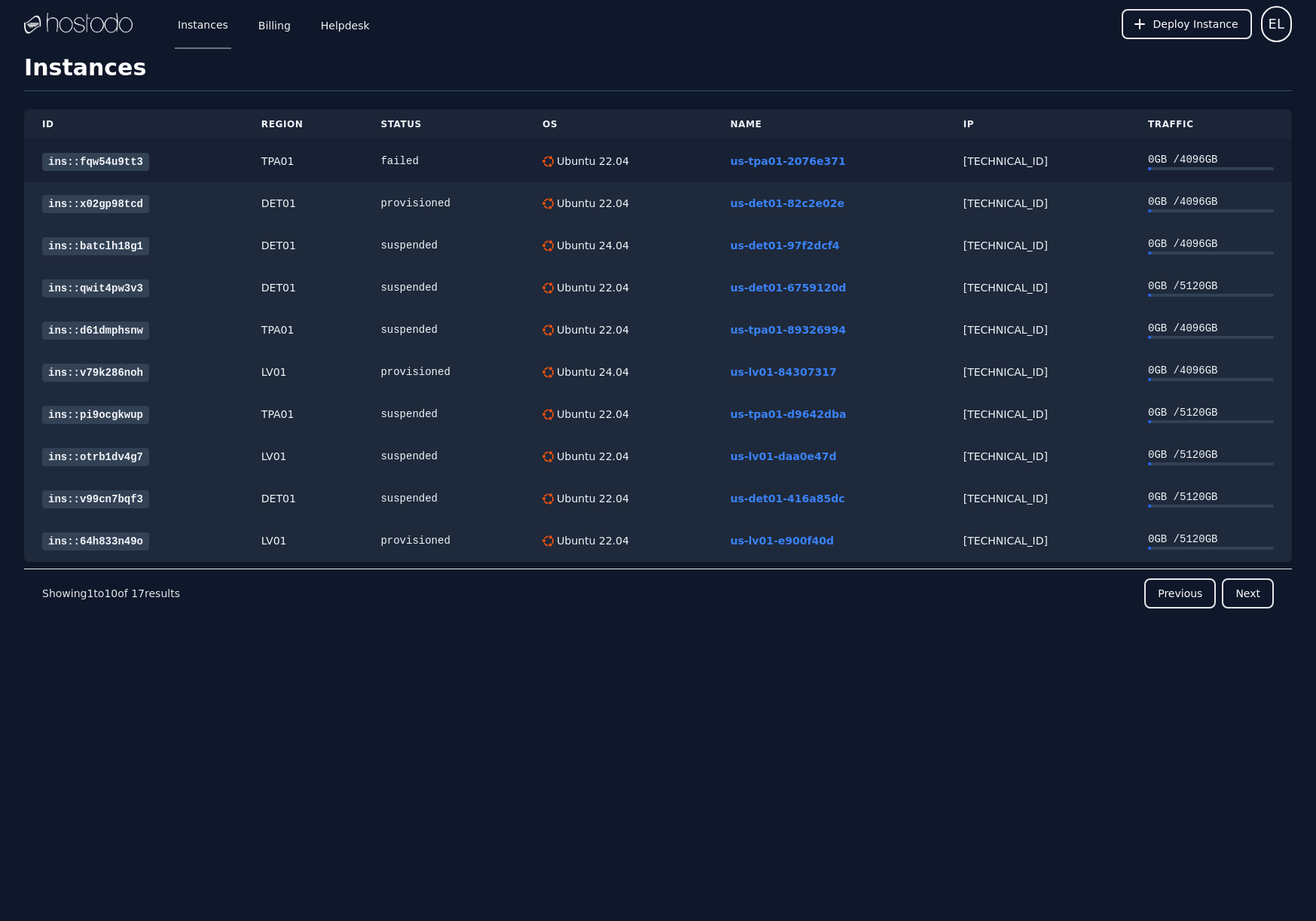
click at [100, 157] on link "ins::fqw54u9tt3" at bounding box center [95, 162] width 107 height 18
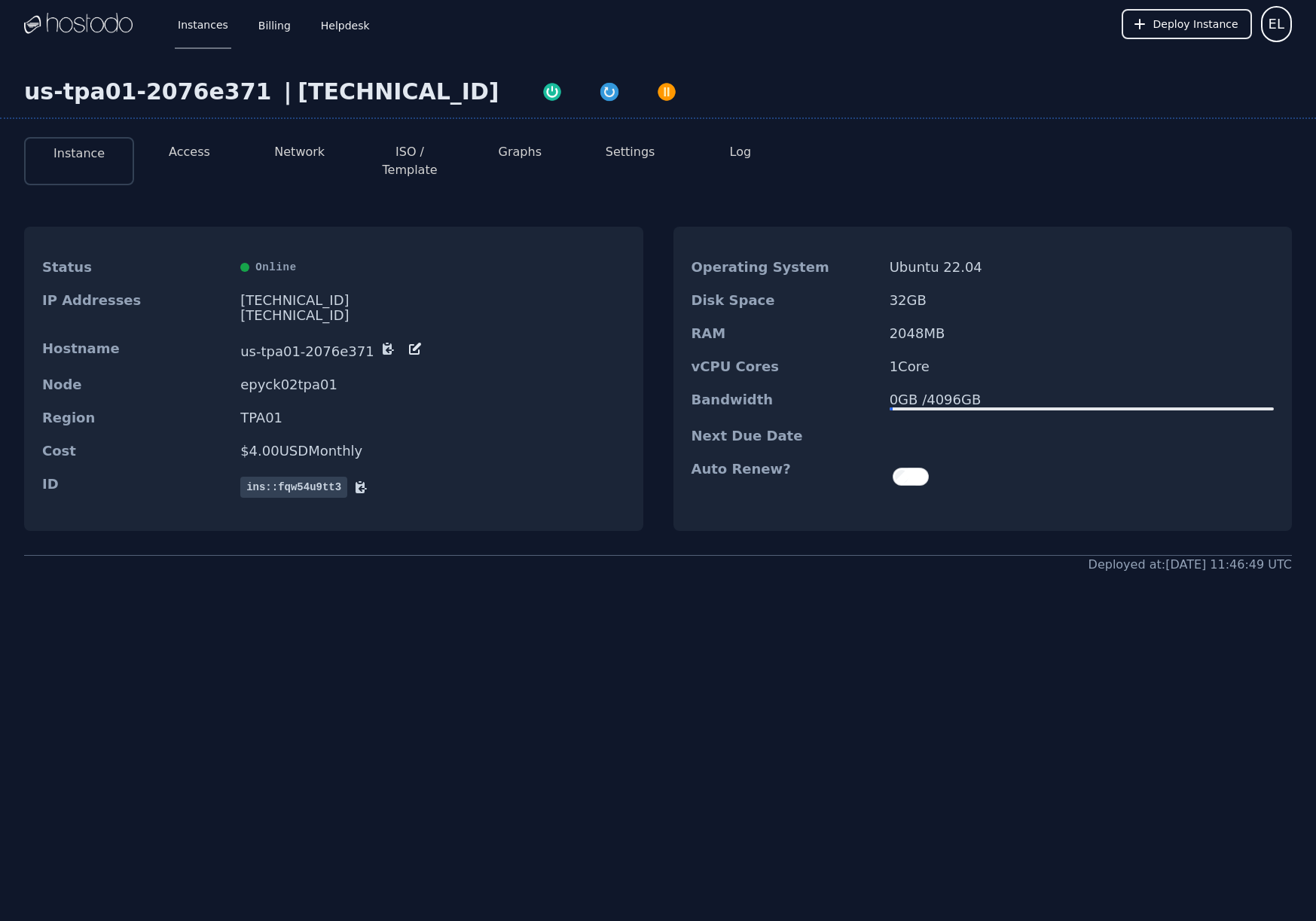
click at [205, 160] on button "Access" at bounding box center [190, 152] width 42 height 18
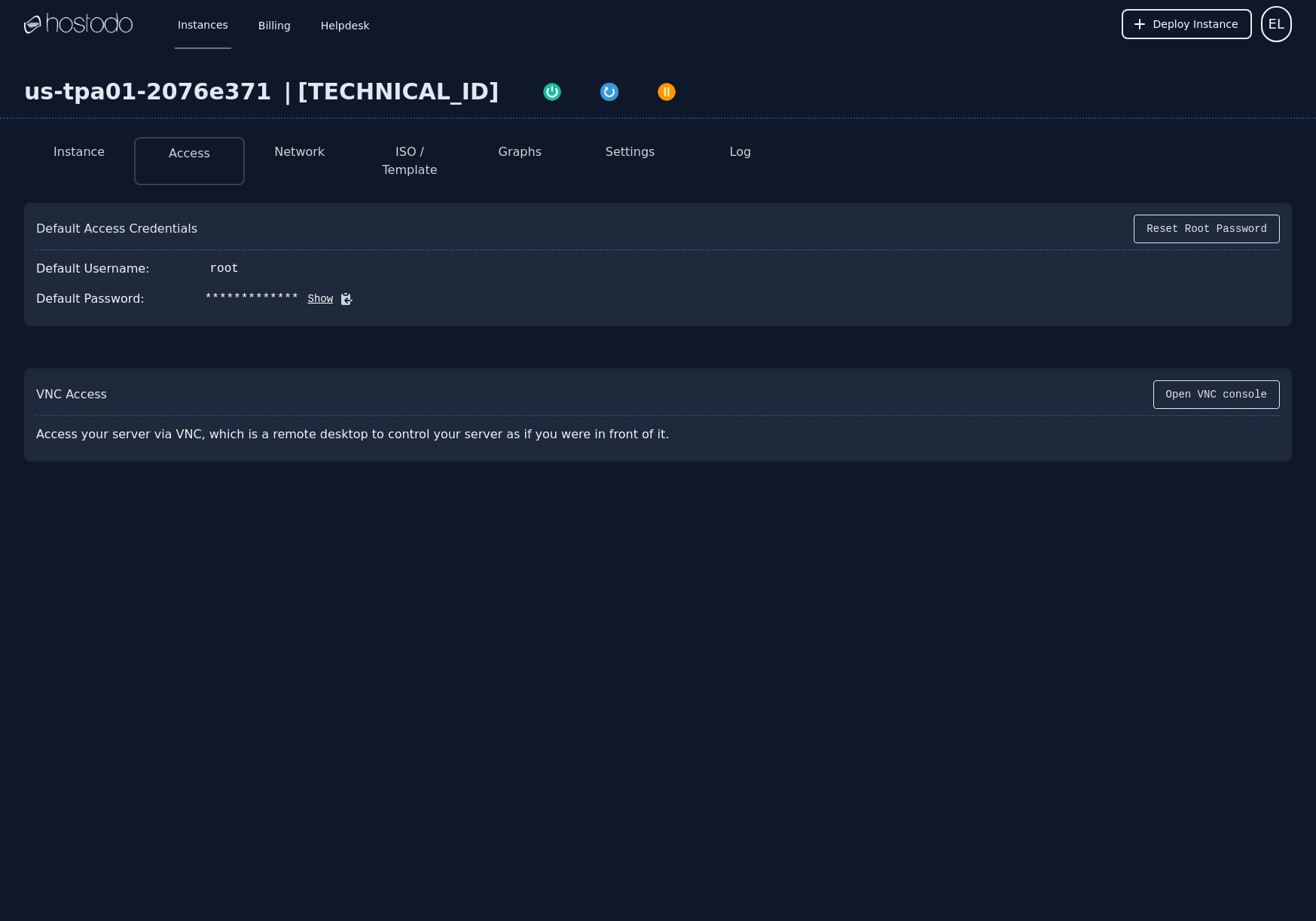
click at [313, 292] on button "Show" at bounding box center [316, 299] width 35 height 15
click at [302, 149] on button "Network" at bounding box center [299, 152] width 51 height 18
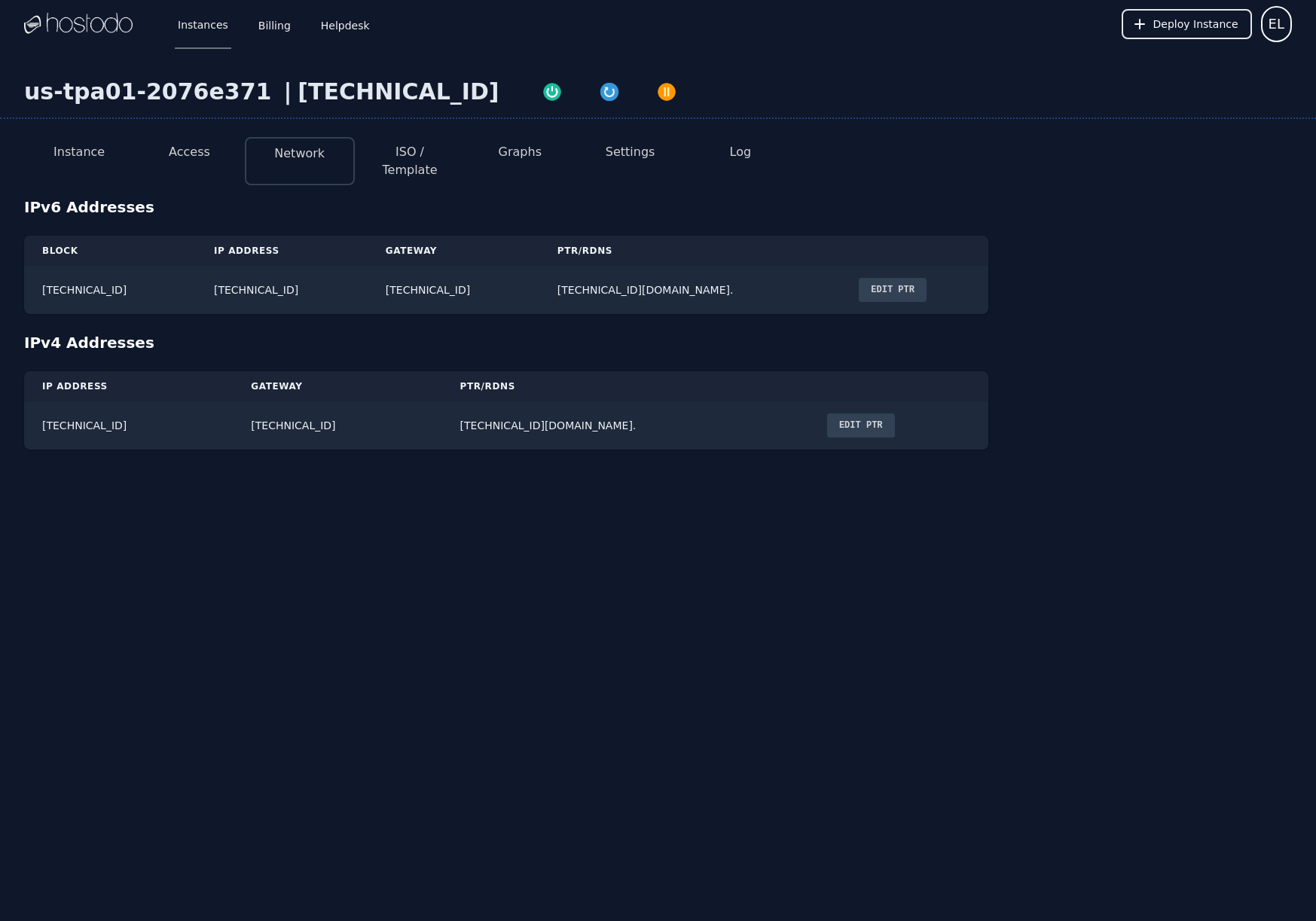
click at [397, 153] on button "ISO / Template" at bounding box center [409, 161] width 86 height 36
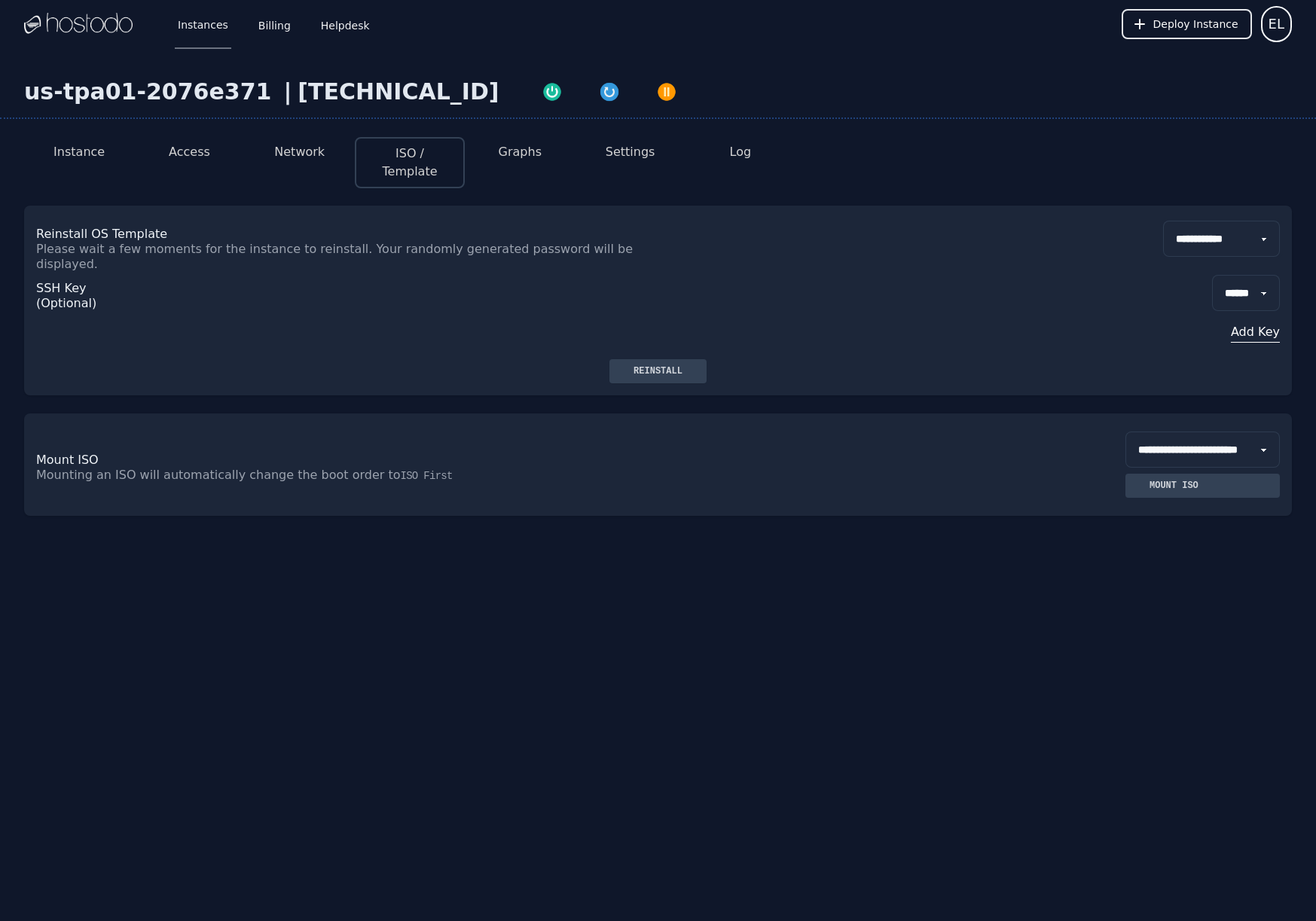
select select "**"
click at [1057, 310] on div "SSH Key (Optional) ****** Add Key" at bounding box center [658, 315] width 1244 height 88
click at [302, 90] on div "[TECHNICAL_ID]" at bounding box center [398, 92] width 201 height 27
click at [303, 90] on div "158.51.125.188" at bounding box center [398, 92] width 201 height 27
click at [328, 96] on div "[TECHNICAL_ID]" at bounding box center [398, 92] width 201 height 27
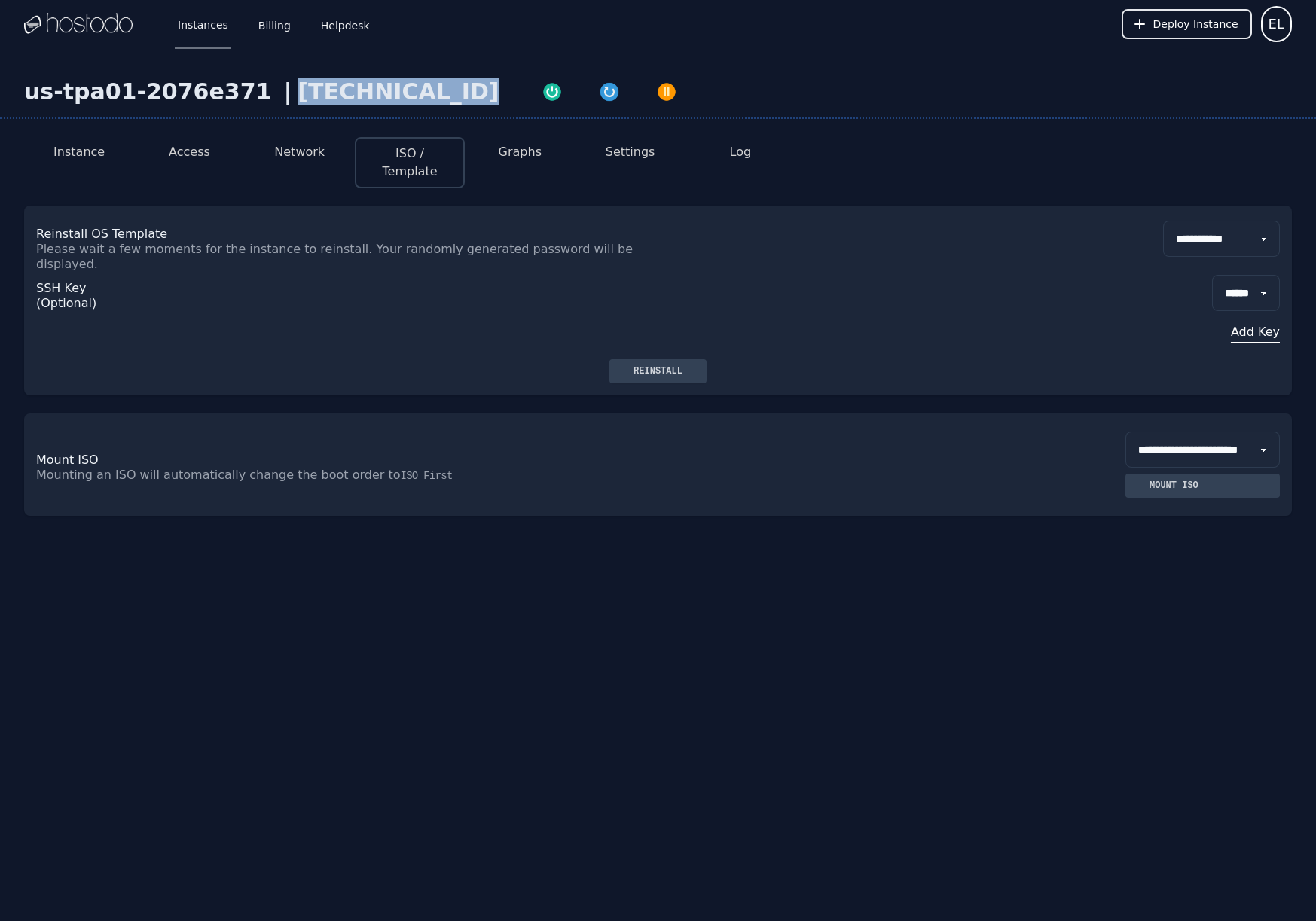
click at [328, 96] on div "[TECHNICAL_ID]" at bounding box center [398, 92] width 201 height 27
copy div "[TECHNICAL_ID]"
click at [654, 366] on div "Reinstall" at bounding box center [658, 371] width 73 height 12
click at [81, 154] on button "Instance" at bounding box center [80, 152] width 51 height 18
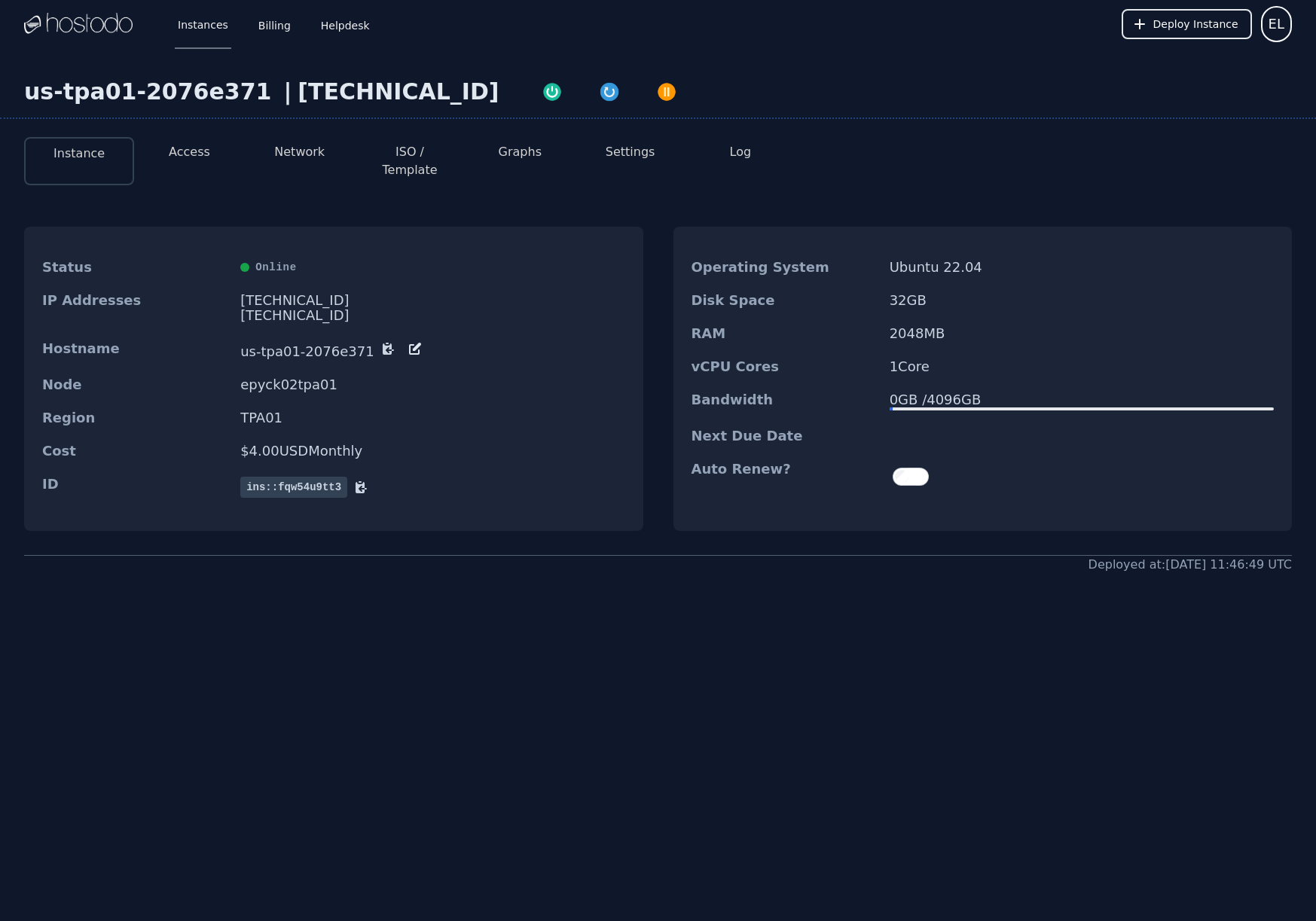
click at [207, 28] on link "Instances" at bounding box center [203, 24] width 56 height 50
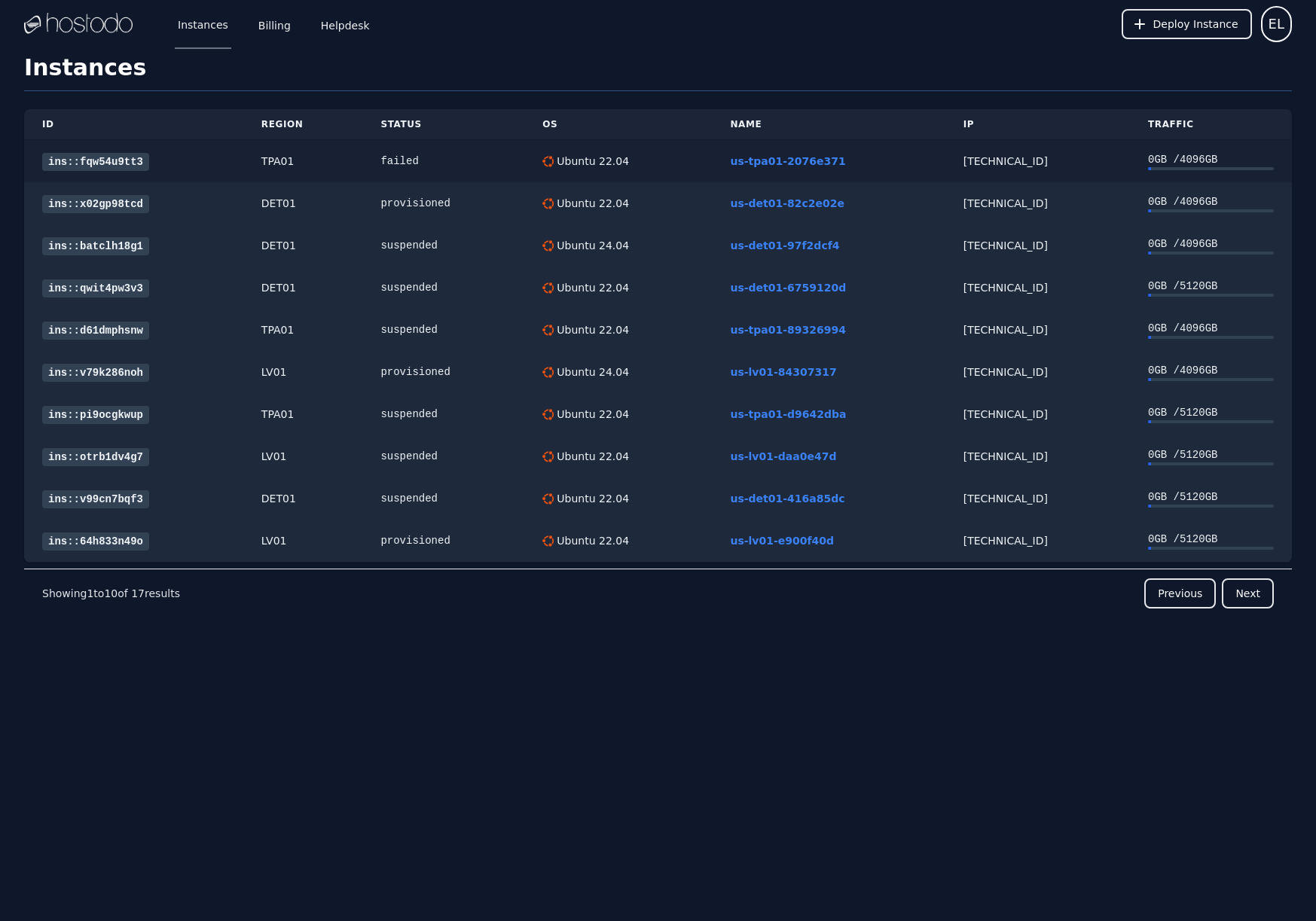
click at [101, 162] on link "ins::fqw54u9tt3" at bounding box center [95, 162] width 107 height 18
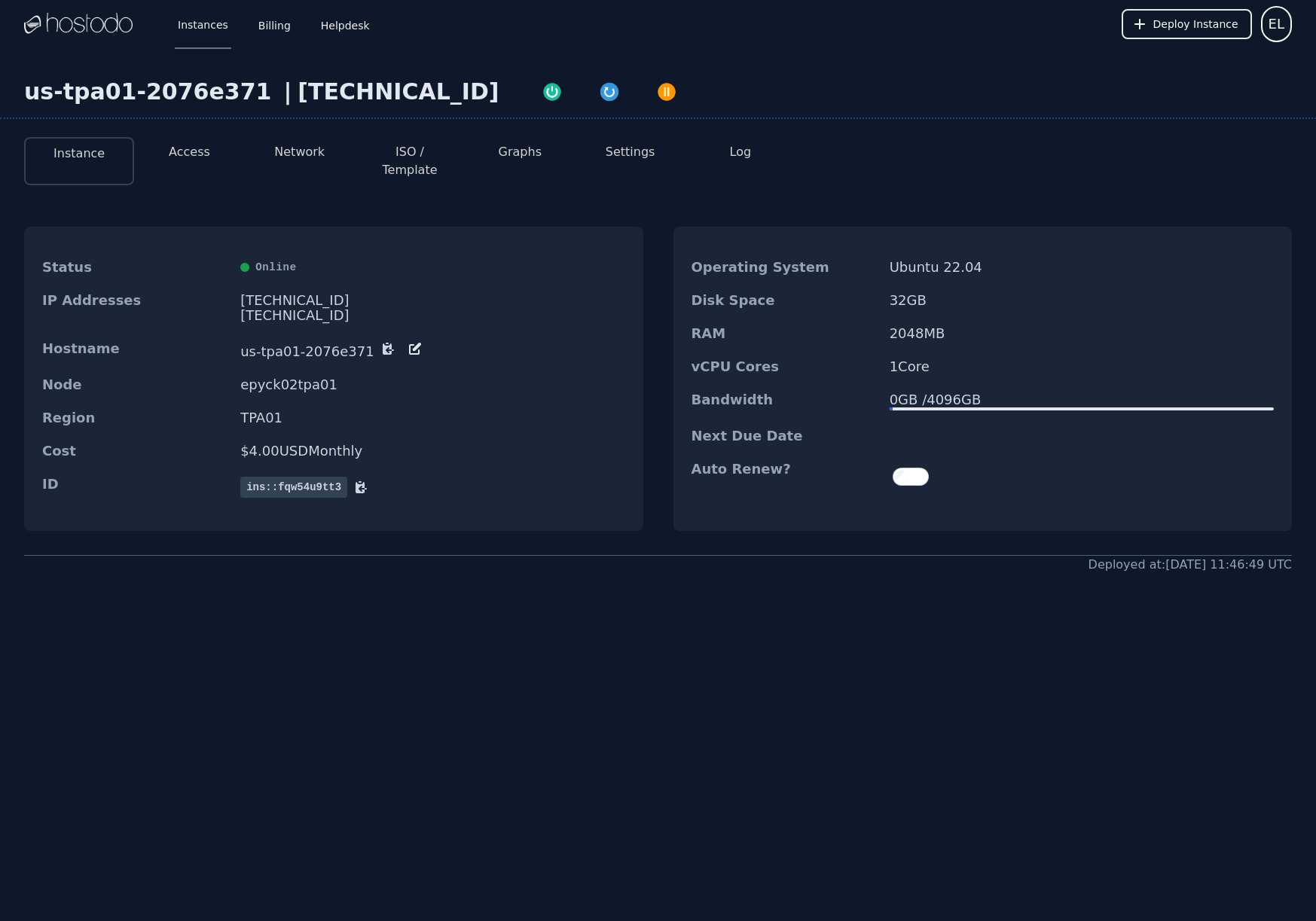
click at [175, 145] on button "Access" at bounding box center [190, 152] width 42 height 18
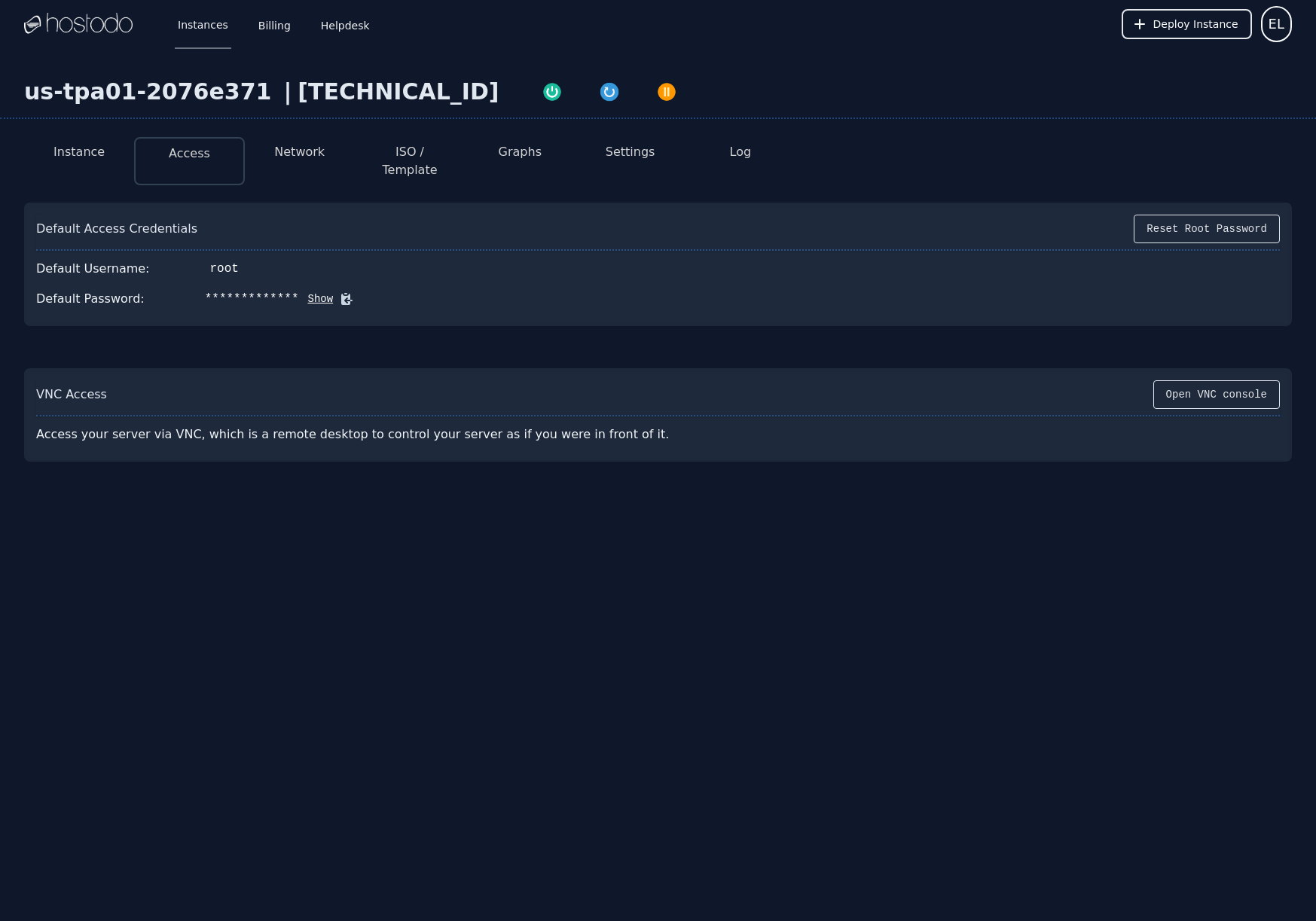
click at [318, 292] on button "Show" at bounding box center [316, 299] width 35 height 15
click at [214, 27] on link "Instances" at bounding box center [203, 24] width 56 height 50
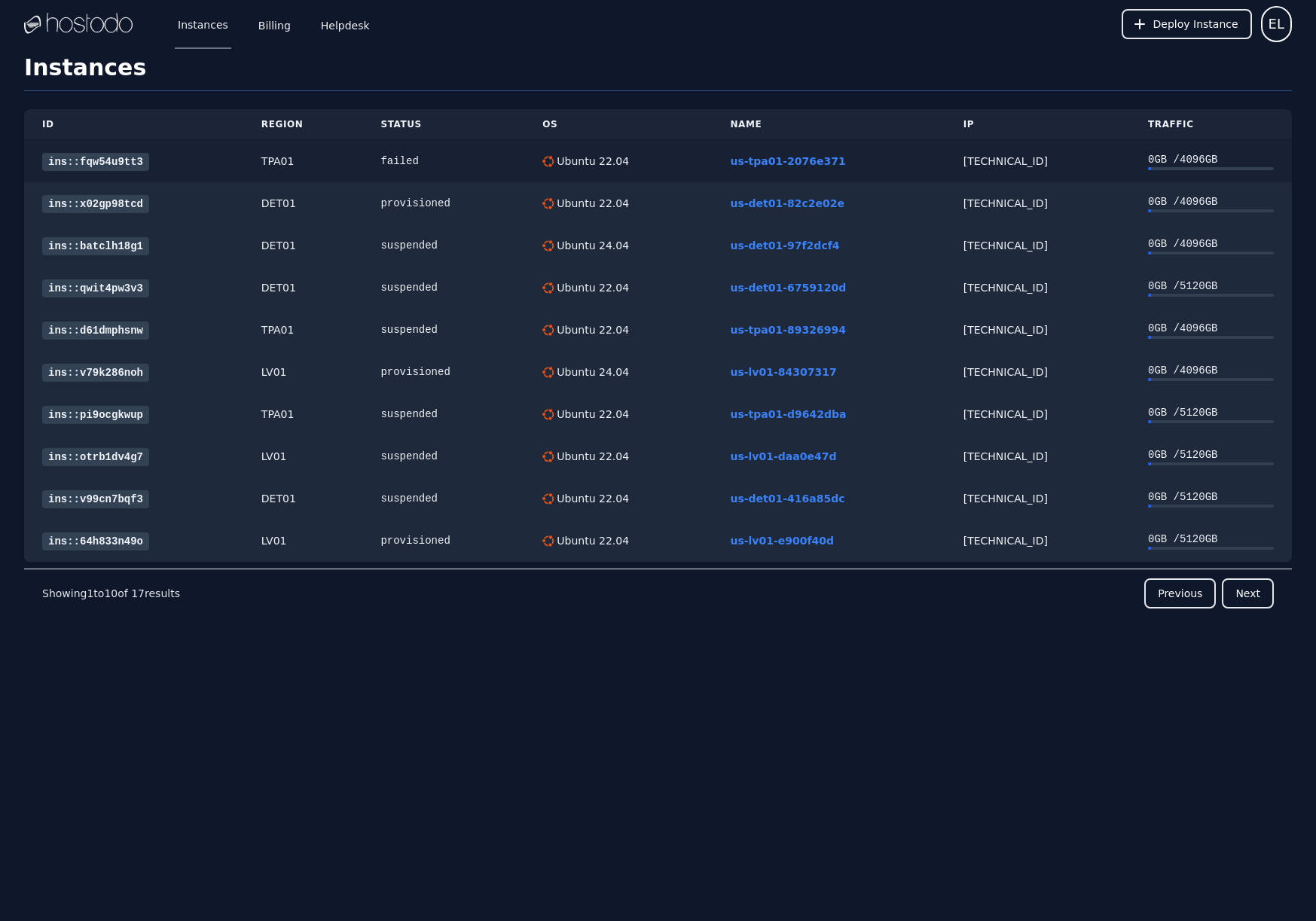
click at [114, 157] on link "ins::fqw54u9tt3" at bounding box center [95, 162] width 107 height 18
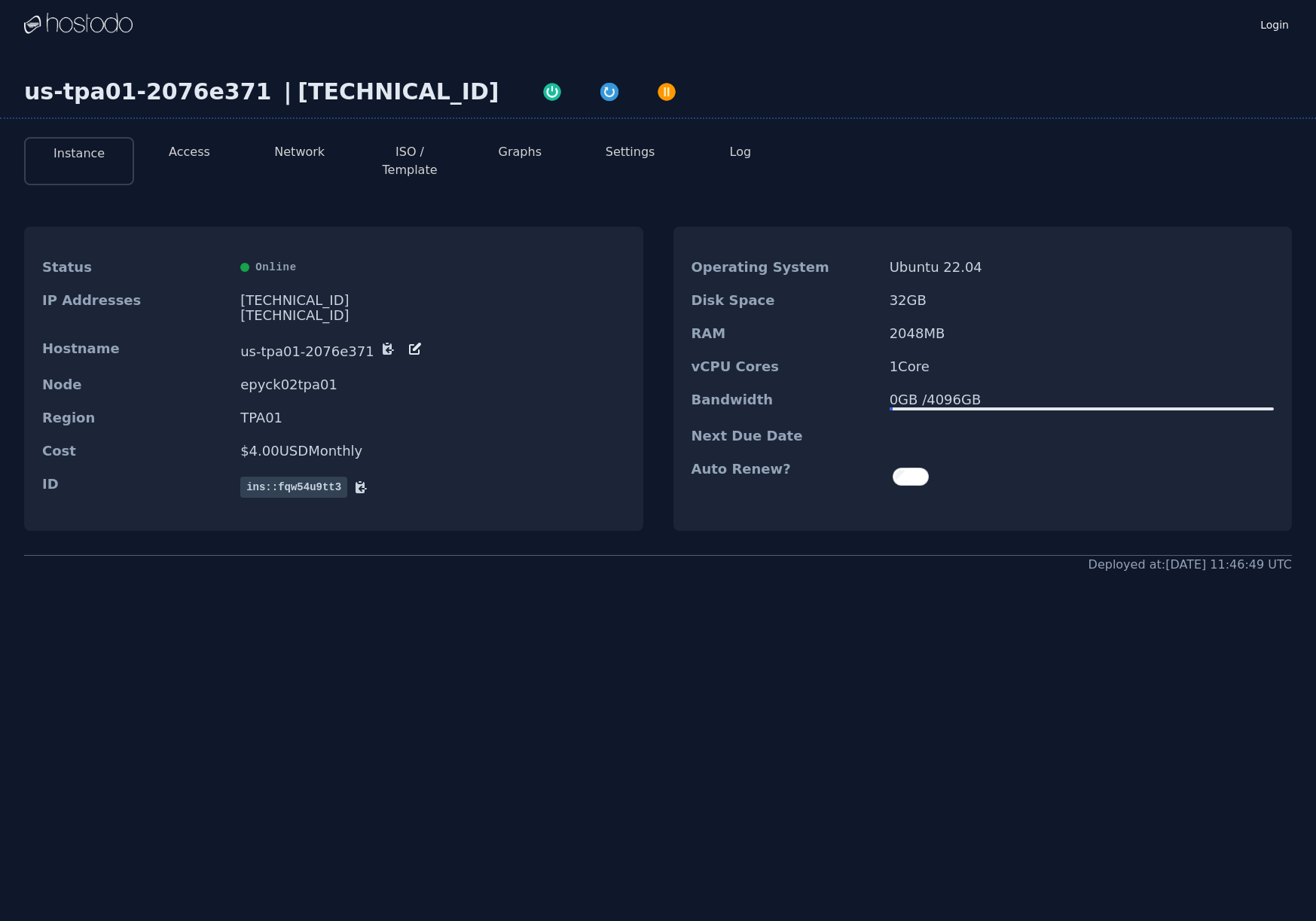
click at [177, 147] on button "Access" at bounding box center [190, 152] width 42 height 18
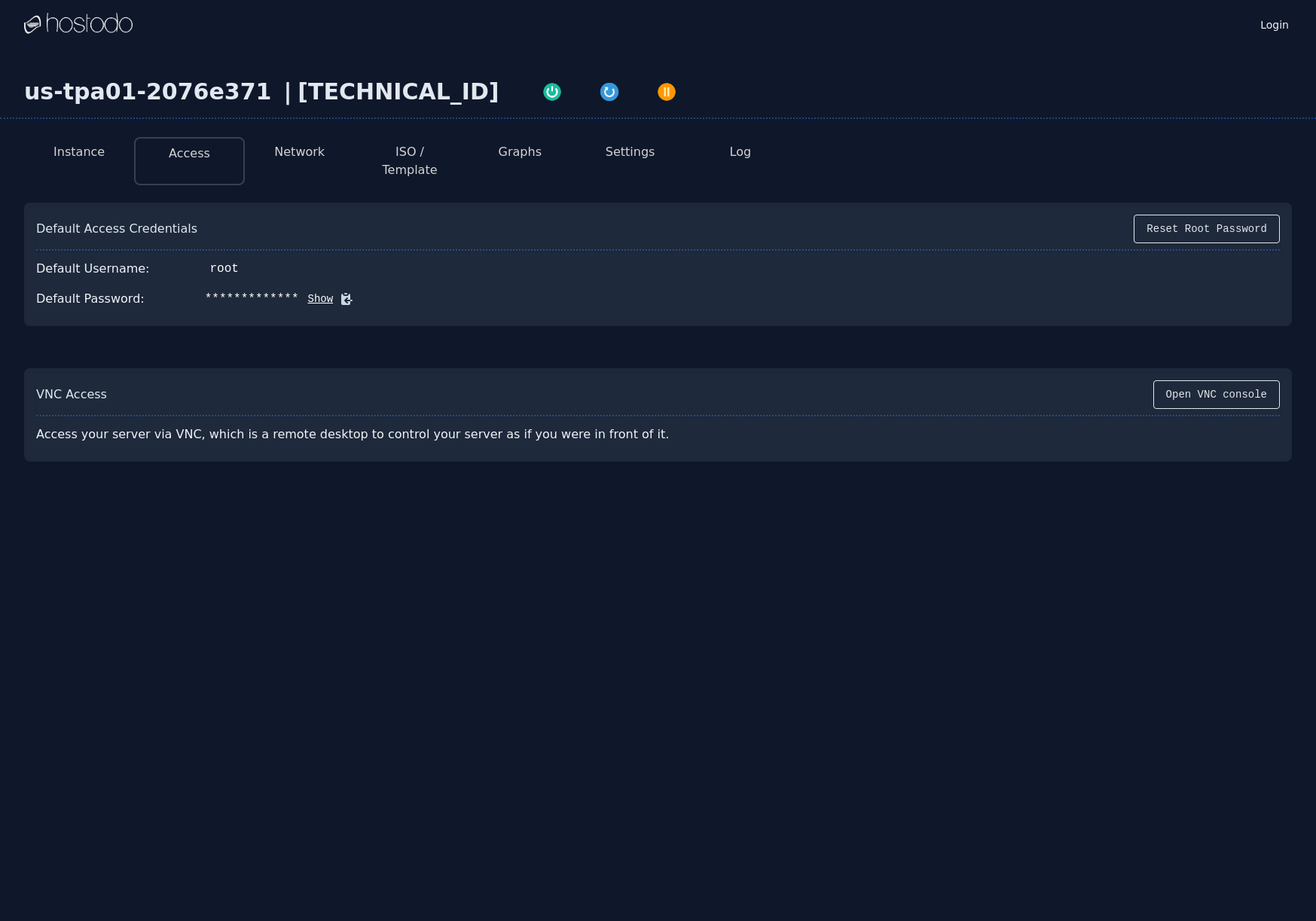
click at [326, 292] on button "Show" at bounding box center [316, 299] width 35 height 15
click at [392, 215] on div "Default Access Credentials Reset Root Password" at bounding box center [658, 232] width 1244 height 36
click at [301, 95] on div "[TECHNICAL_ID]" at bounding box center [398, 92] width 201 height 27
click at [297, 92] on div "[TECHNICAL_ID]" at bounding box center [398, 92] width 201 height 27
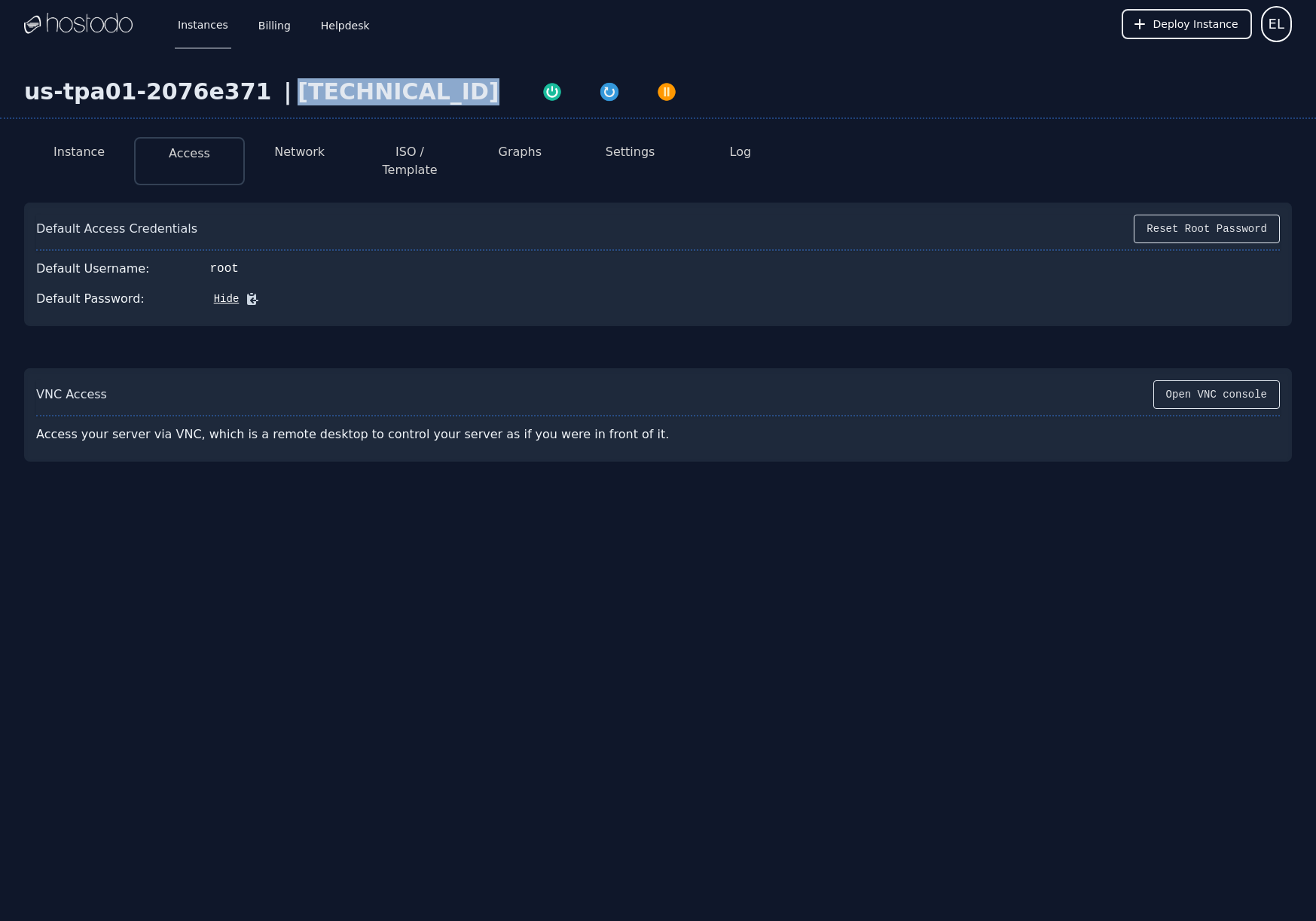
click at [297, 92] on div "[TECHNICAL_ID]" at bounding box center [398, 92] width 201 height 27
copy div "[TECHNICAL_ID]"
click at [334, 37] on link "Helpdesk" at bounding box center [345, 24] width 55 height 50
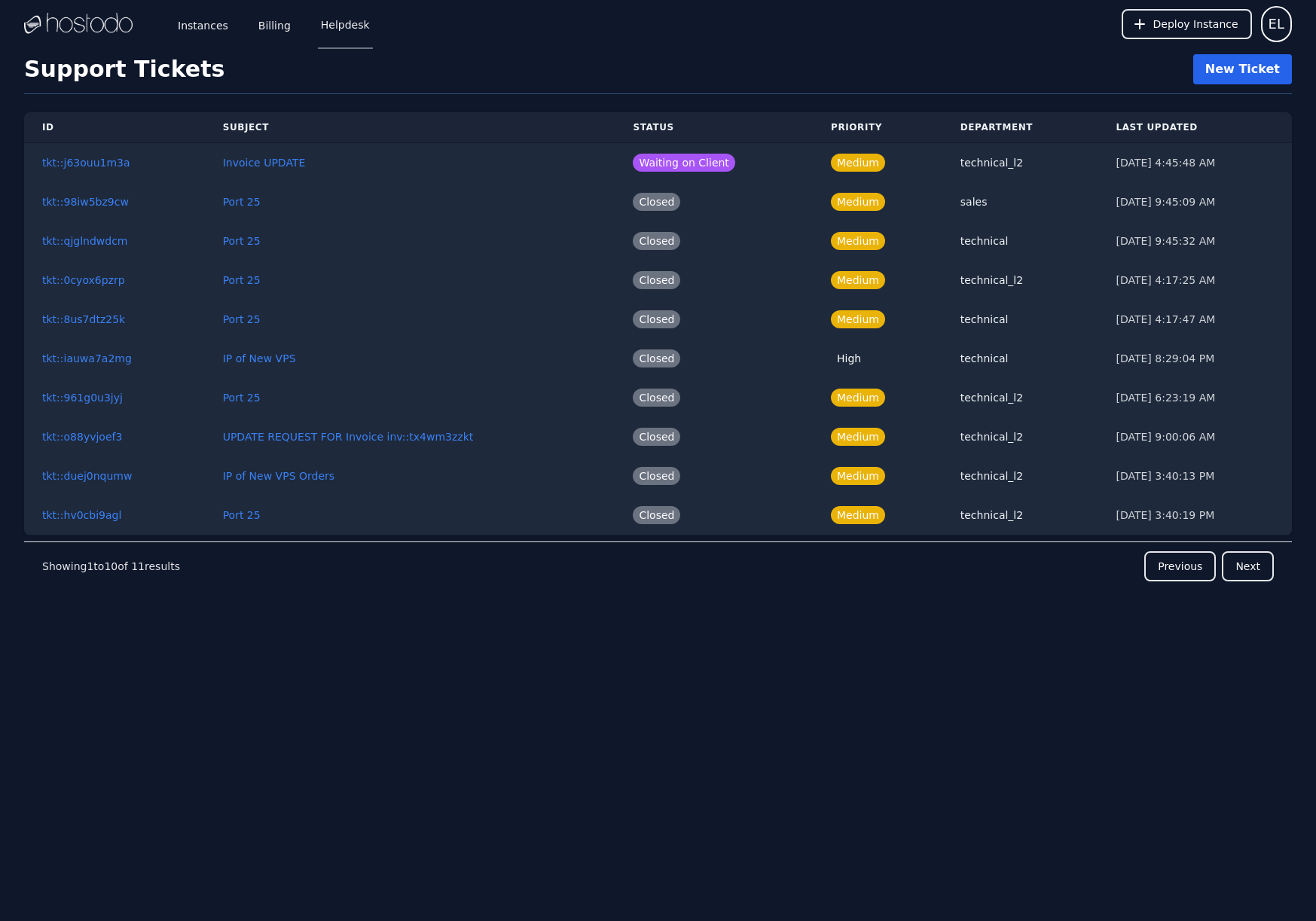
click at [1228, 68] on link "New Ticket" at bounding box center [1242, 68] width 99 height 30
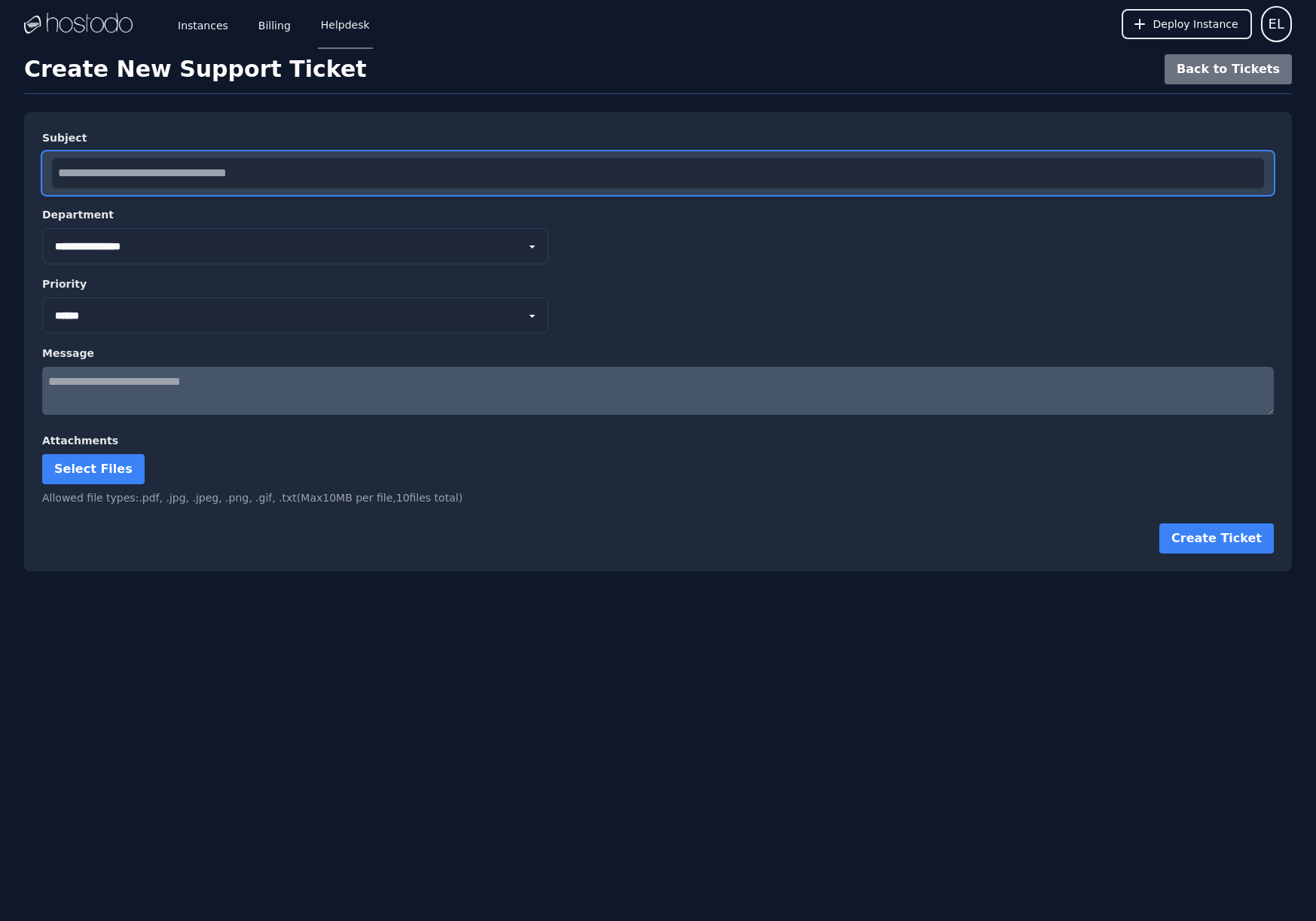
click at [195, 162] on input "text" at bounding box center [658, 173] width 1212 height 30
type input "**********"
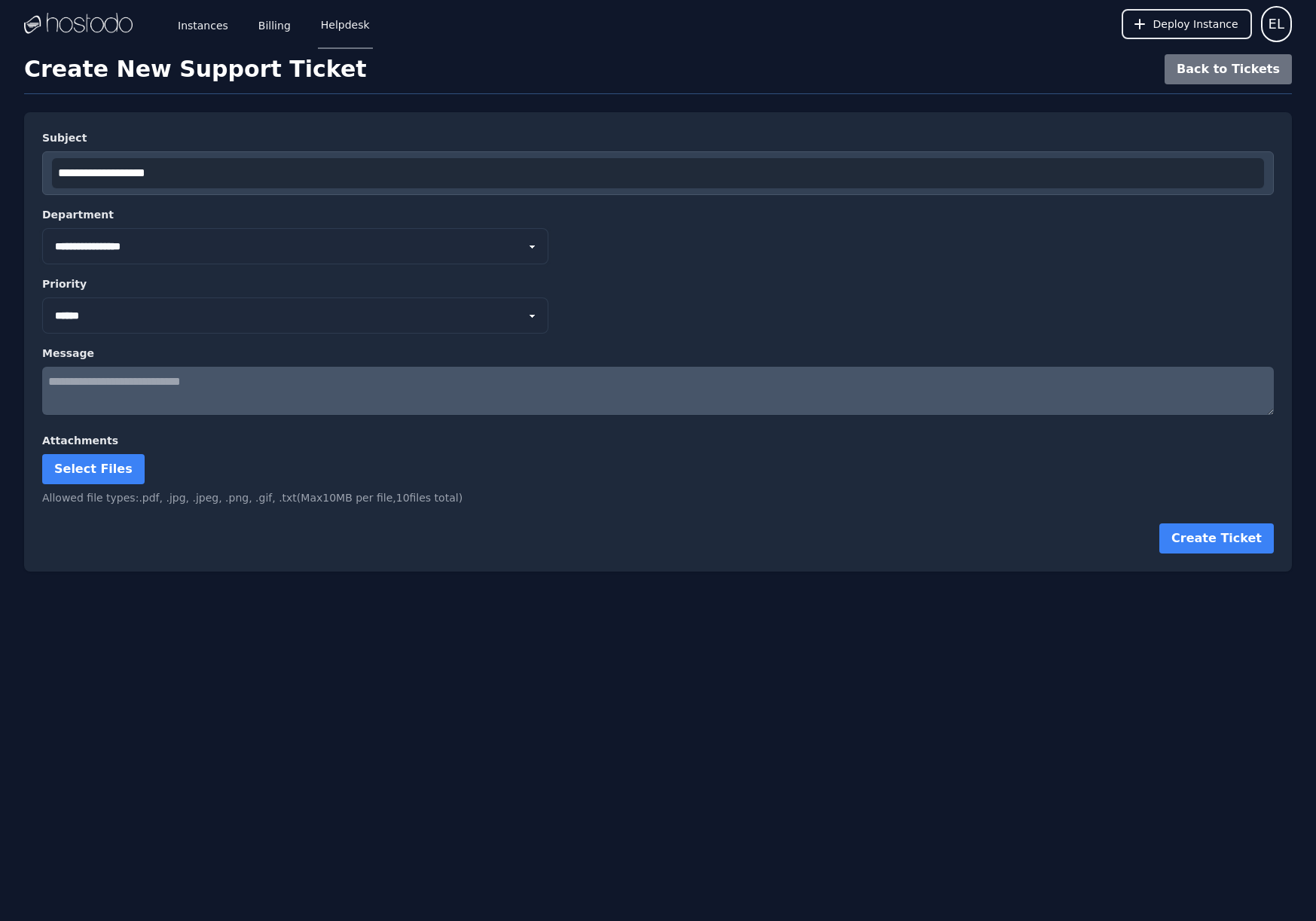
select select "*"
click at [158, 384] on textarea at bounding box center [658, 391] width 1232 height 48
paste textarea "**********"
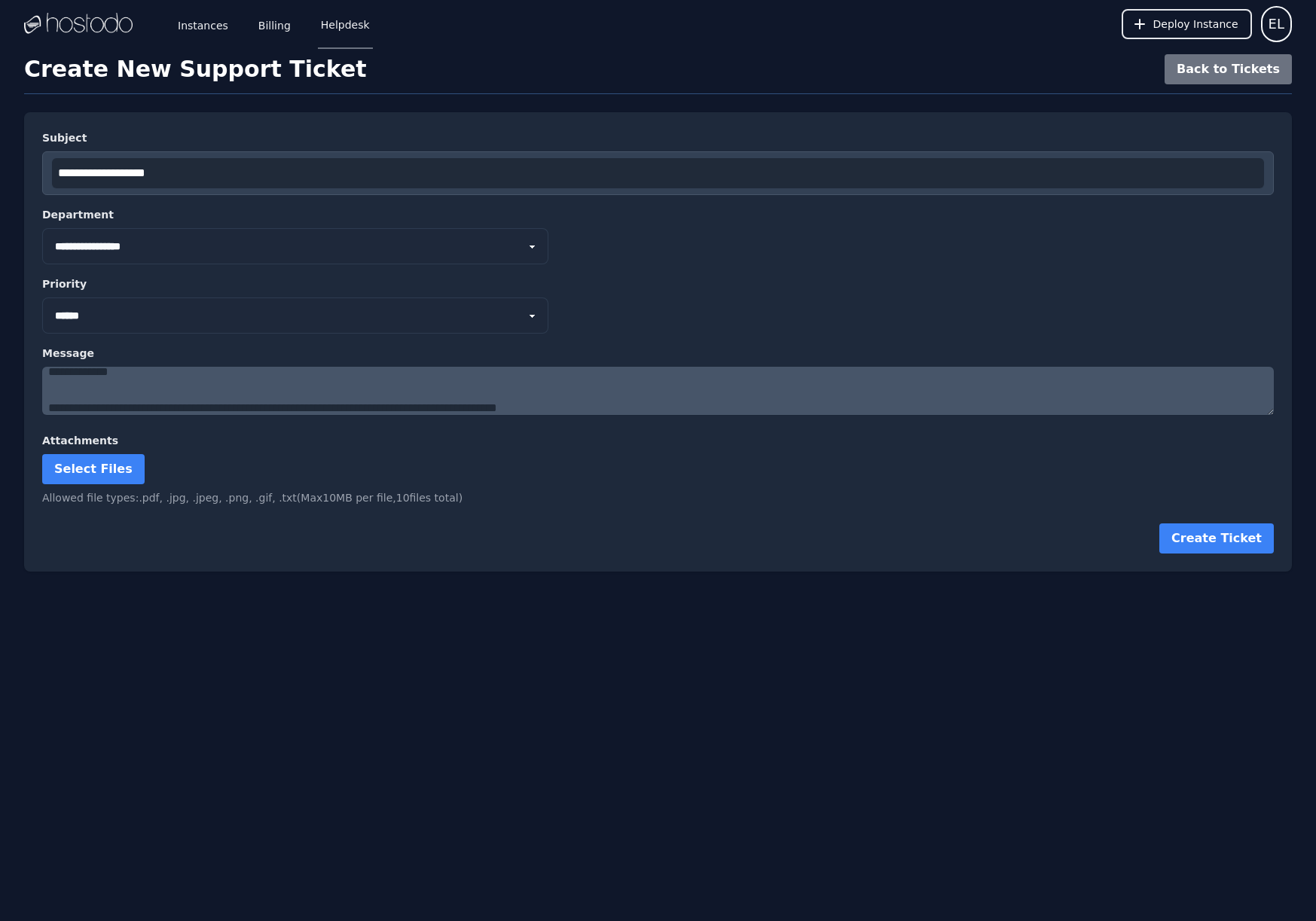
type textarea "**********"
click at [1167, 533] on div "Create Ticket" at bounding box center [658, 538] width 1232 height 30
click at [1197, 534] on button "Create Ticket" at bounding box center [1216, 538] width 114 height 30
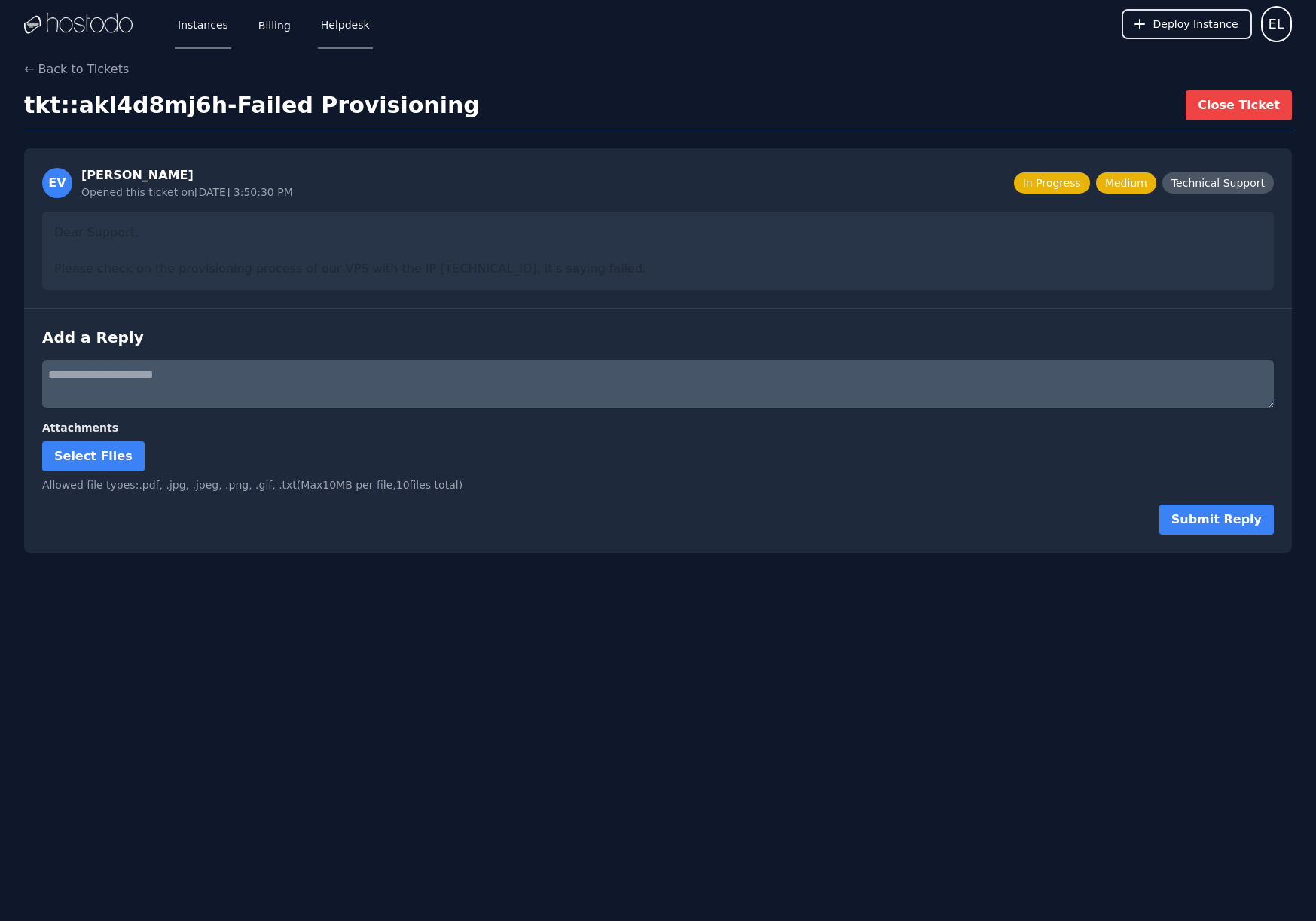
click at [211, 25] on link "Instances" at bounding box center [203, 24] width 56 height 50
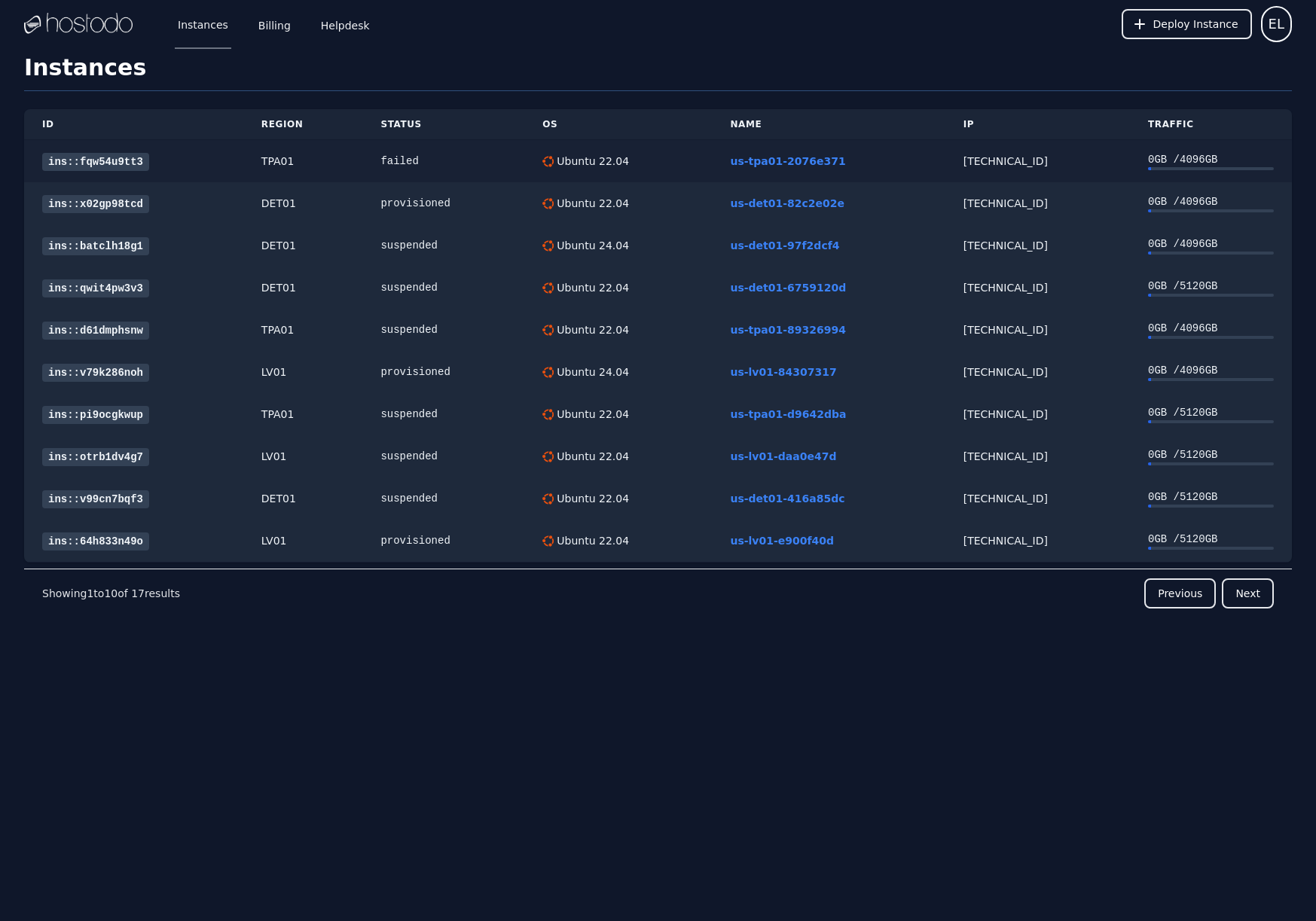
click at [99, 162] on link "ins::fqw54u9tt3" at bounding box center [95, 162] width 107 height 18
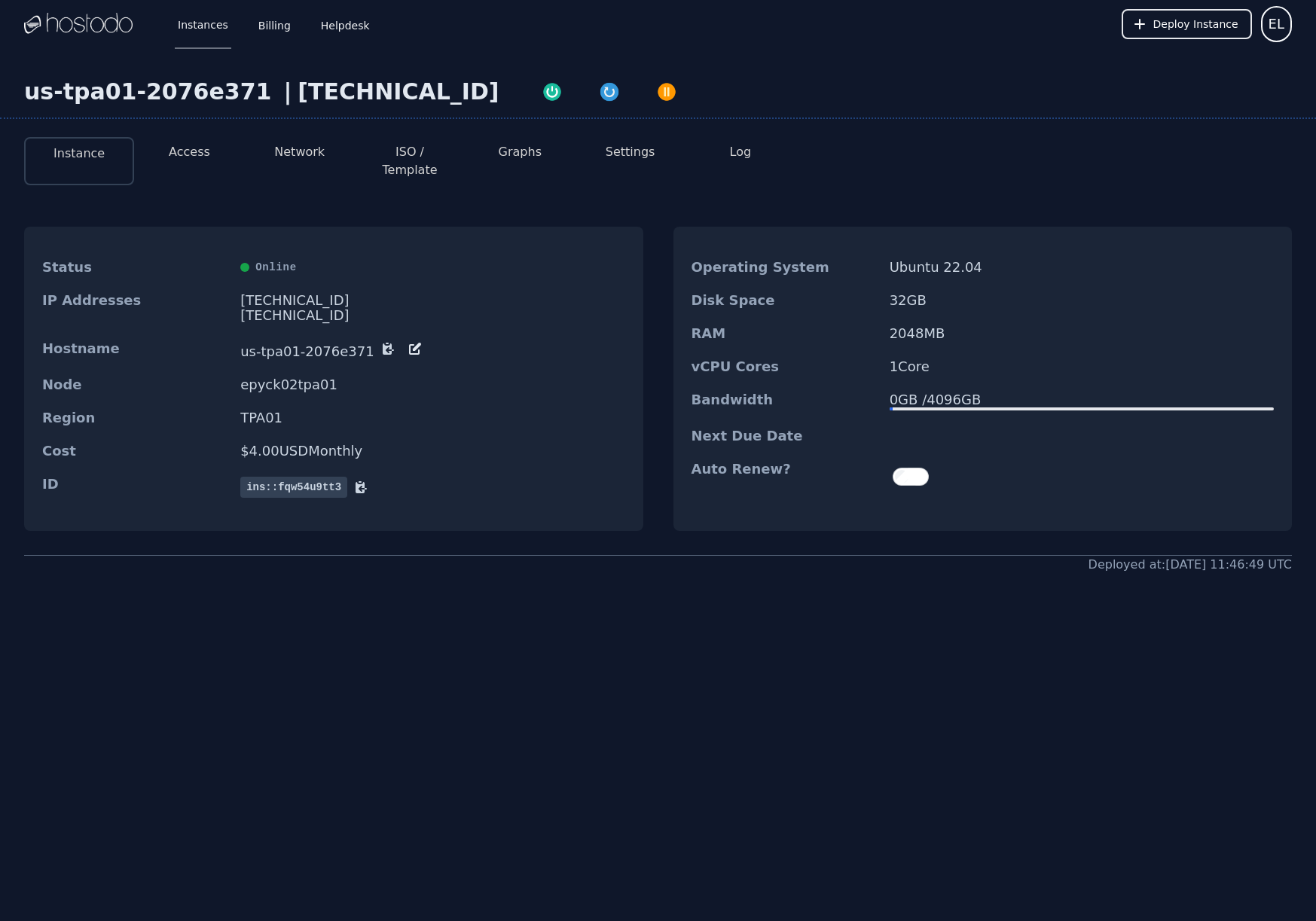
click at [196, 174] on div "Instance Access Network ISO / Template Graphs Settings Log Status Online IP Add…" at bounding box center [658, 350] width 1316 height 449
click at [197, 152] on button "Access" at bounding box center [190, 152] width 42 height 18
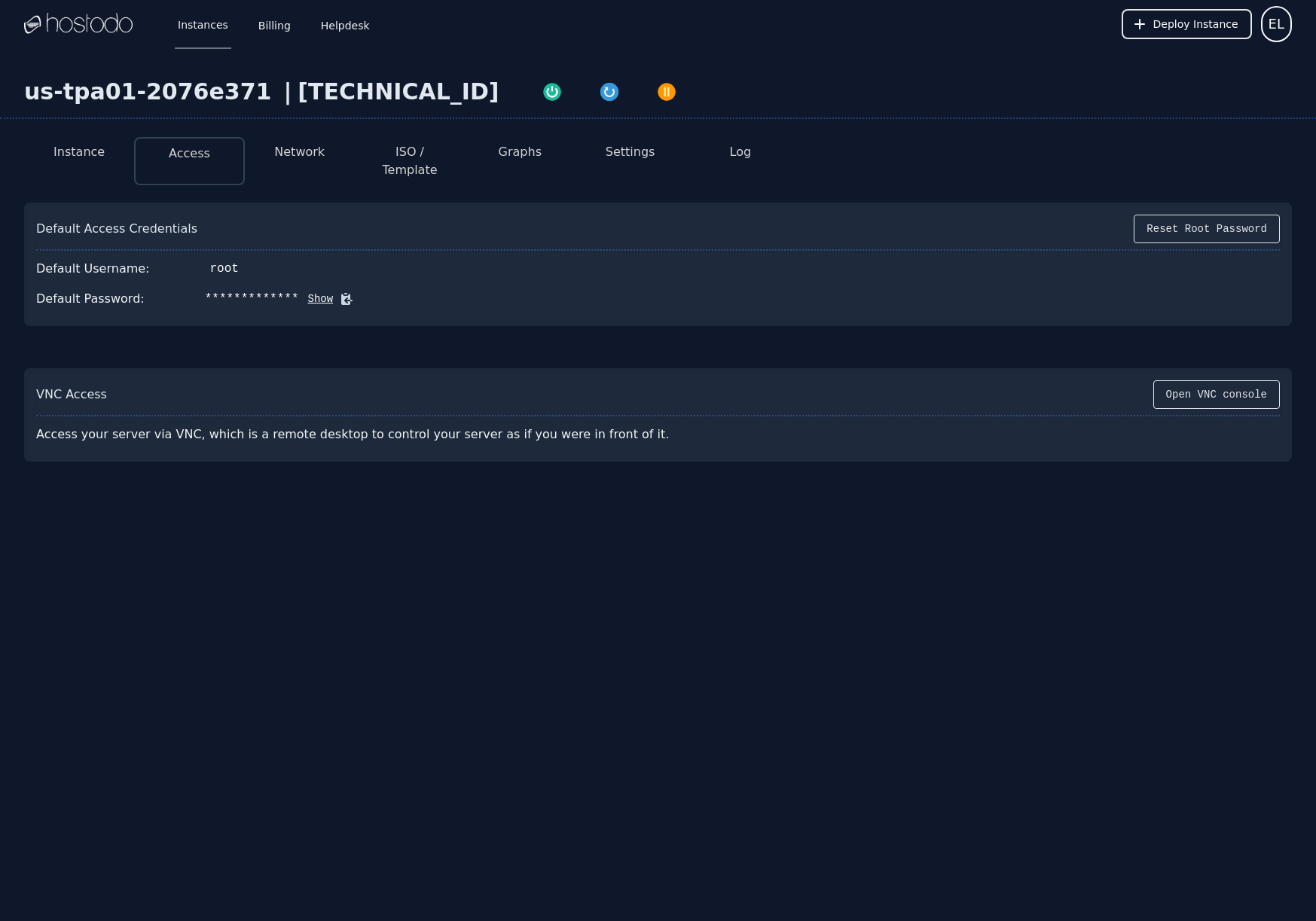
click at [310, 292] on button "Show" at bounding box center [316, 299] width 35 height 15
click at [300, 155] on button "Network" at bounding box center [299, 152] width 51 height 18
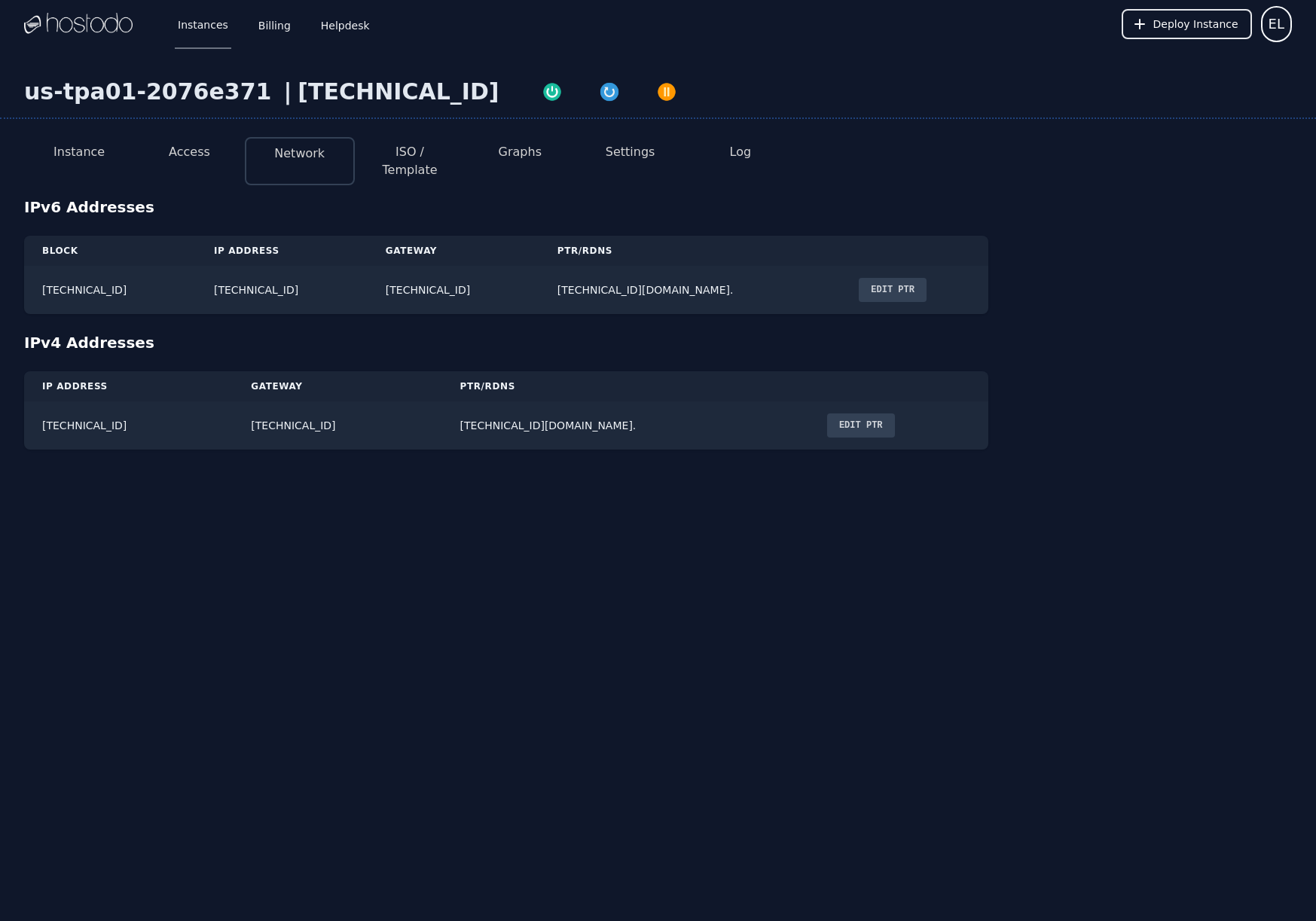
click at [400, 157] on button "ISO / Template" at bounding box center [409, 161] width 86 height 36
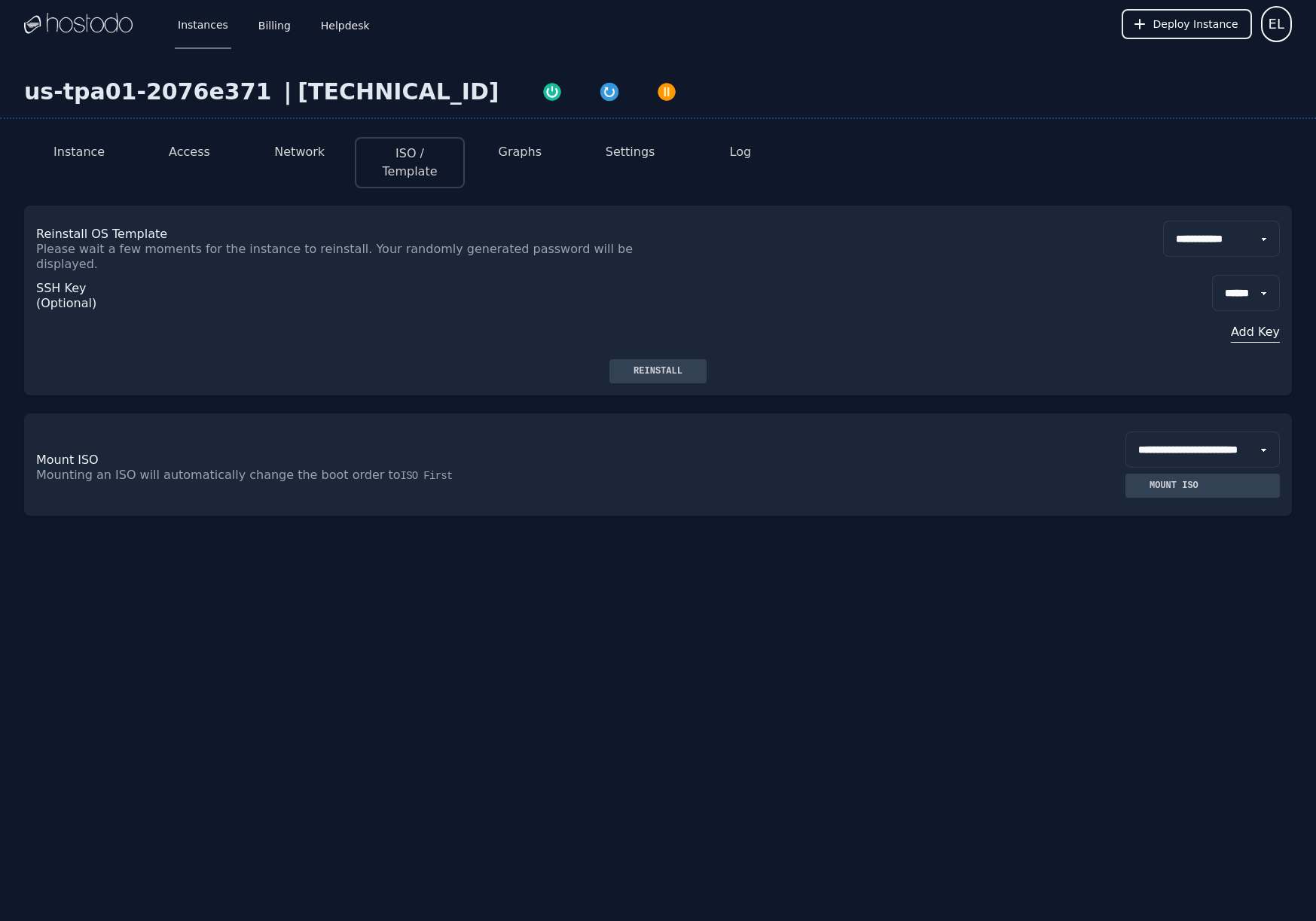
click at [650, 147] on button "Settings" at bounding box center [630, 152] width 50 height 18
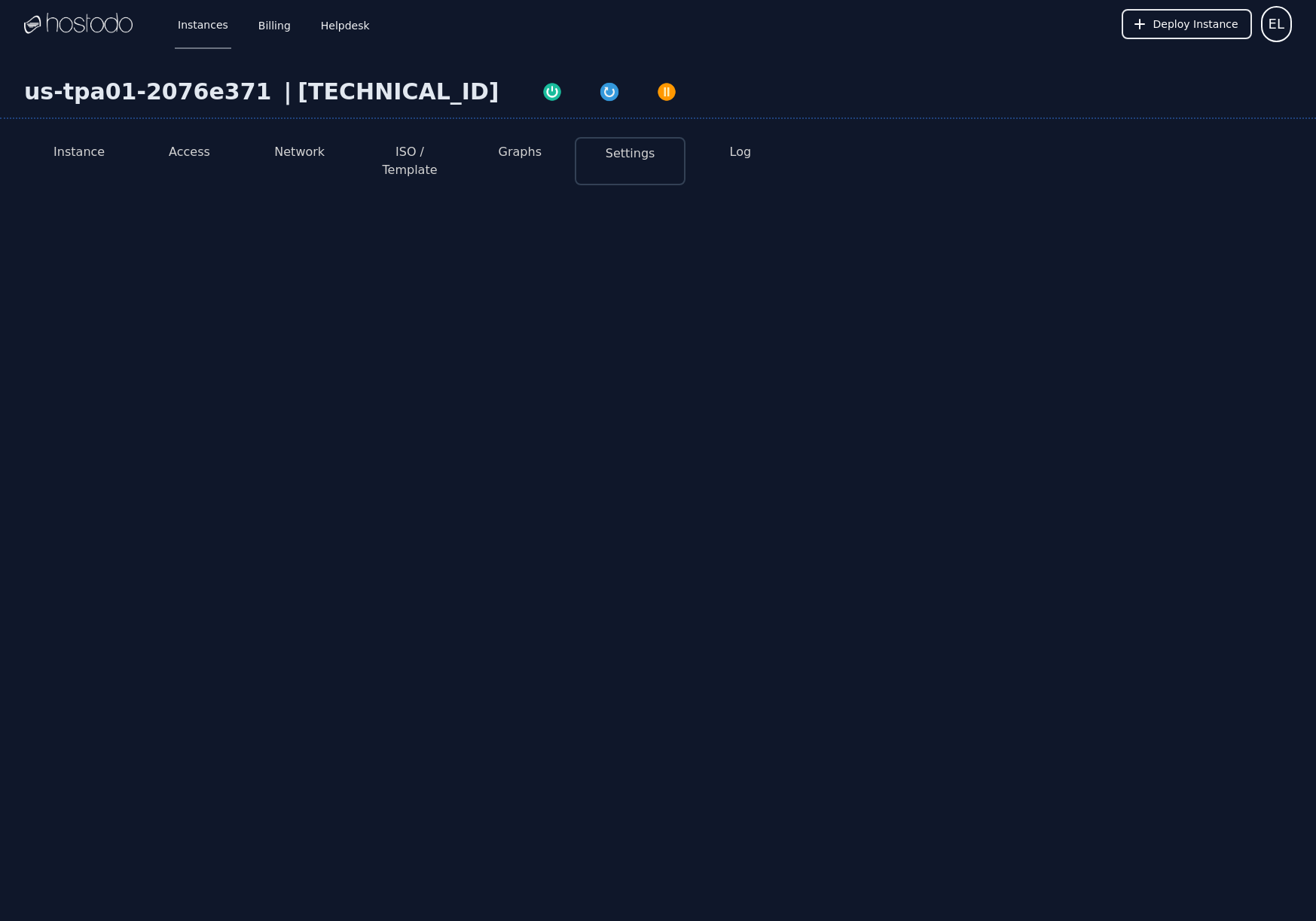
click at [423, 156] on button "ISO / Template" at bounding box center [409, 161] width 86 height 36
select select "**"
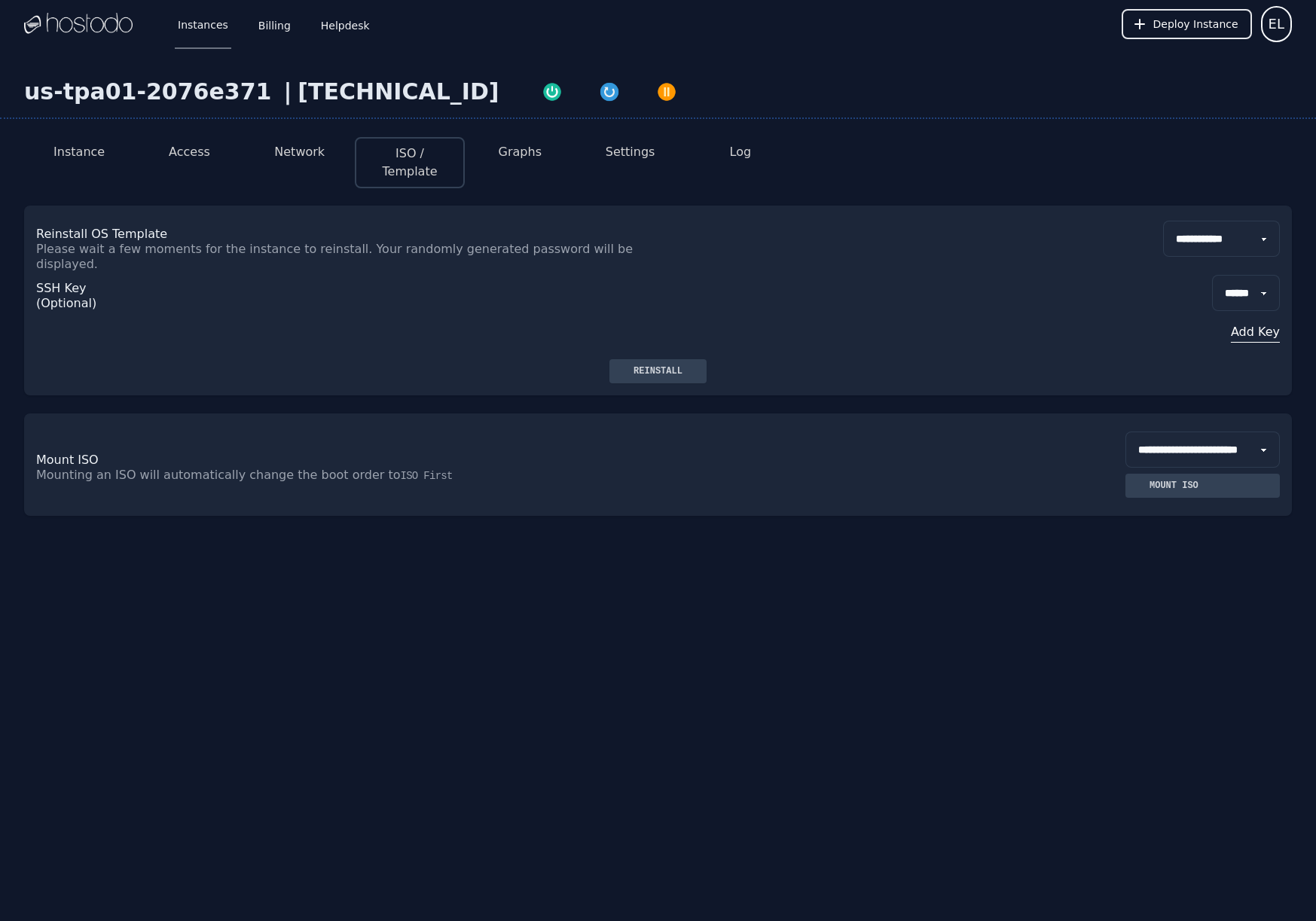
click at [1051, 279] on div "SSH Key (Optional) ****** Add Key" at bounding box center [658, 315] width 1244 height 88
click at [670, 325] on div "SSH Key (Optional) ****** Add Key" at bounding box center [658, 315] width 1244 height 88
click at [666, 359] on button "Reinstall" at bounding box center [658, 371] width 97 height 24
click at [656, 90] on img "button" at bounding box center [666, 92] width 21 height 21
click at [634, 366] on div "Reinstall" at bounding box center [658, 371] width 73 height 12
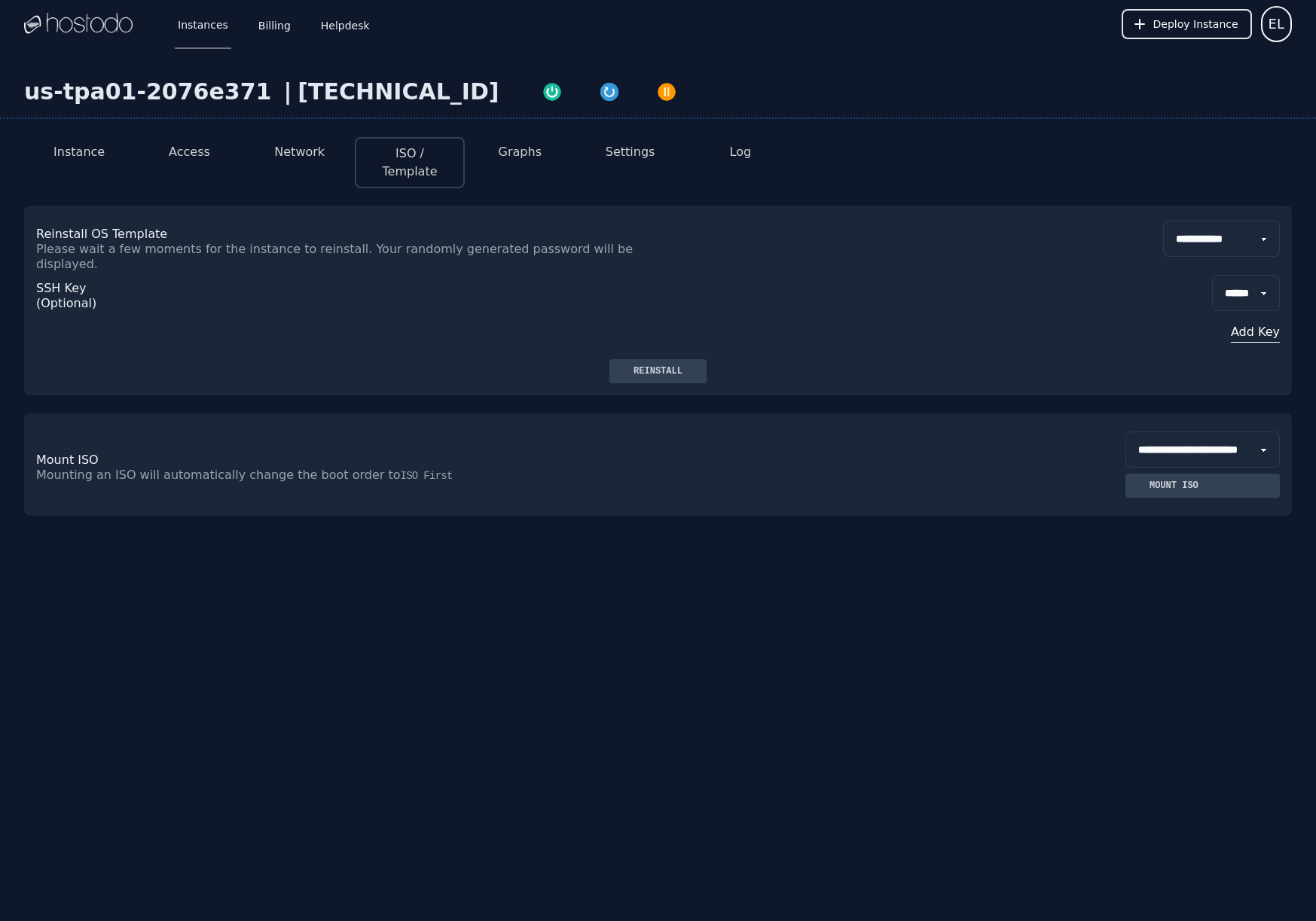
click at [120, 149] on li "Instance" at bounding box center [79, 163] width 110 height 51
click at [100, 153] on button "Instance" at bounding box center [80, 152] width 51 height 18
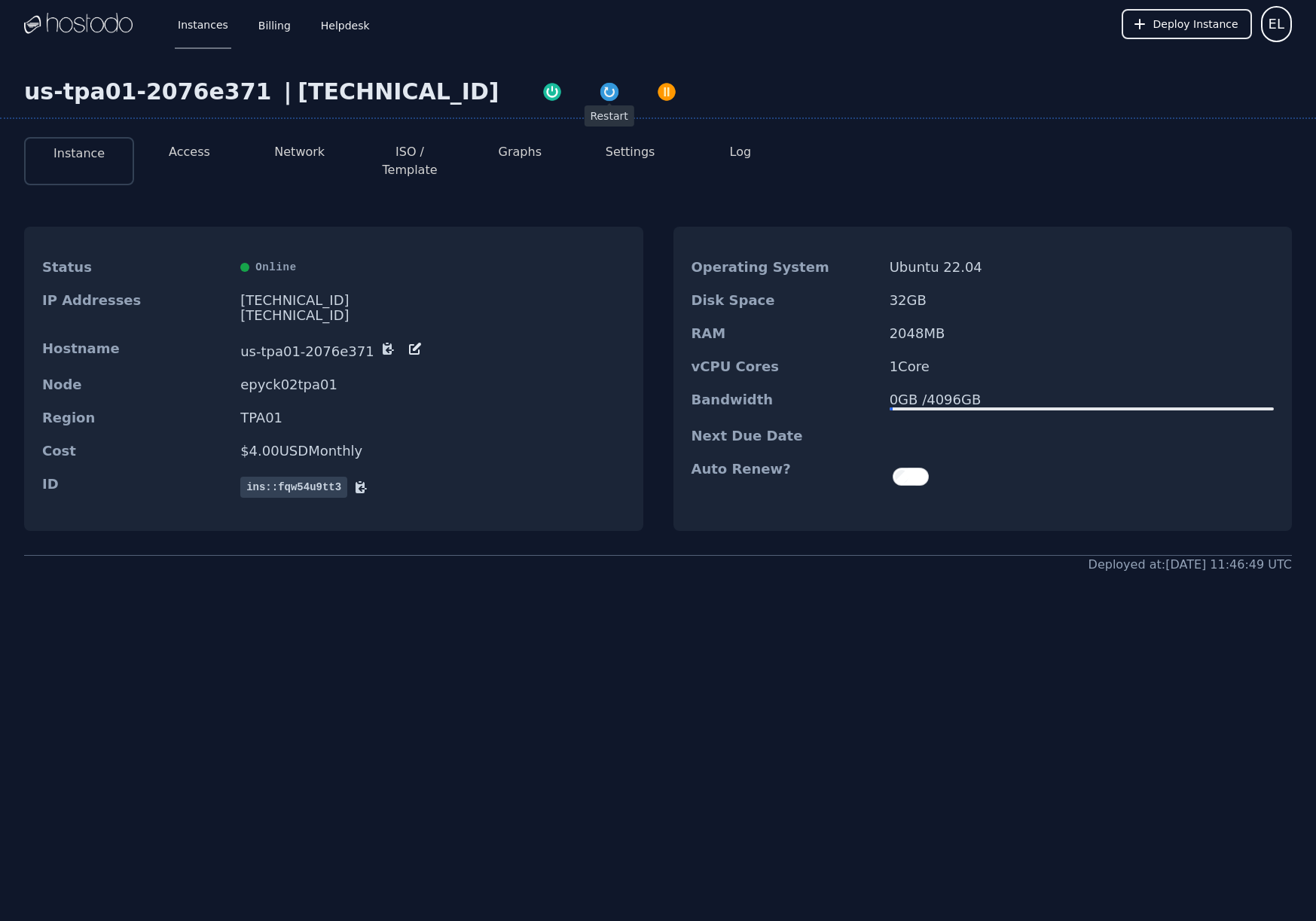
click at [599, 92] on img "button" at bounding box center [609, 92] width 21 height 21
click at [223, 145] on li "Access" at bounding box center [189, 162] width 110 height 48
click at [199, 152] on button "Access" at bounding box center [190, 152] width 42 height 18
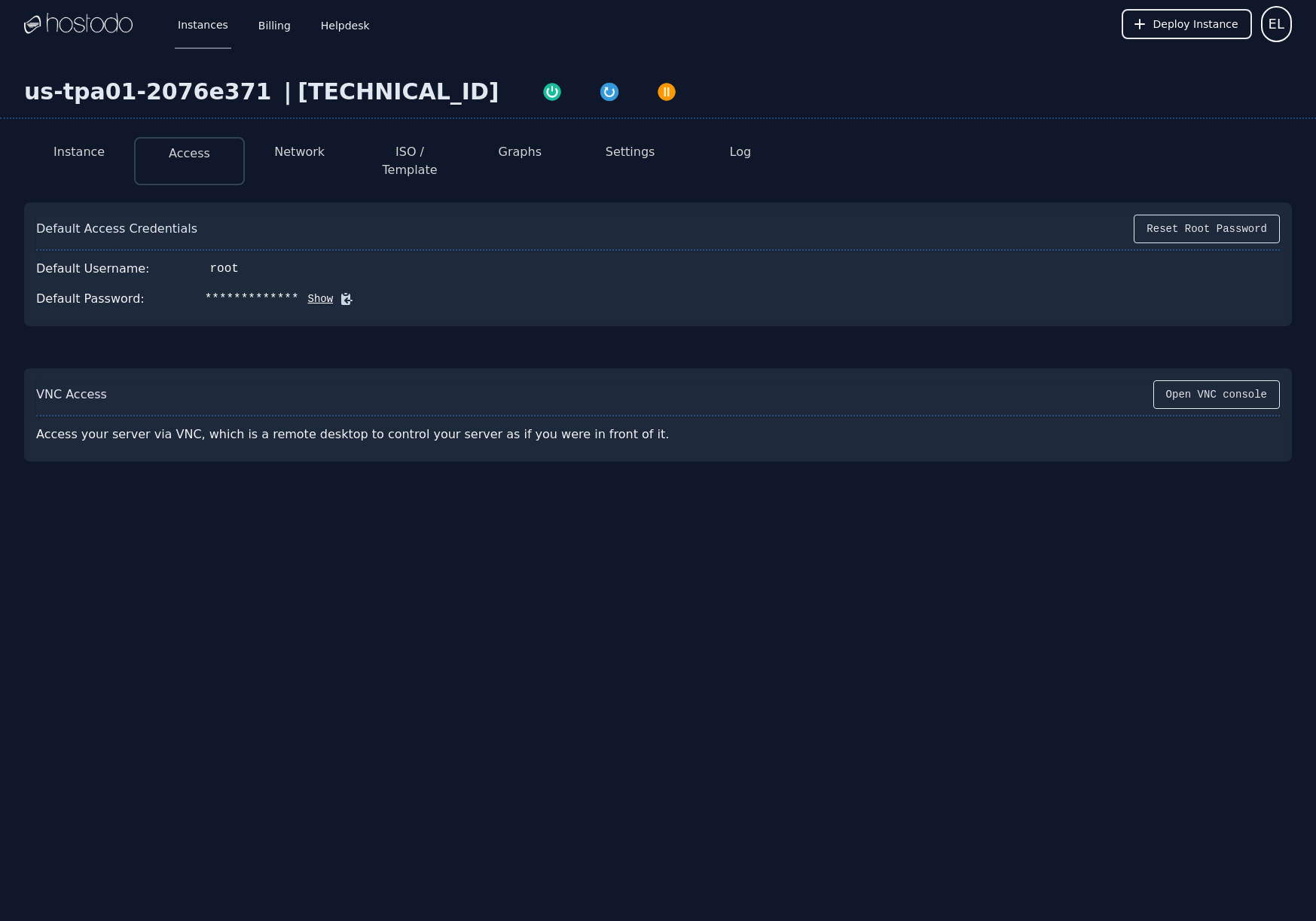
click at [113, 34] on img at bounding box center [78, 24] width 109 height 23
click at [161, 25] on div "Instances Billing Helpdesk" at bounding box center [261, 24] width 222 height 50
click at [199, 27] on link "Instances" at bounding box center [203, 24] width 56 height 50
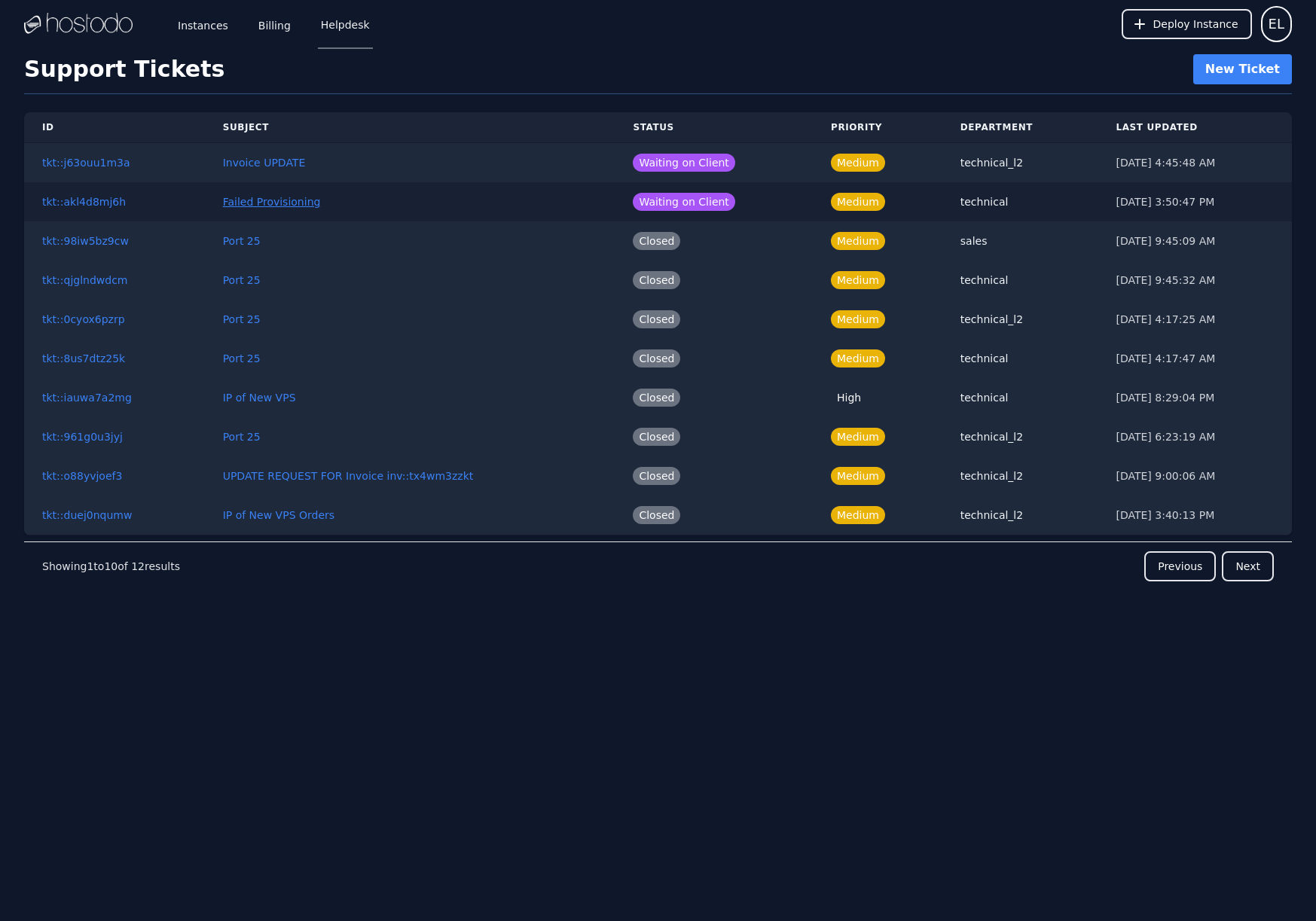
click at [246, 200] on link "Failed Provisioning" at bounding box center [272, 202] width 98 height 12
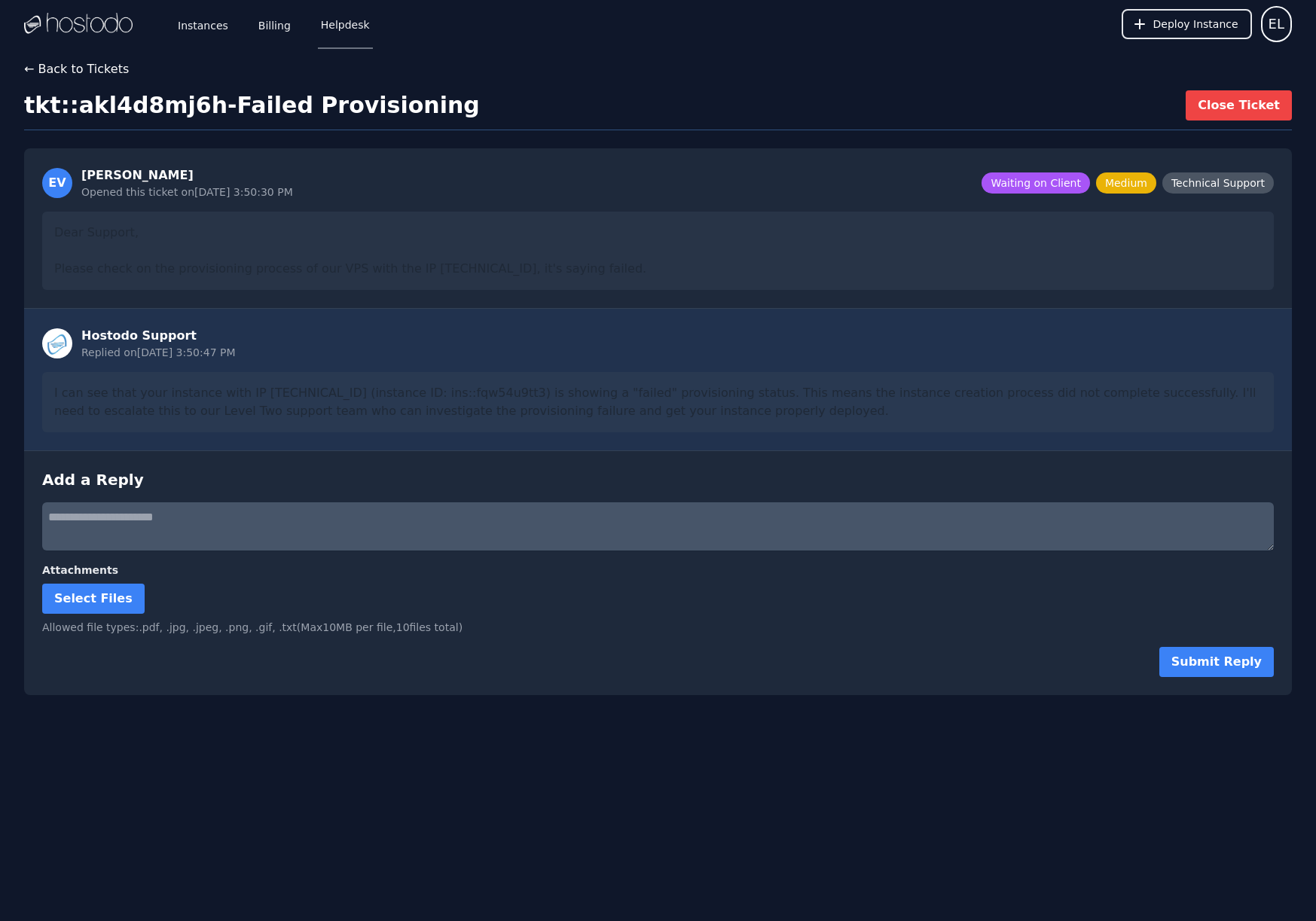
click at [97, 72] on button "← Back to Tickets" at bounding box center [76, 69] width 105 height 18
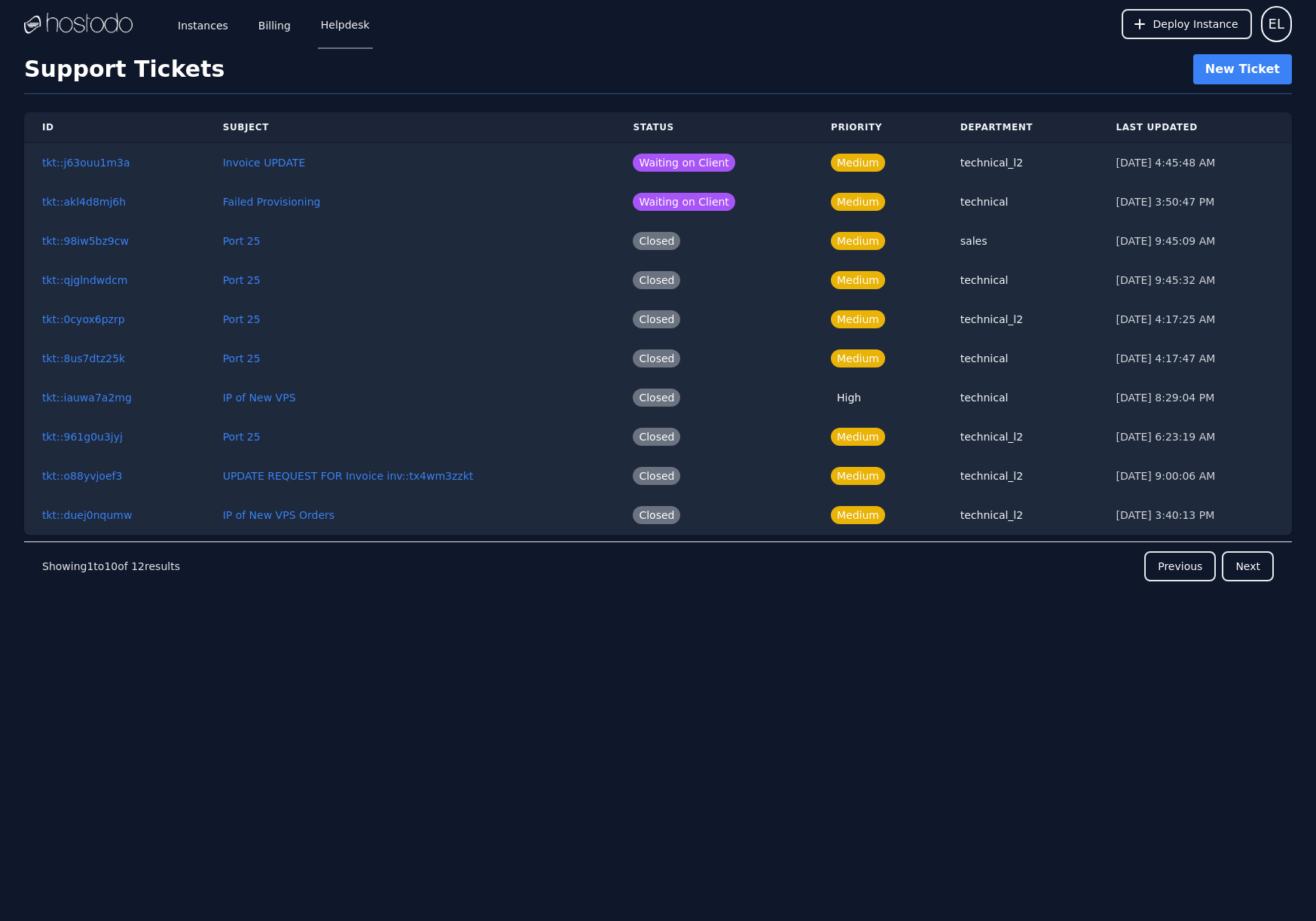
click at [288, 651] on div "ID Subject Status Priority Department Last Updated tkt::j63ouu1m3a Invoice UPDA…" at bounding box center [658, 379] width 1268 height 569
click at [191, 9] on link "Instances" at bounding box center [203, 24] width 56 height 50
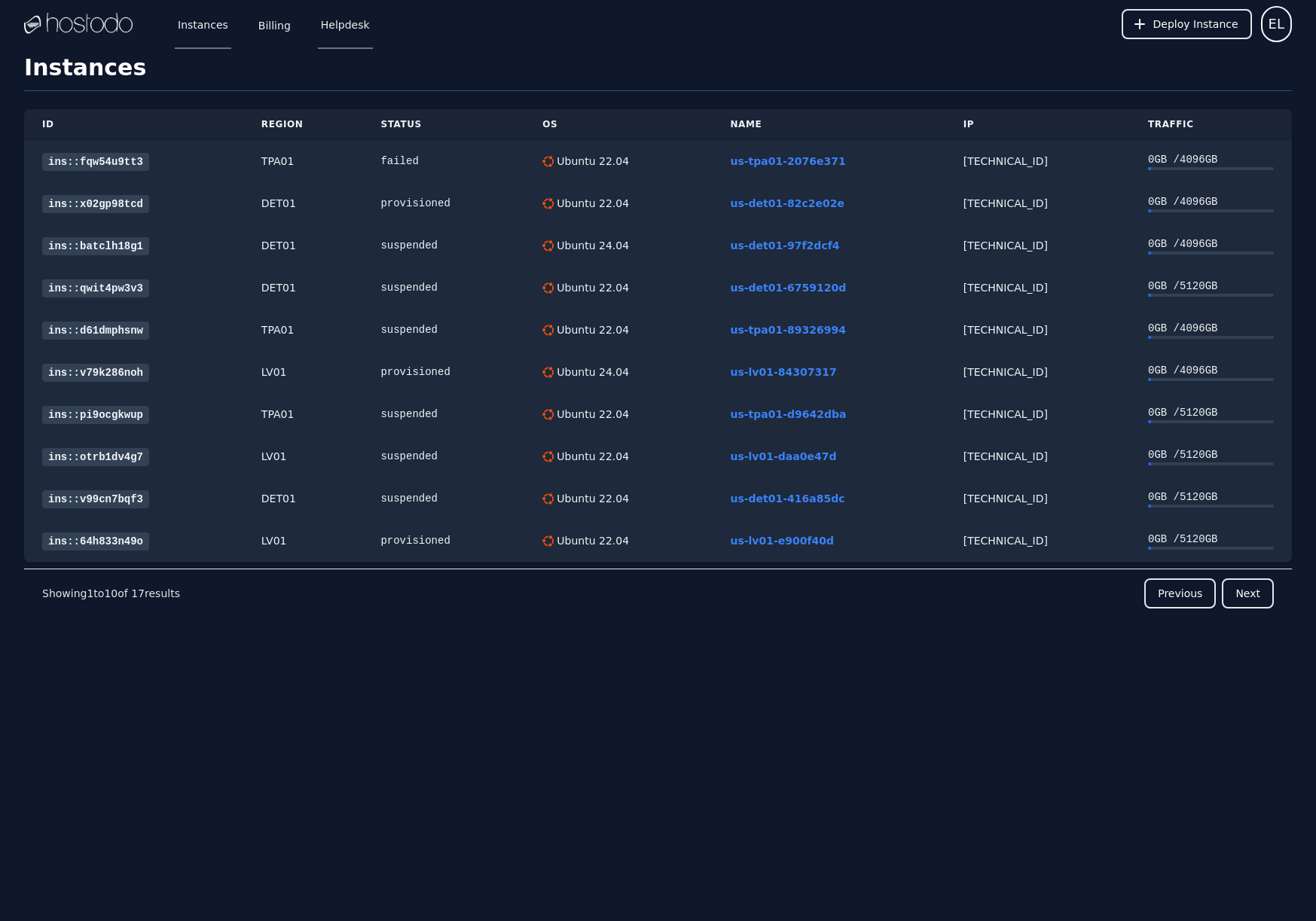
click at [342, 32] on link "Helpdesk" at bounding box center [345, 24] width 55 height 50
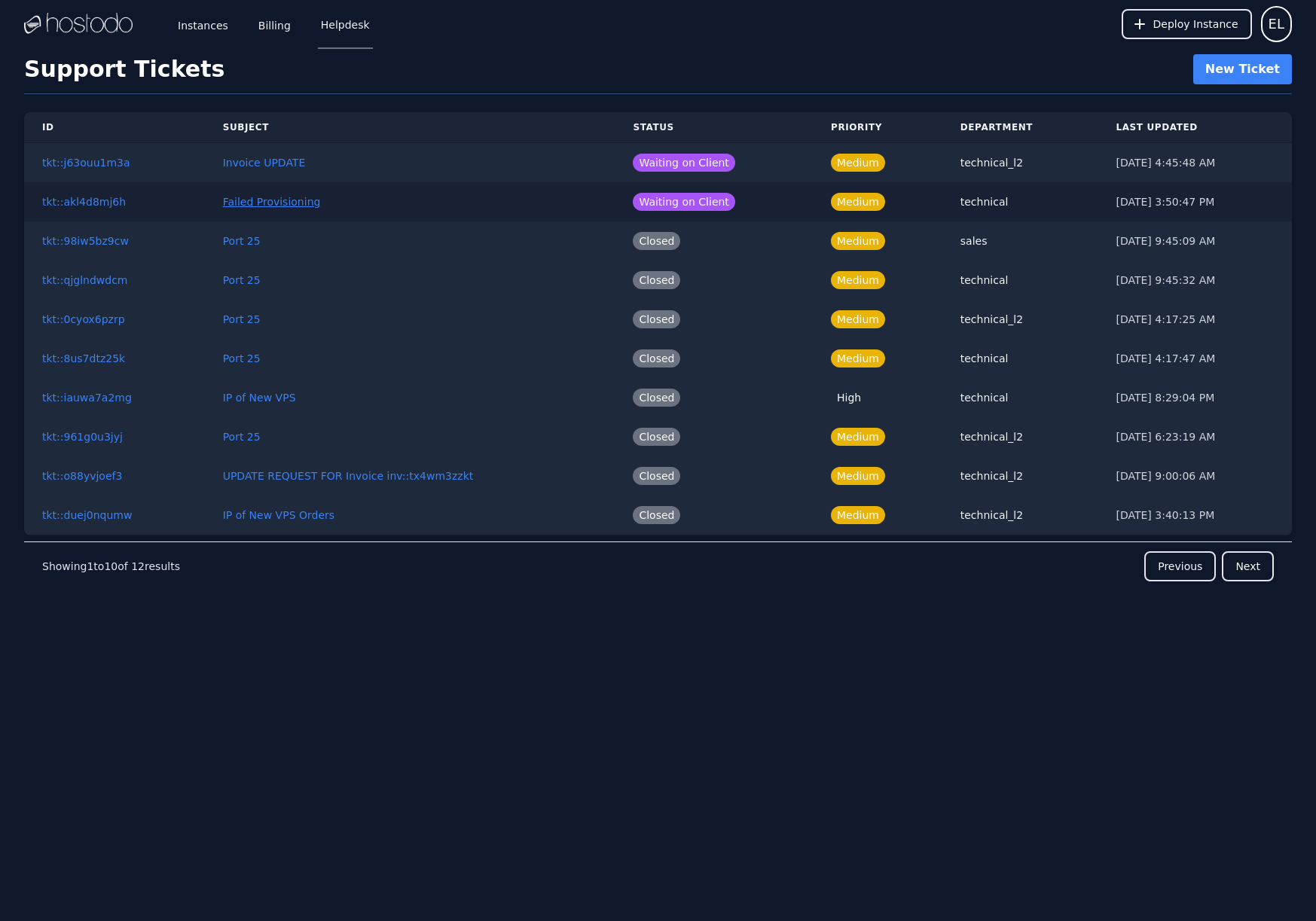
click at [241, 199] on link "Failed Provisioning" at bounding box center [272, 202] width 98 height 12
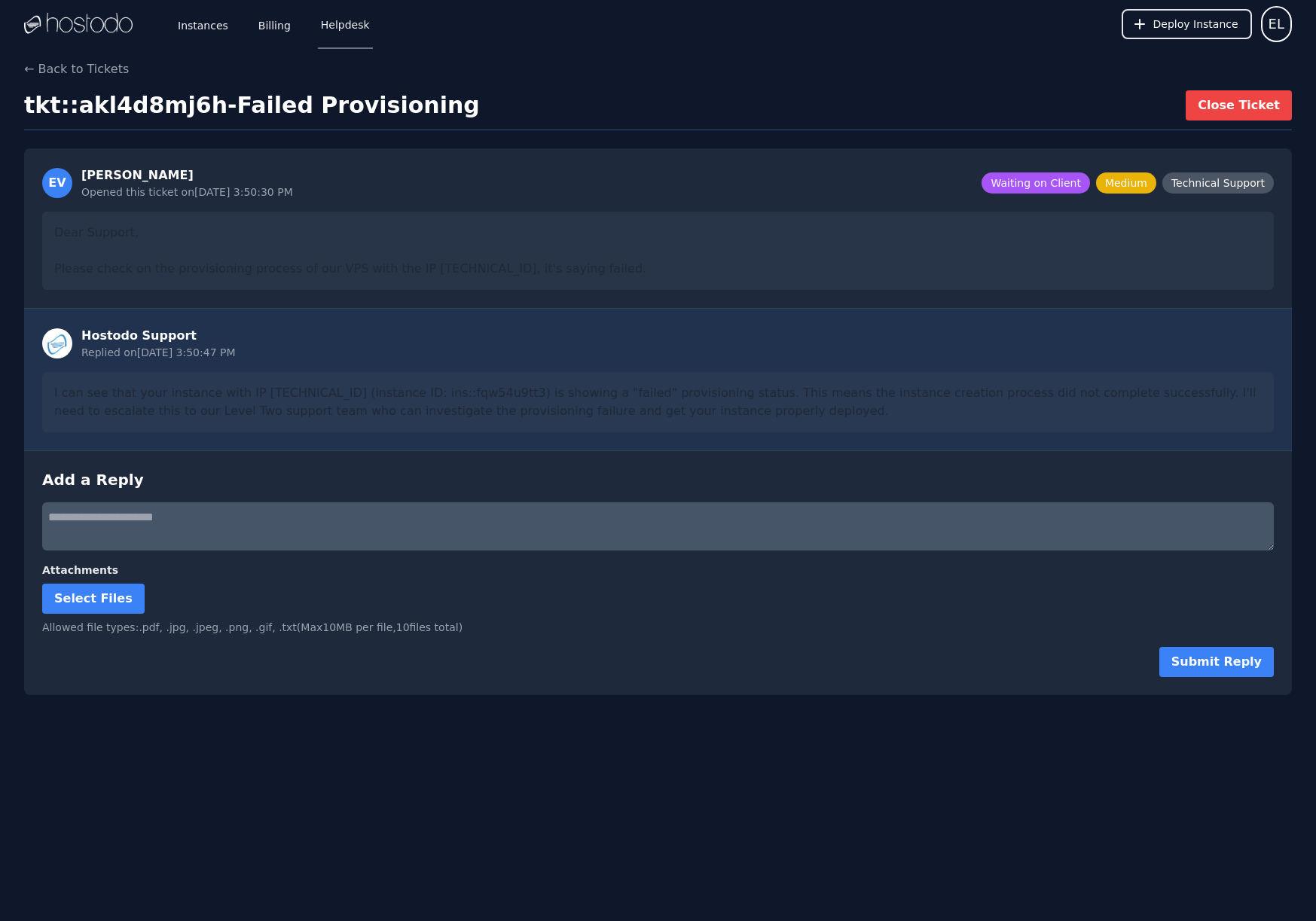
click at [329, 27] on link "Helpdesk" at bounding box center [345, 24] width 55 height 50
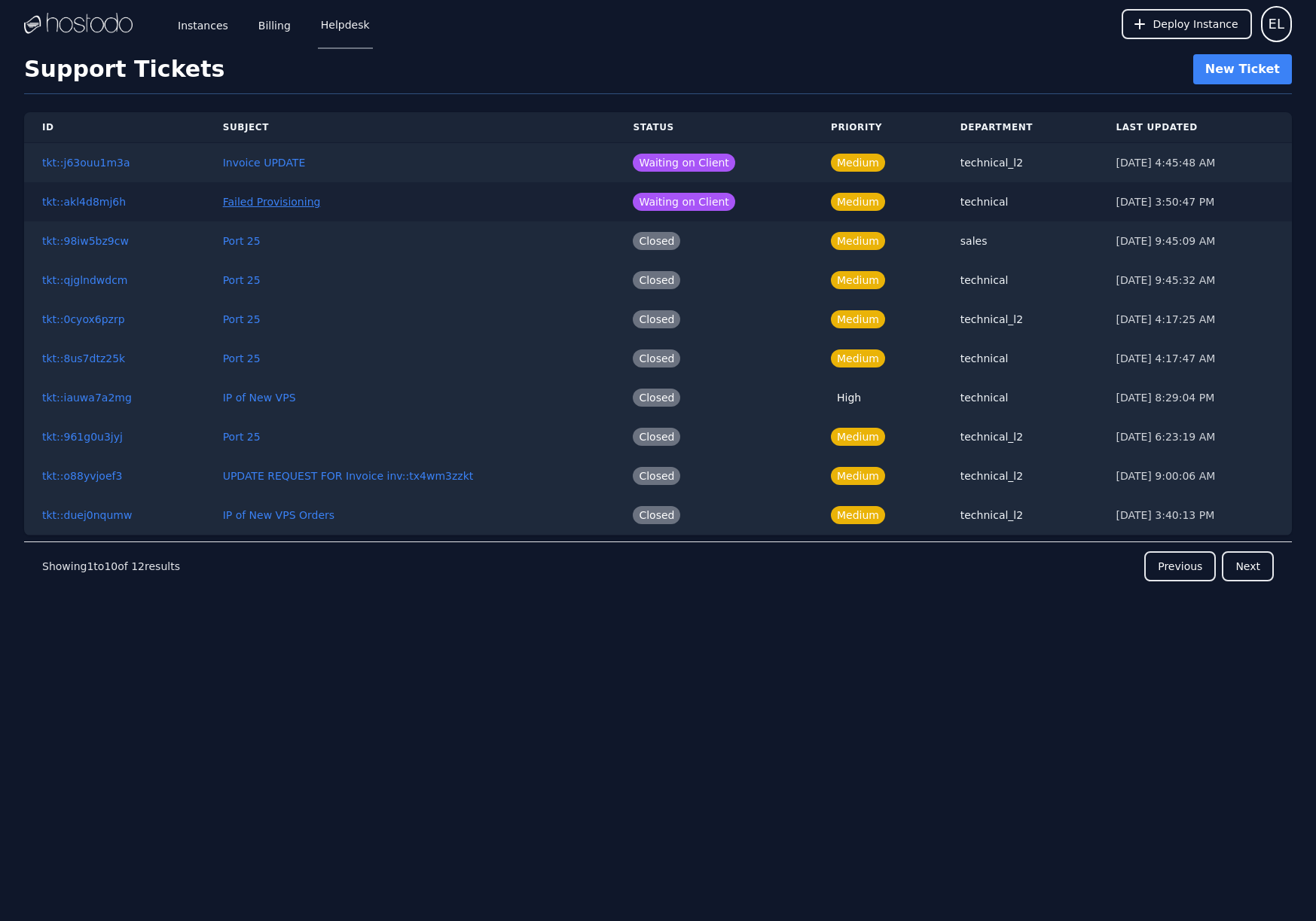
click at [252, 196] on link "Failed Provisioning" at bounding box center [272, 202] width 98 height 12
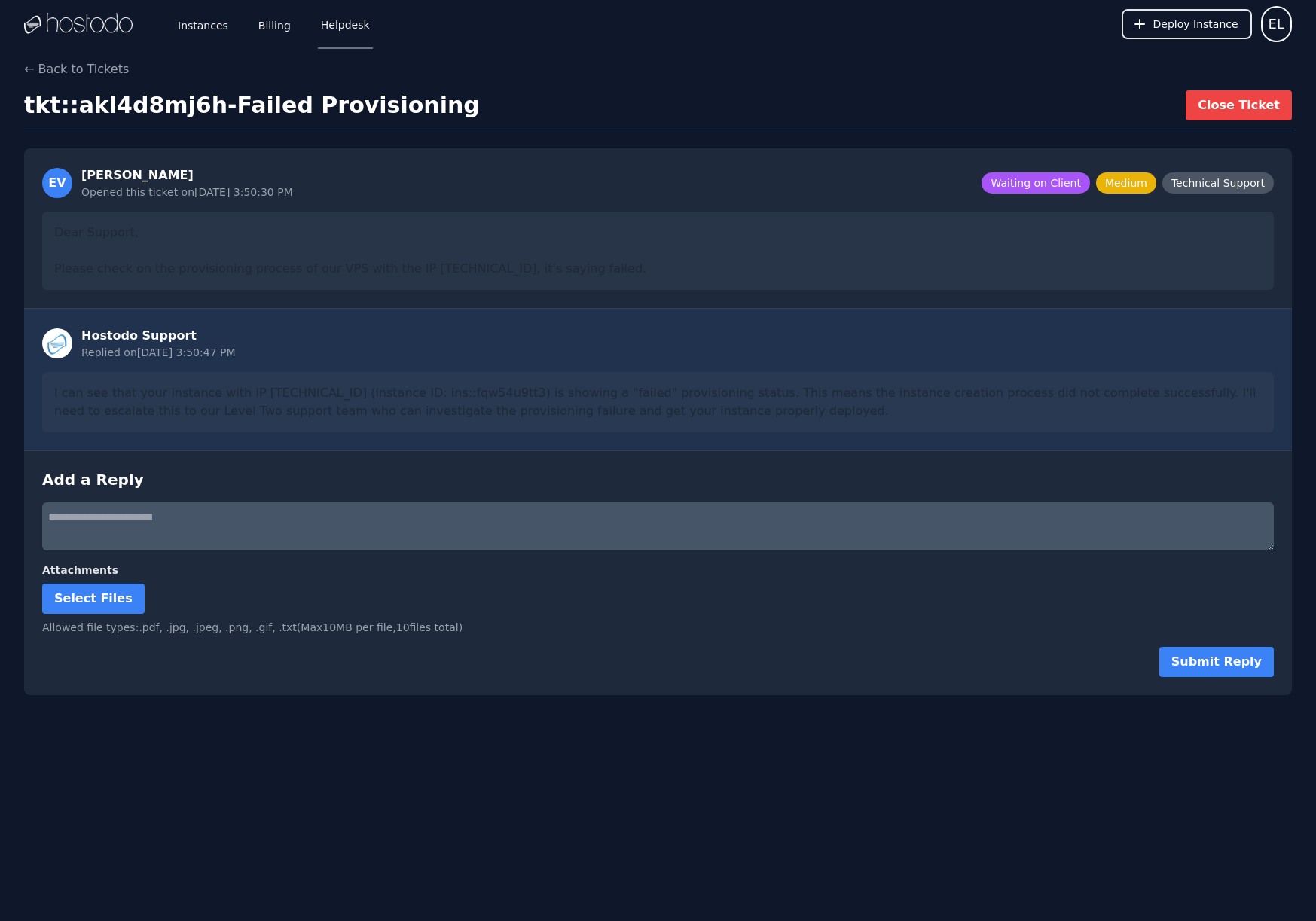
click at [540, 2] on div "Instances Billing Helpdesk Deploy Instance EL" at bounding box center [658, 24] width 1268 height 48
